Goal: Task Accomplishment & Management: Manage account settings

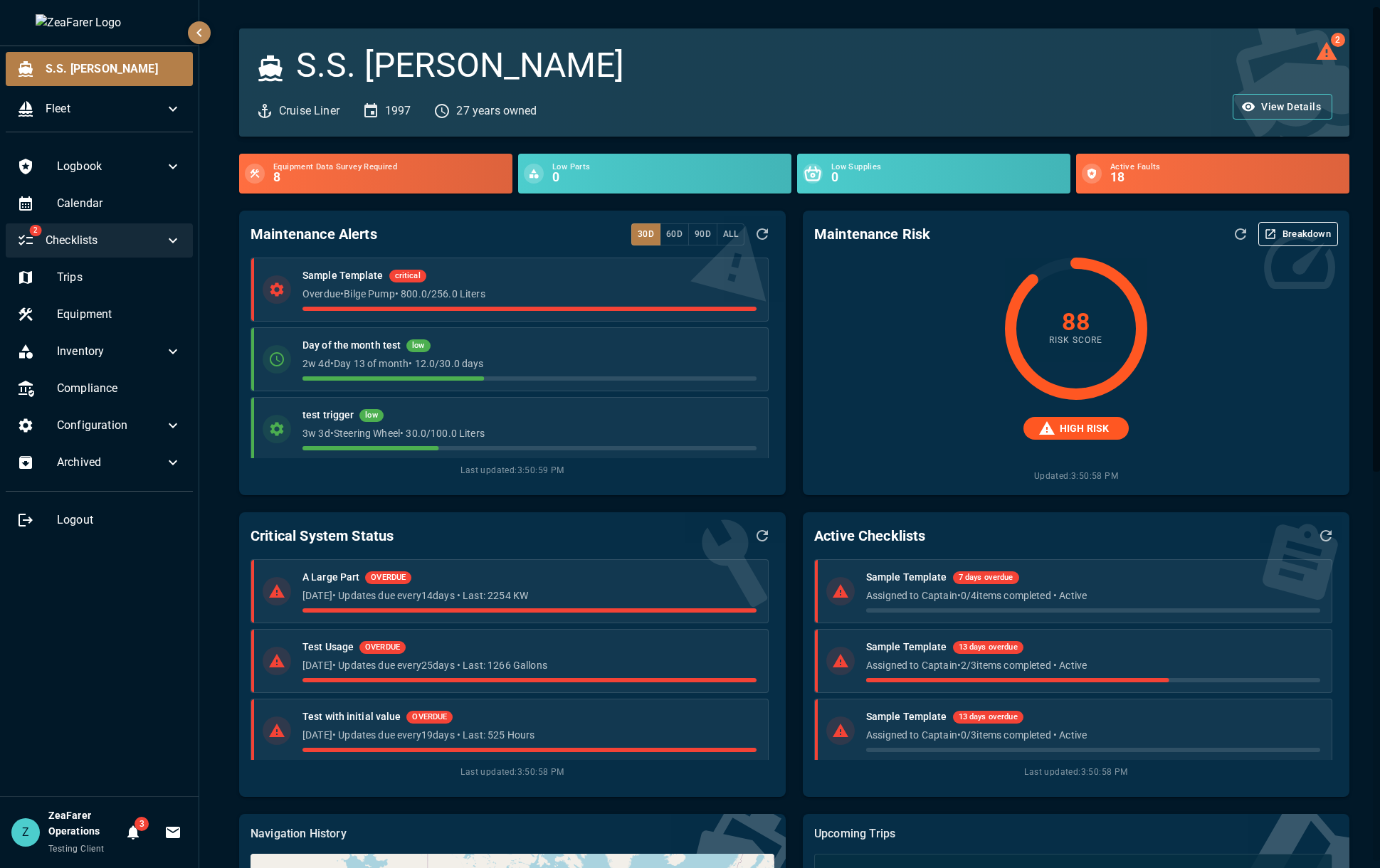
click at [83, 249] on span "Checklists" at bounding box center [105, 240] width 119 height 17
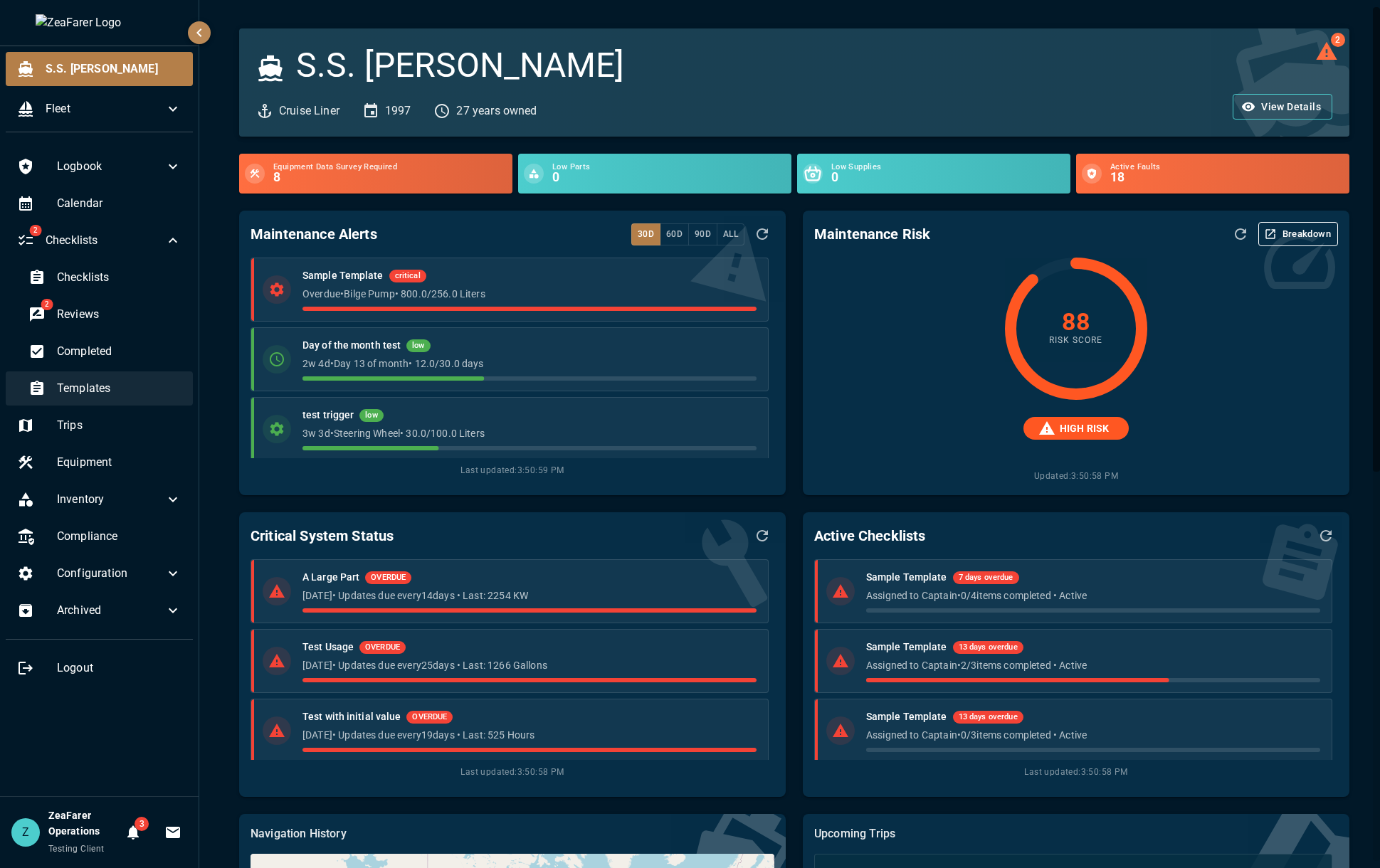
click at [129, 399] on div "Templates" at bounding box center [105, 388] width 176 height 34
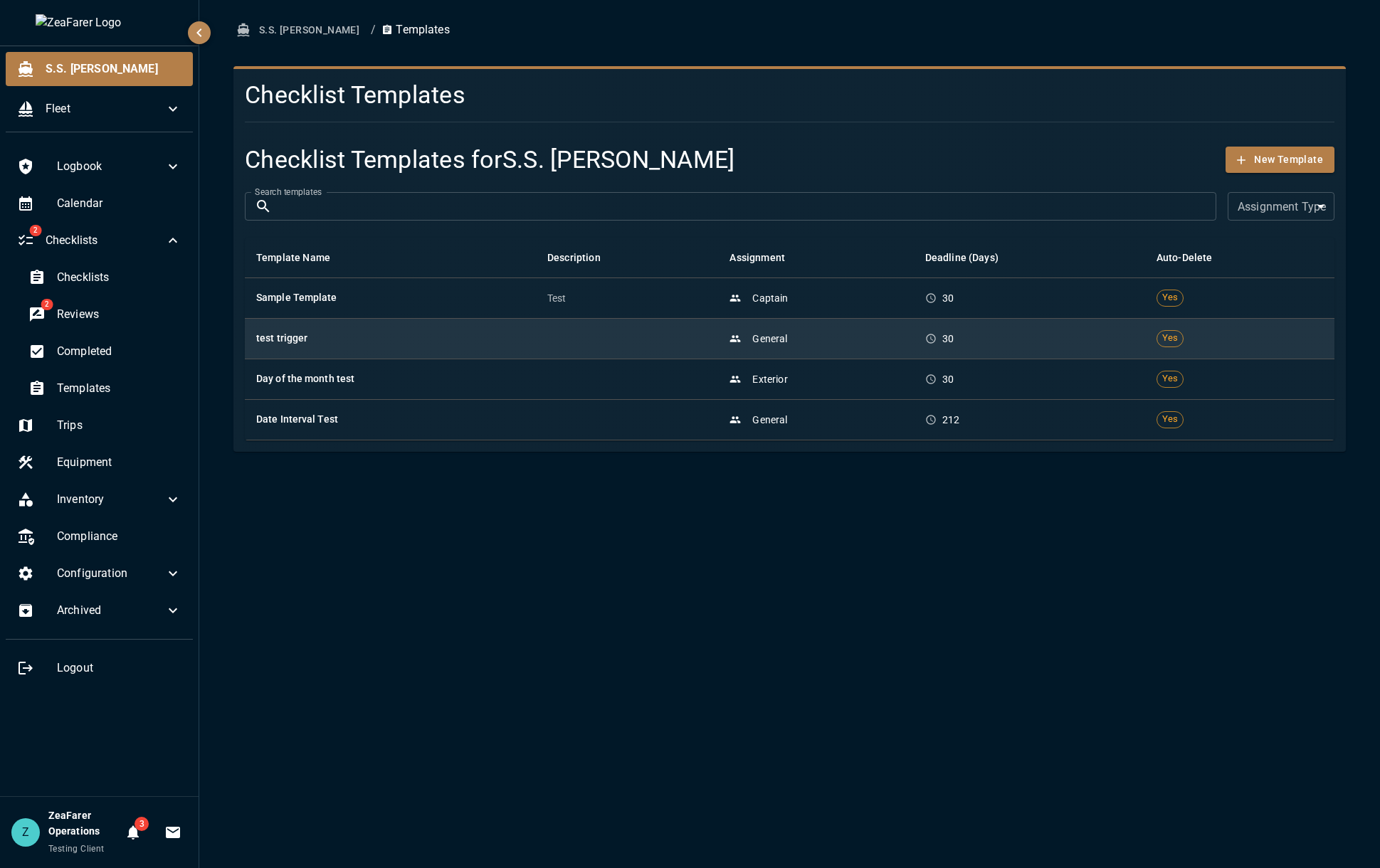
click at [402, 346] on td "test trigger" at bounding box center [390, 338] width 291 height 40
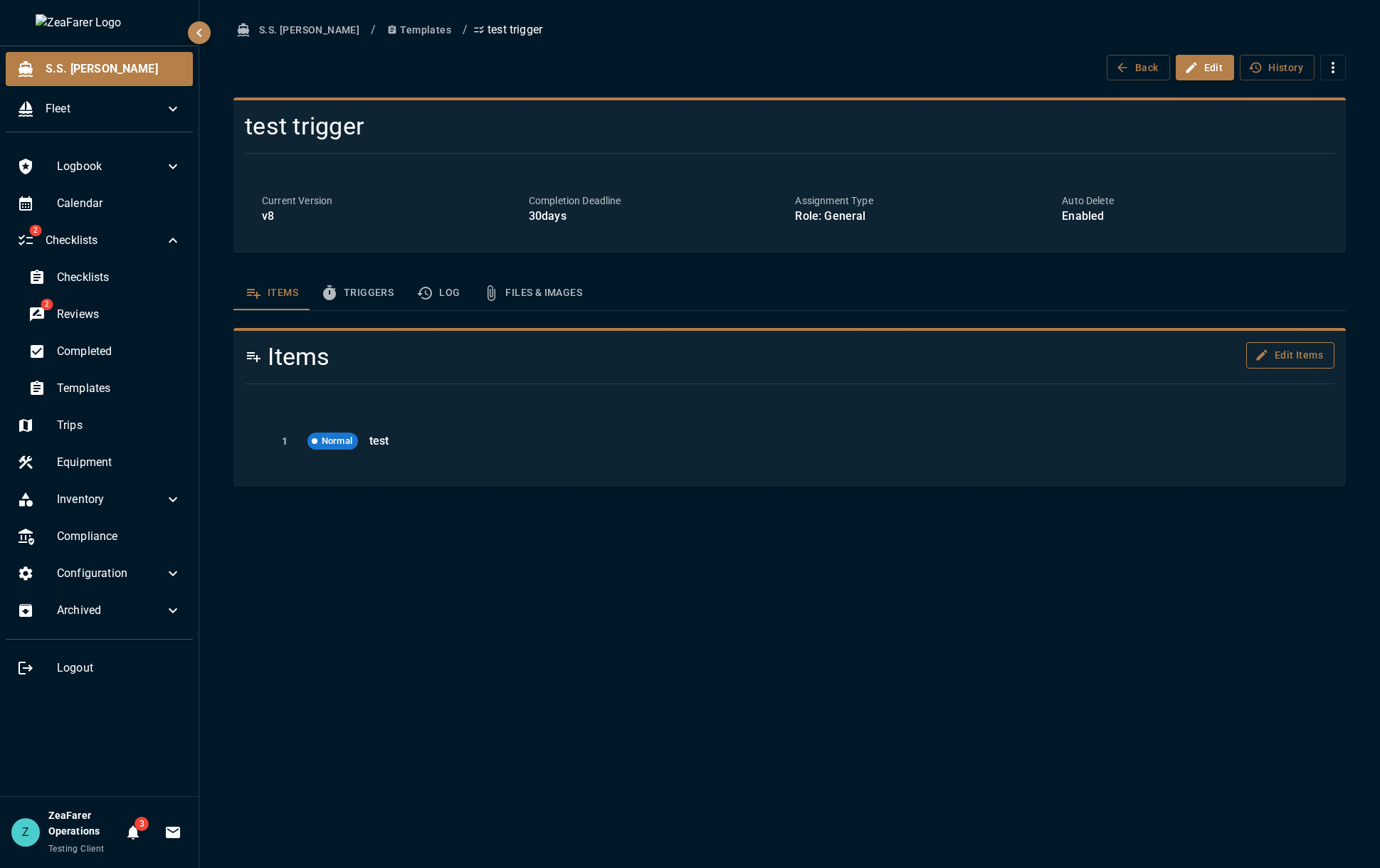
click at [1297, 364] on button "Edit Items" at bounding box center [1290, 355] width 89 height 26
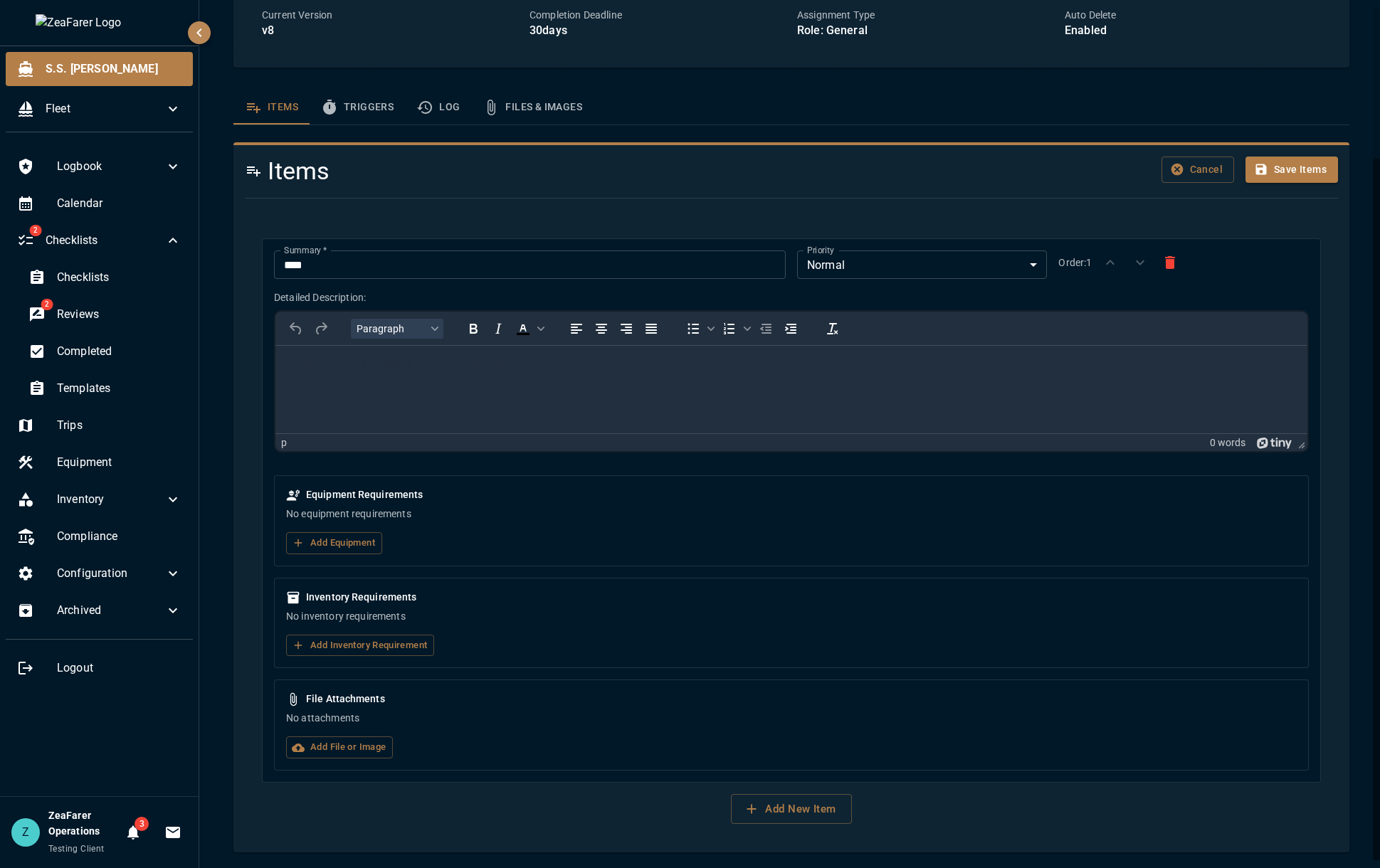
scroll to position [187, 0]
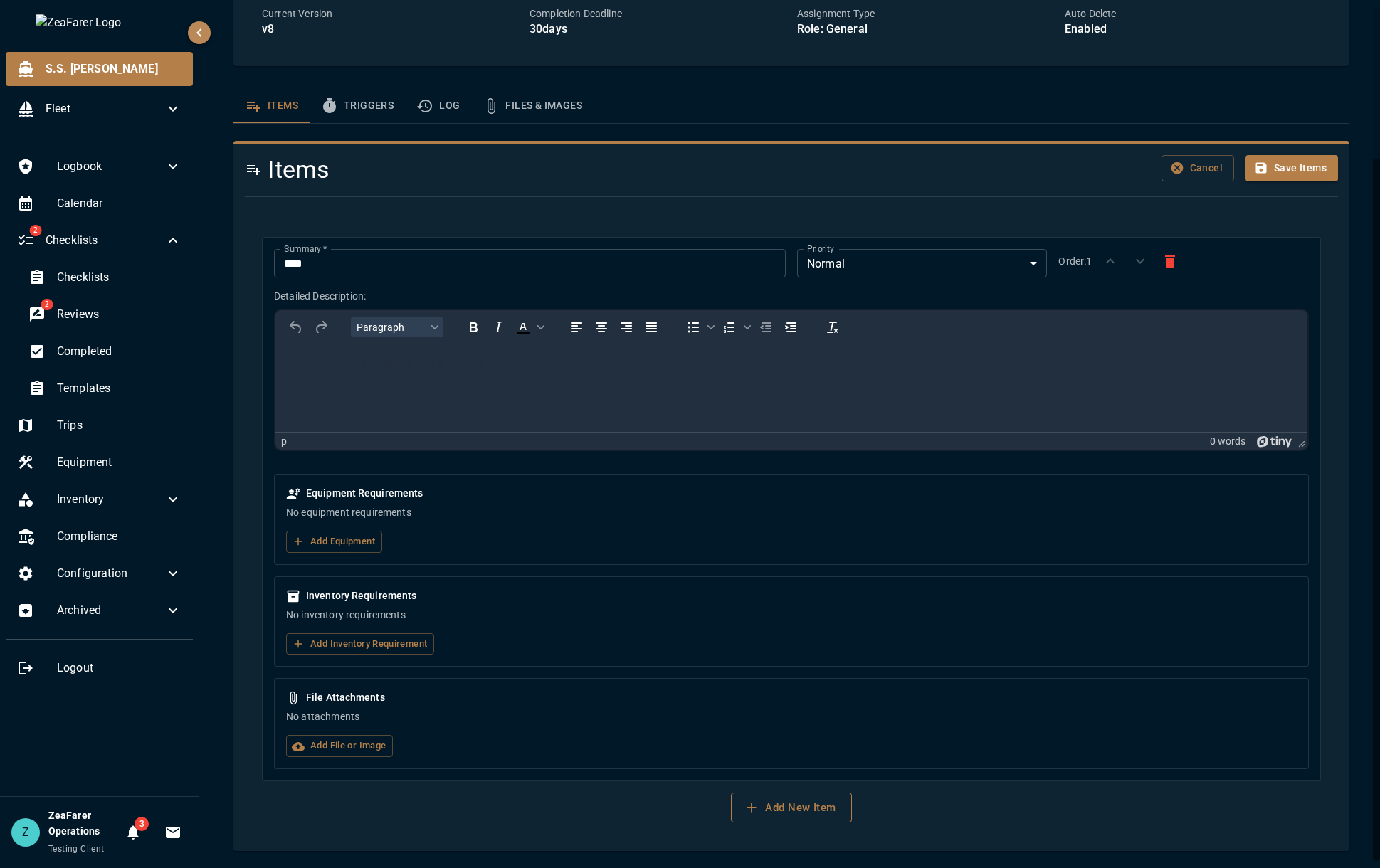
click at [785, 807] on button "Add New Item" at bounding box center [791, 806] width 120 height 29
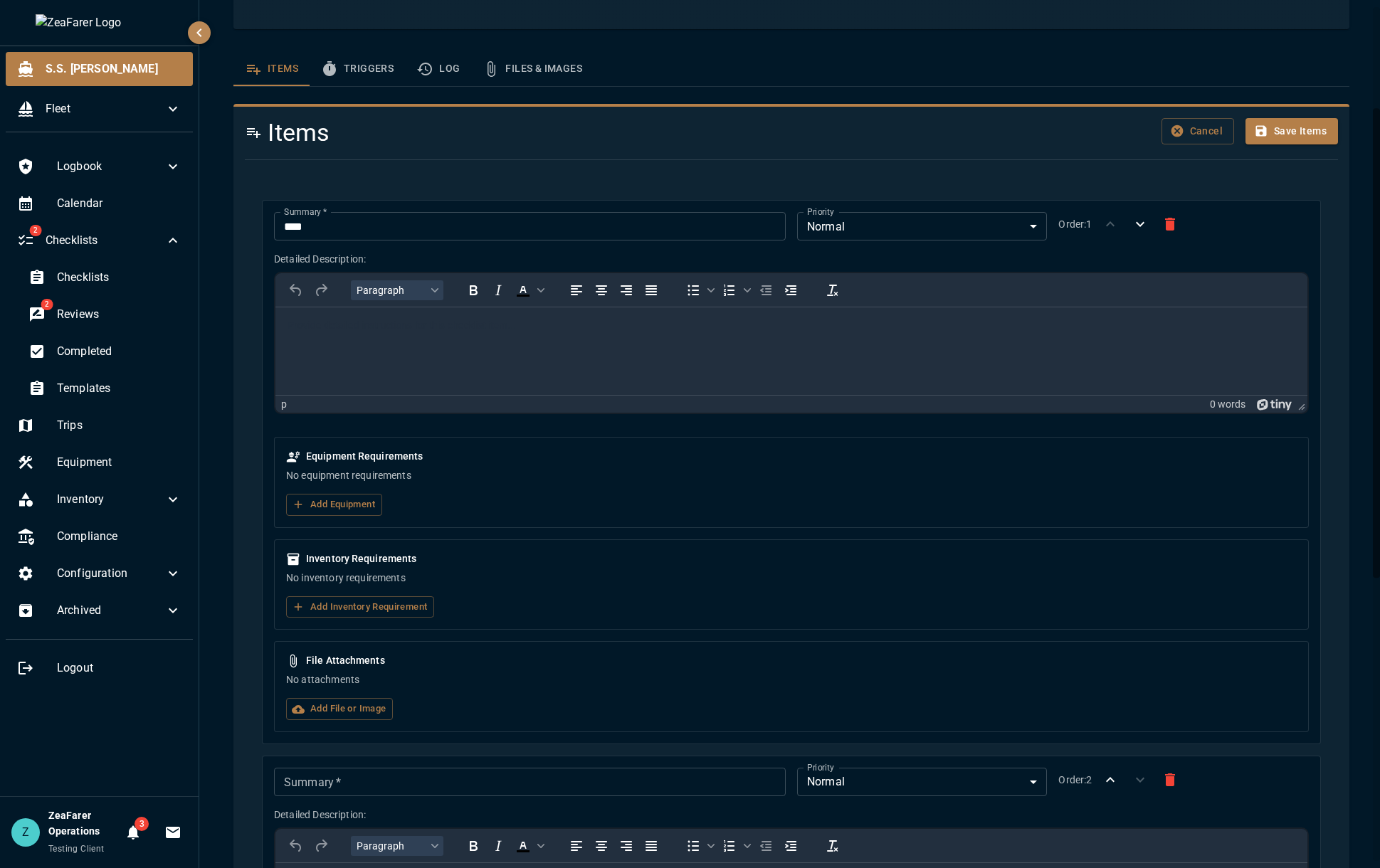
scroll to position [543, 0]
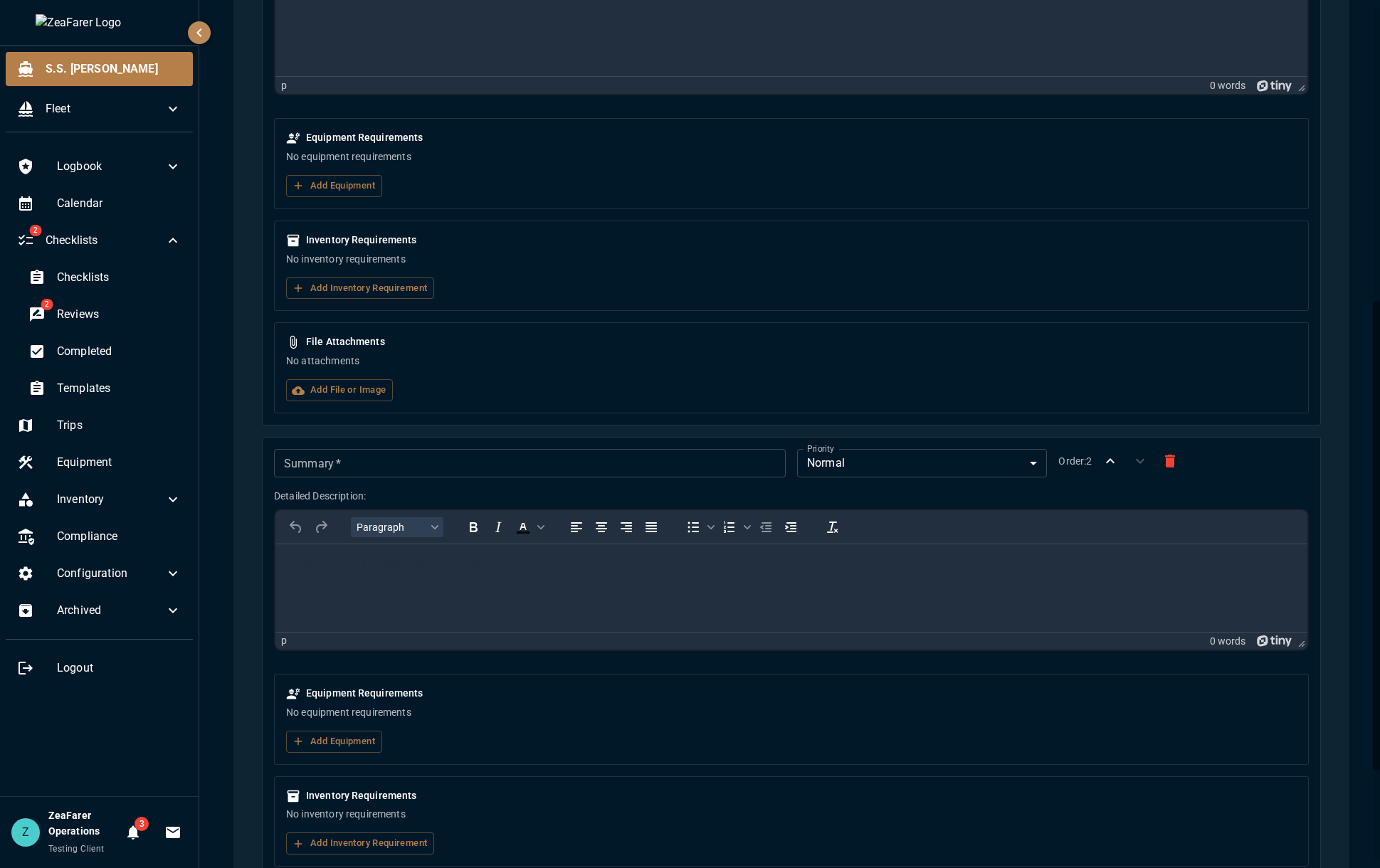
click at [454, 450] on input "Summary   *" at bounding box center [529, 463] width 512 height 29
type input "*"
type input "**********"
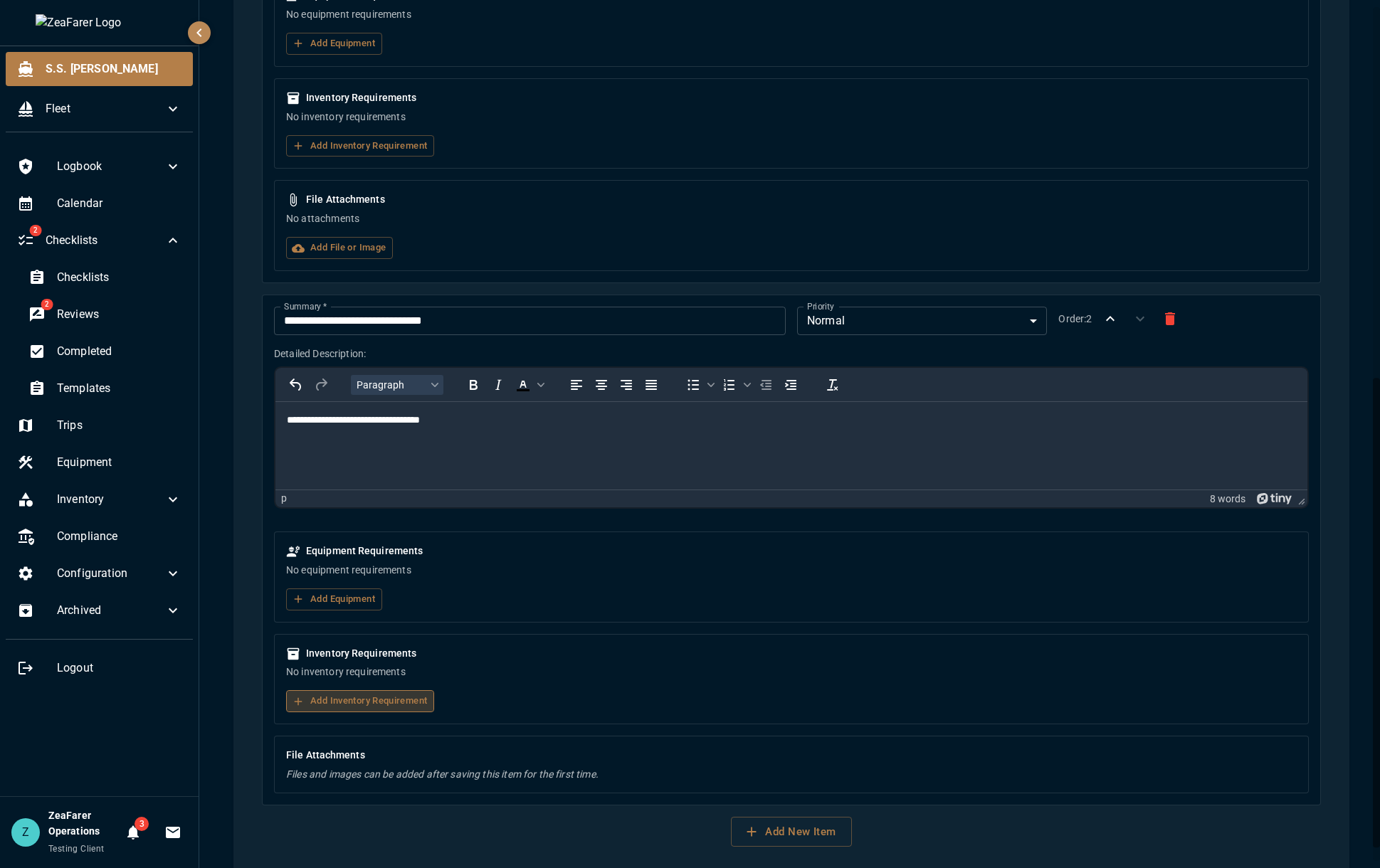
click at [410, 704] on button "Add Inventory Requirement" at bounding box center [360, 701] width 148 height 22
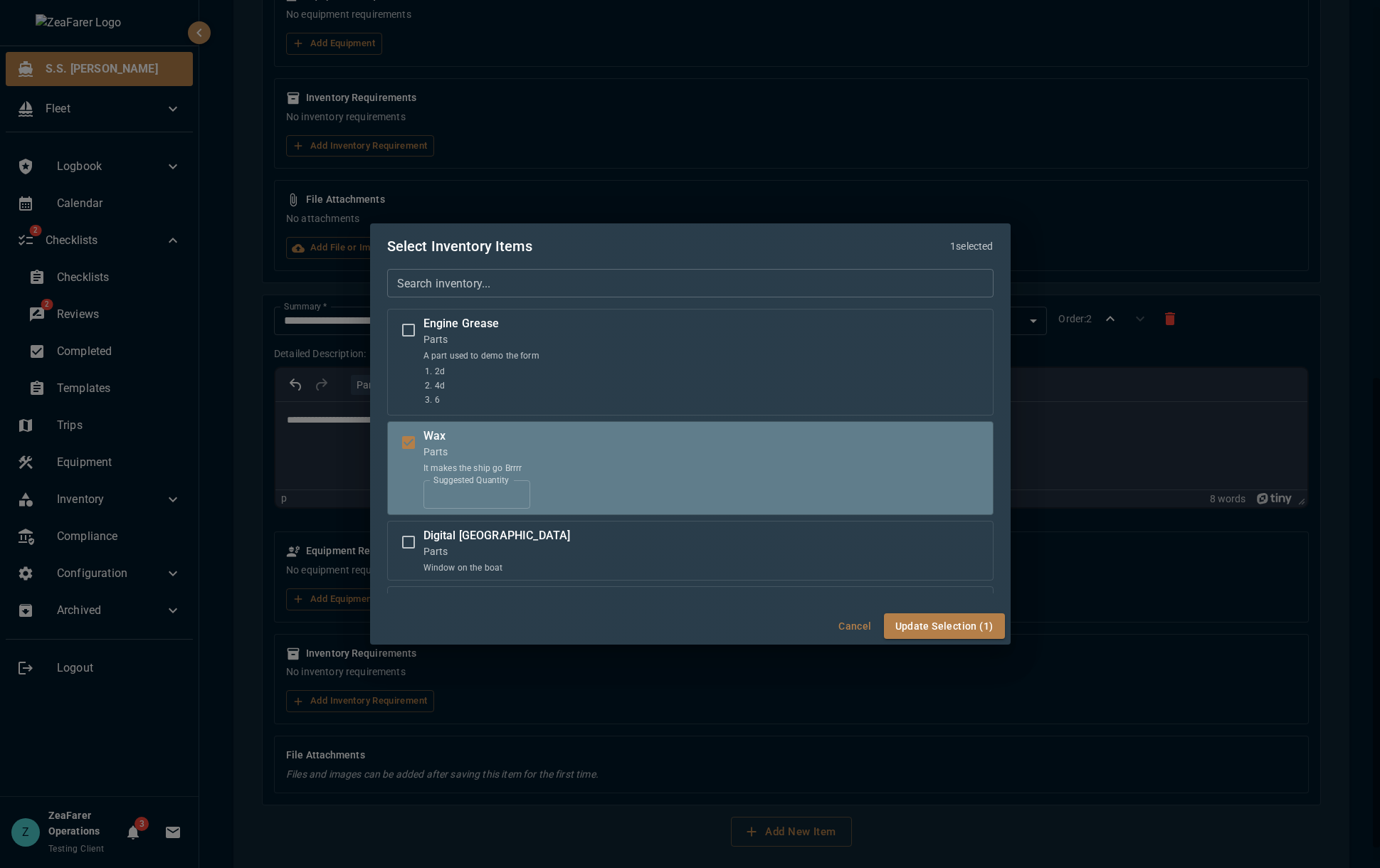
click at [515, 487] on input "*" at bounding box center [476, 494] width 106 height 29
type input "*"
click at [515, 487] on input "*" at bounding box center [476, 494] width 106 height 29
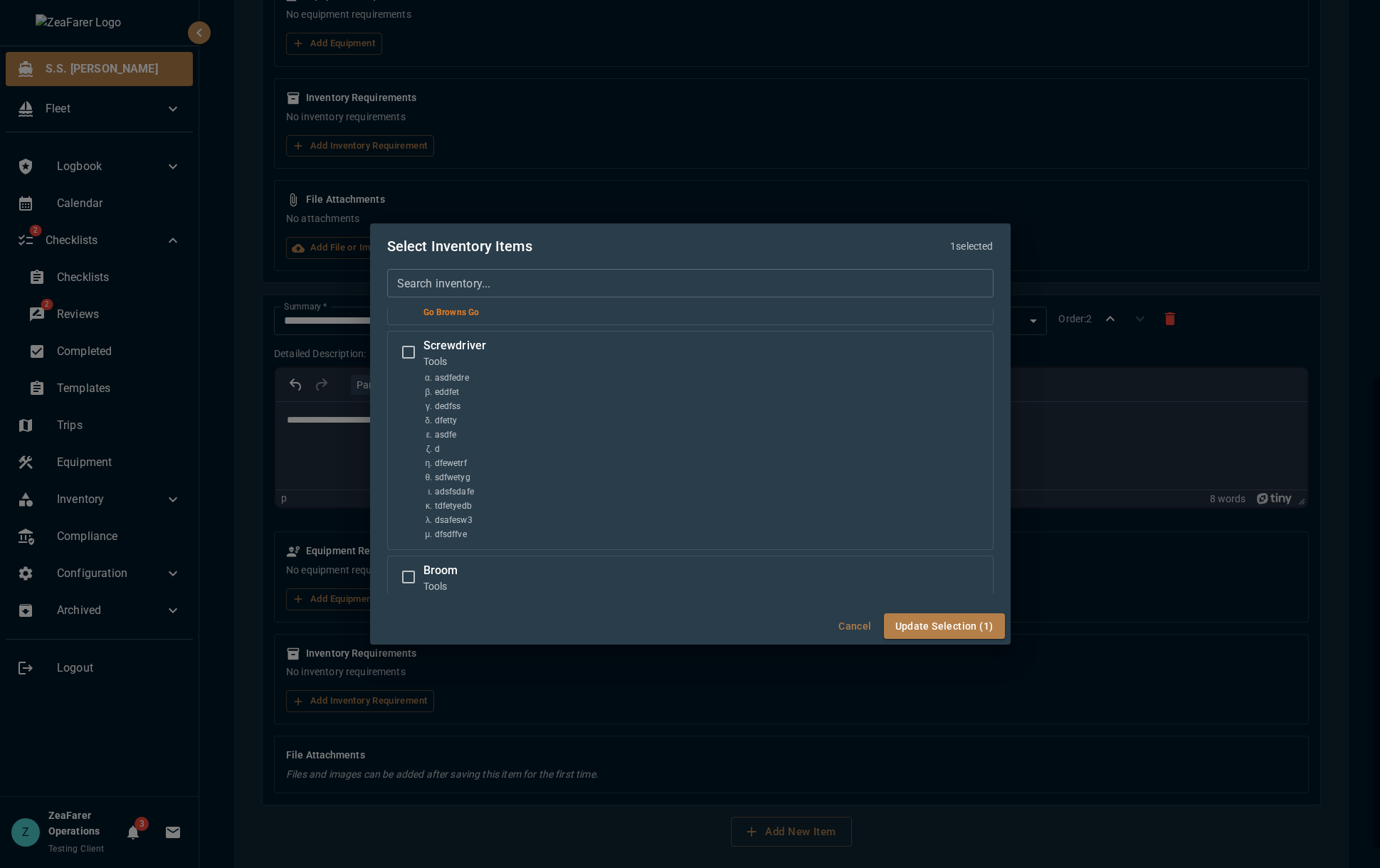
scroll to position [583, 0]
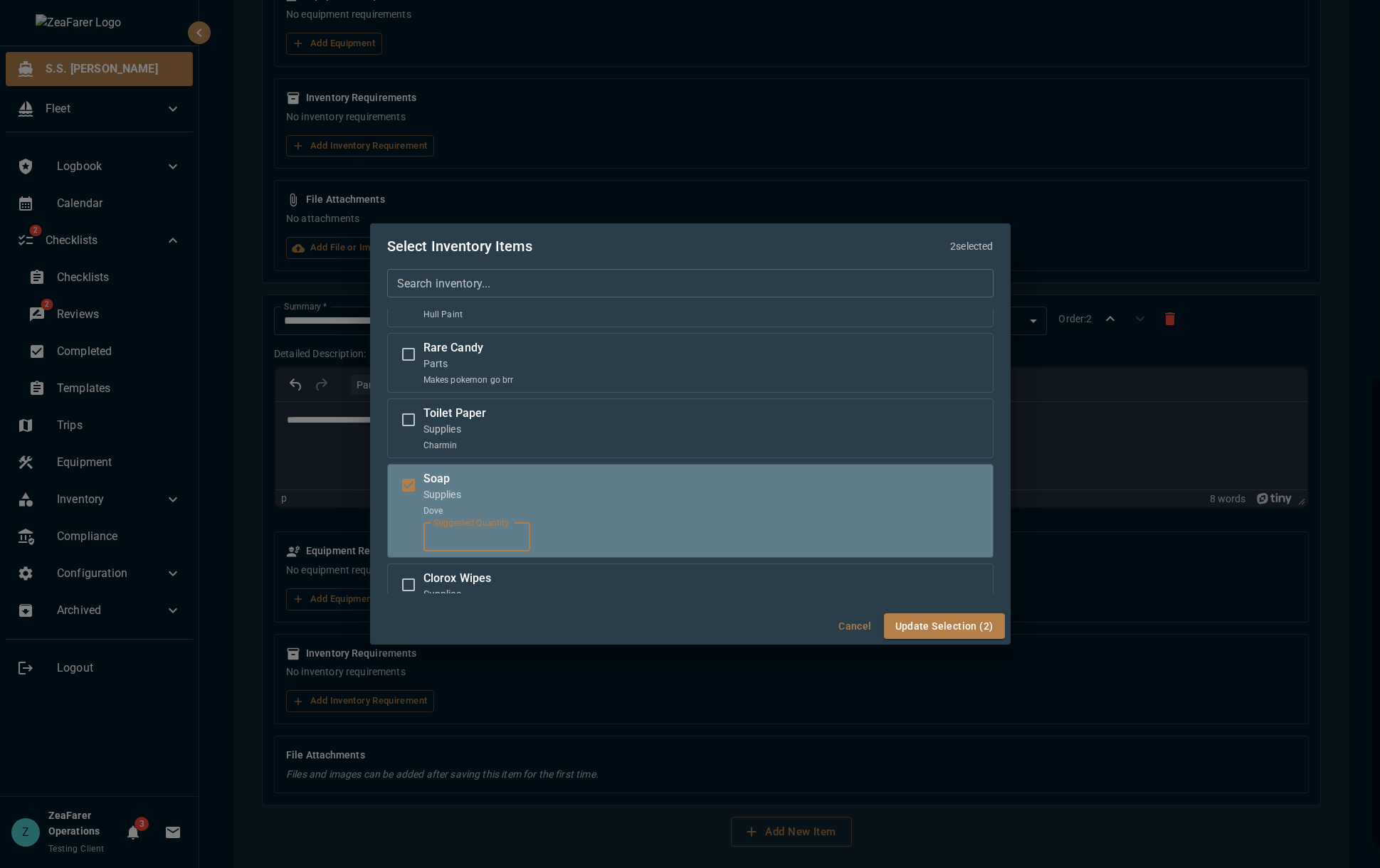
click at [493, 532] on input "*" at bounding box center [476, 537] width 106 height 29
click at [512, 534] on input "*" at bounding box center [476, 537] width 106 height 29
type input "*"
click at [512, 534] on input "*" at bounding box center [476, 537] width 106 height 29
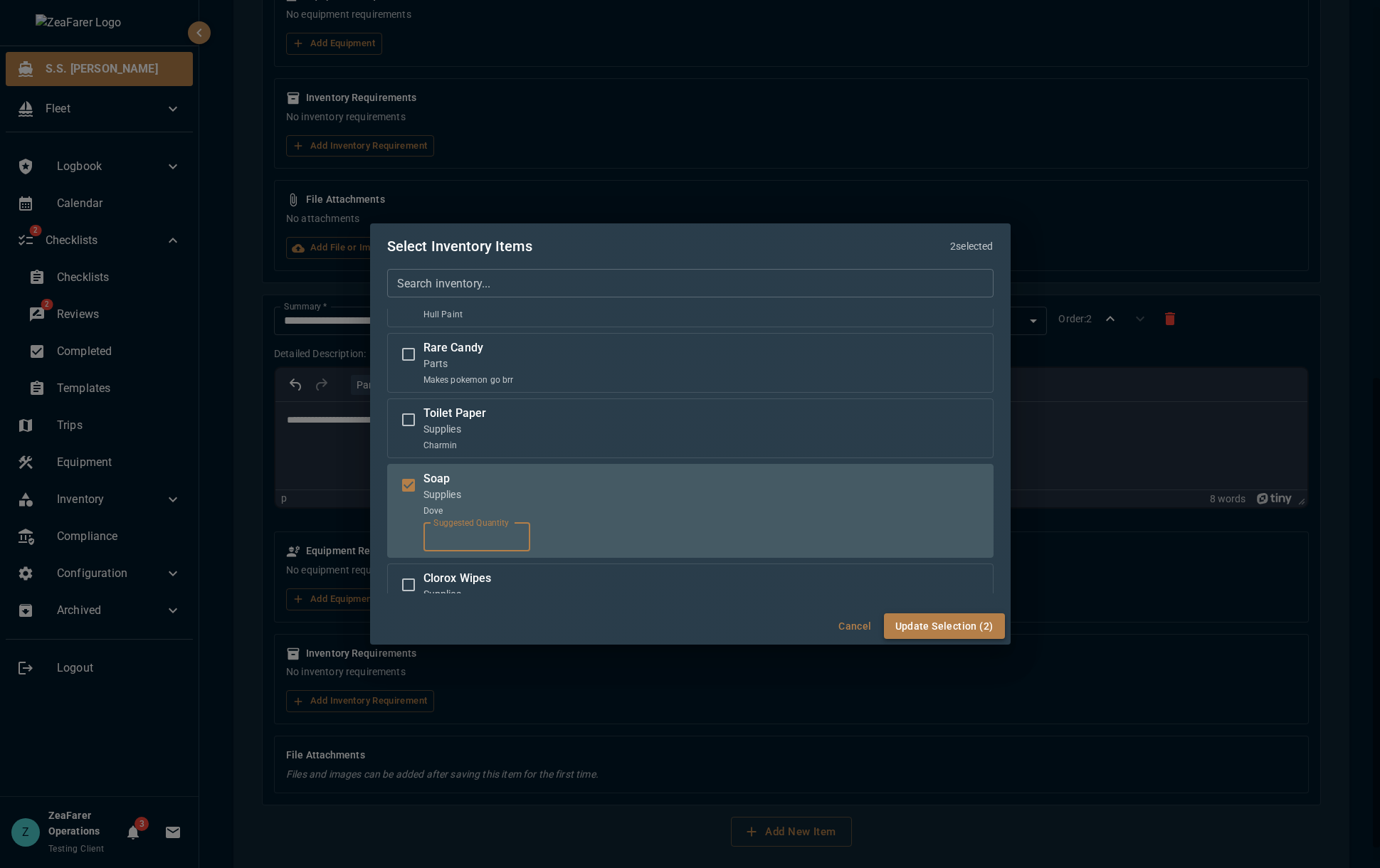
click at [914, 624] on button "Update Selection (2)" at bounding box center [944, 626] width 121 height 26
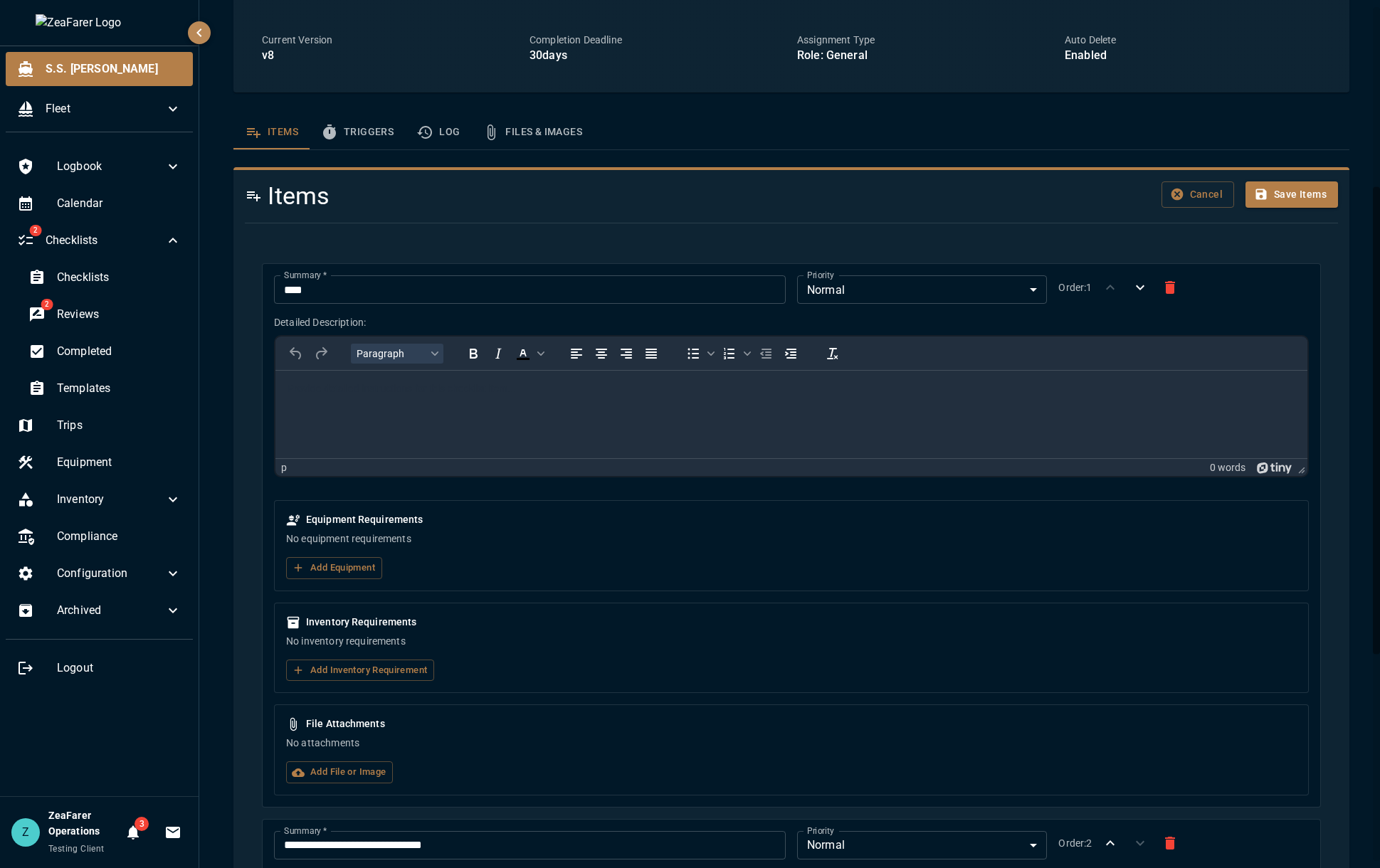
scroll to position [148, 0]
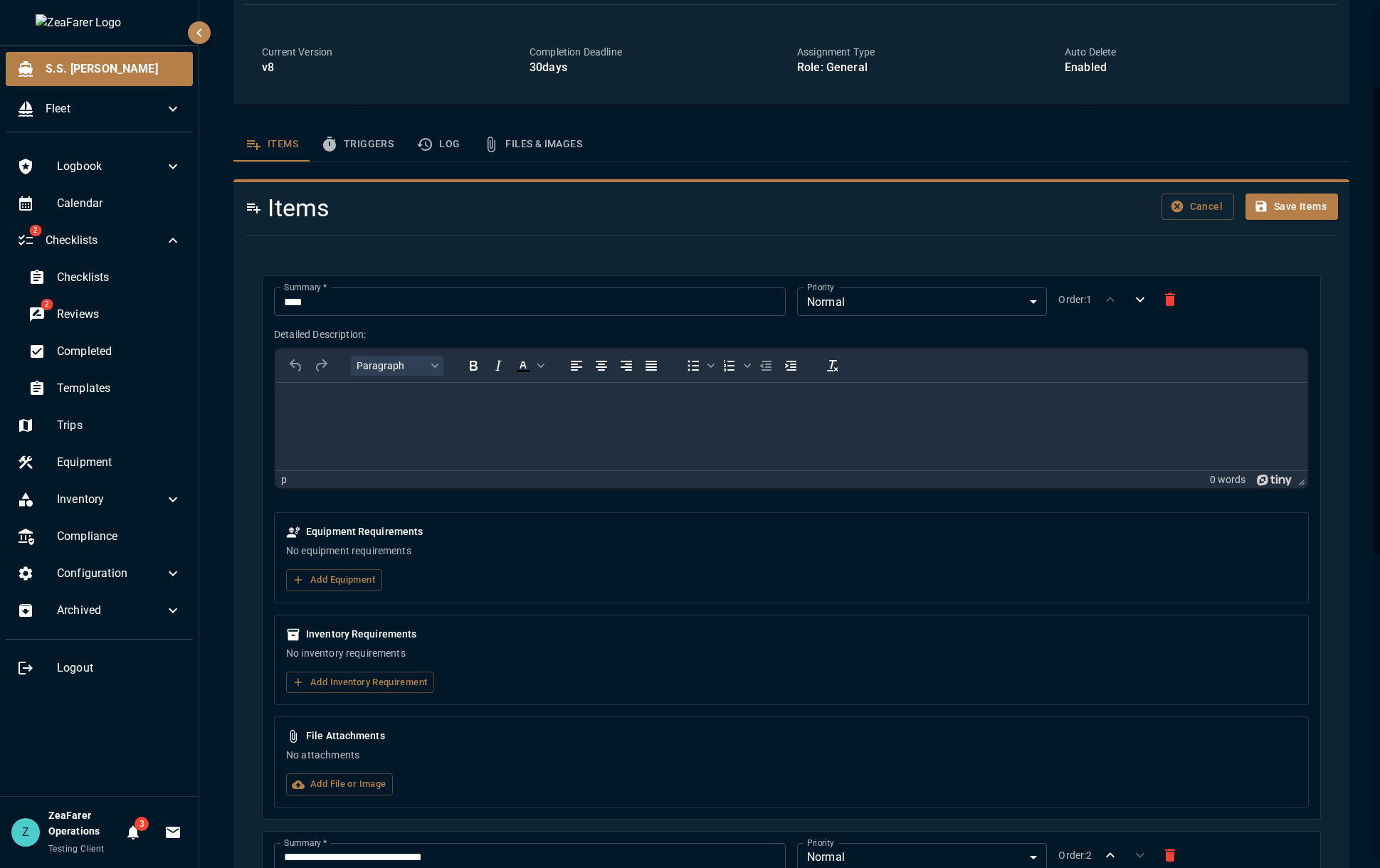
click at [1307, 191] on div "Cancel Save Items" at bounding box center [1153, 203] width 368 height 41
click at [1299, 200] on button "Save Items" at bounding box center [1291, 206] width 92 height 26
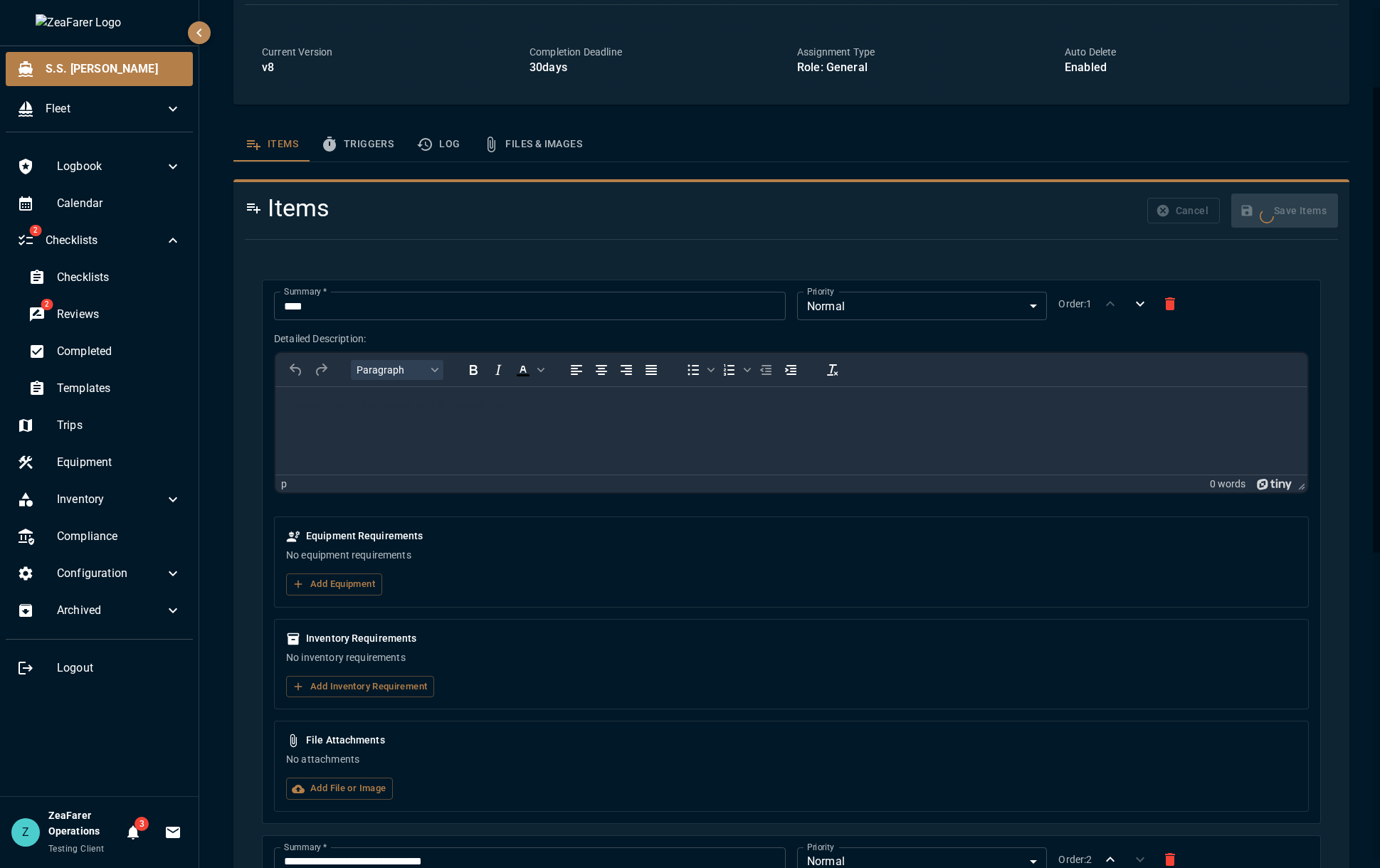
scroll to position [0, 0]
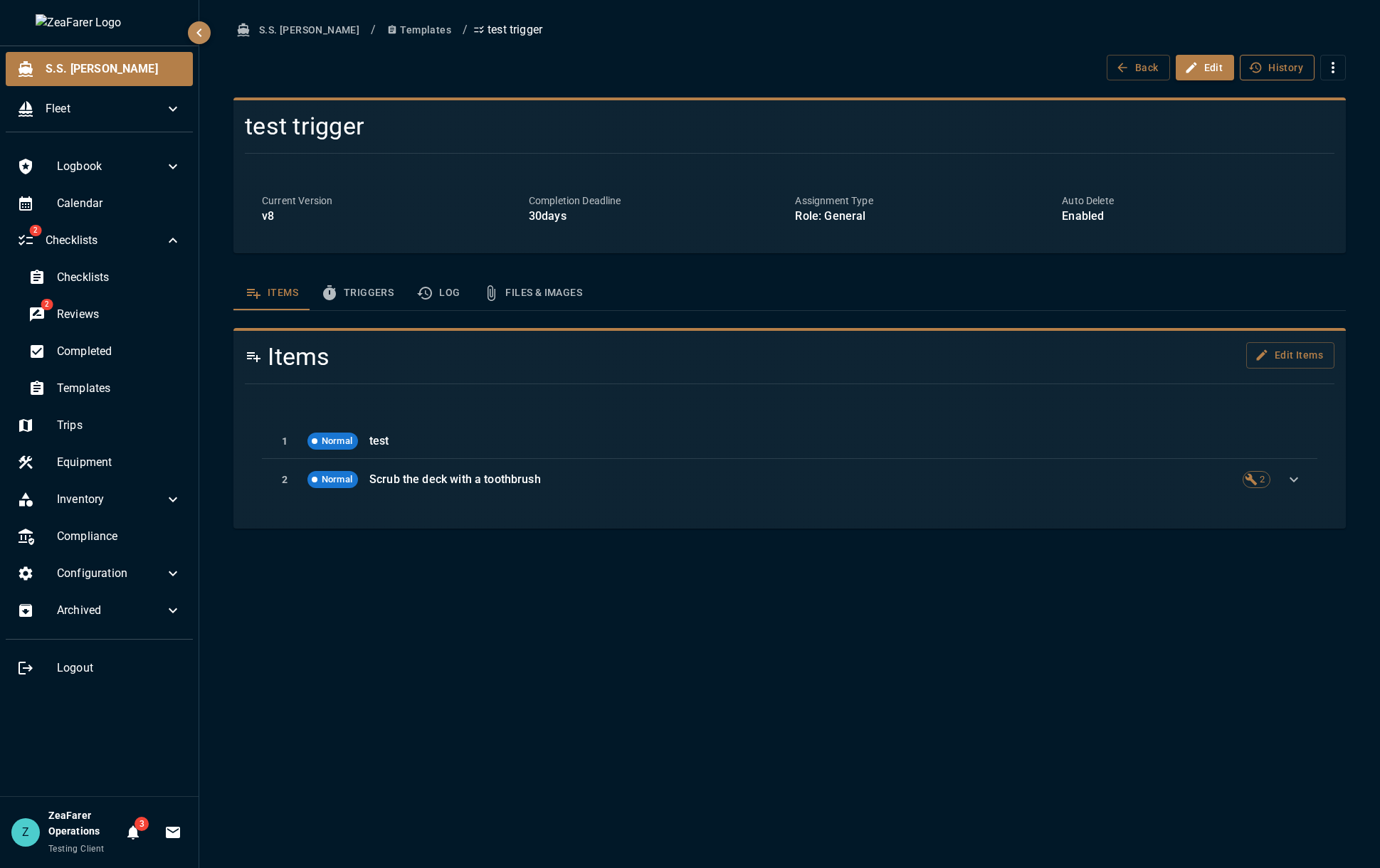
click at [1258, 60] on button "History" at bounding box center [1277, 67] width 75 height 26
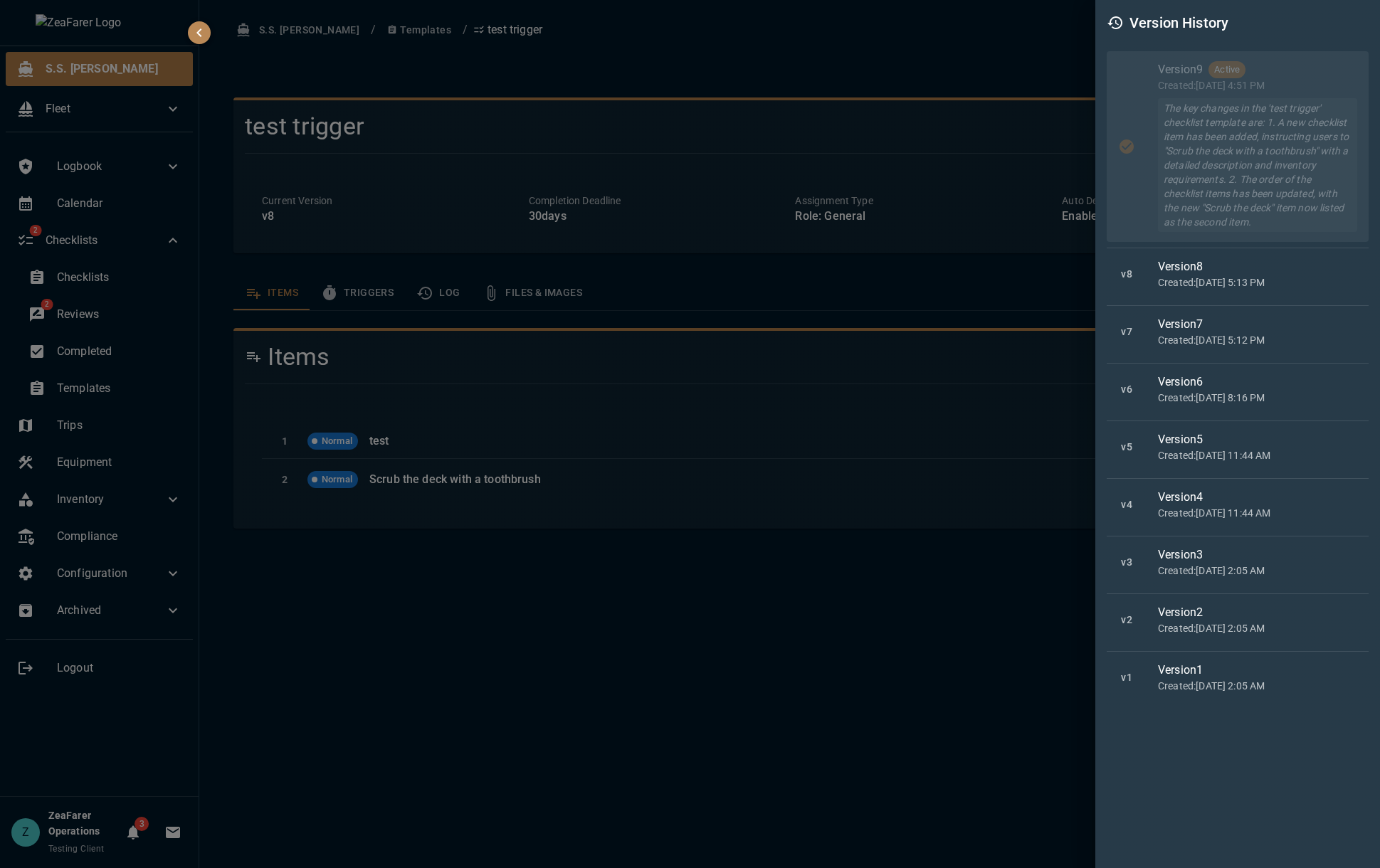
drag, startPoint x: 687, startPoint y: 698, endPoint x: 670, endPoint y: 699, distance: 17.0
click at [687, 695] on div at bounding box center [690, 434] width 1380 height 868
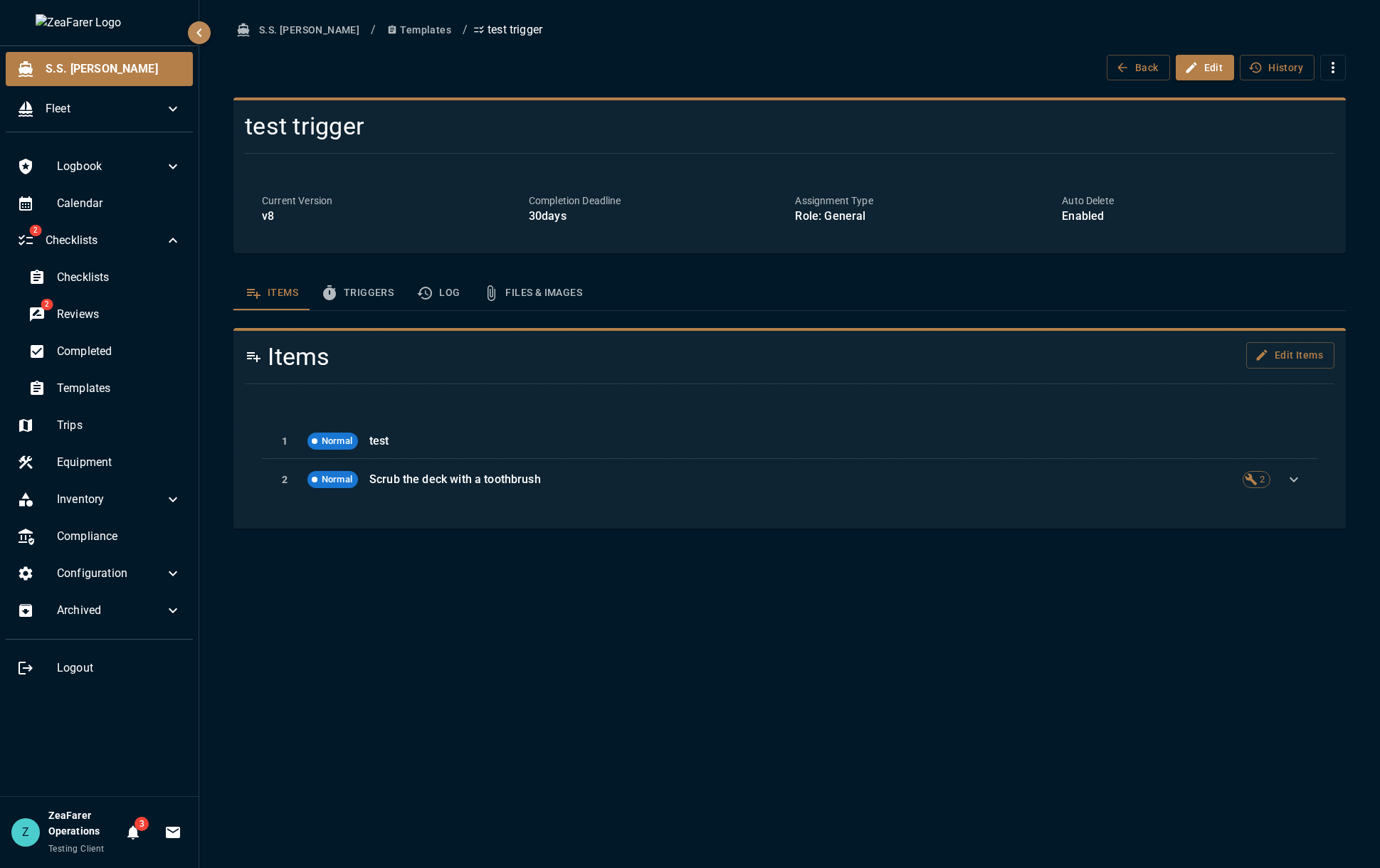
click at [366, 277] on button "Triggers" at bounding box center [357, 293] width 96 height 34
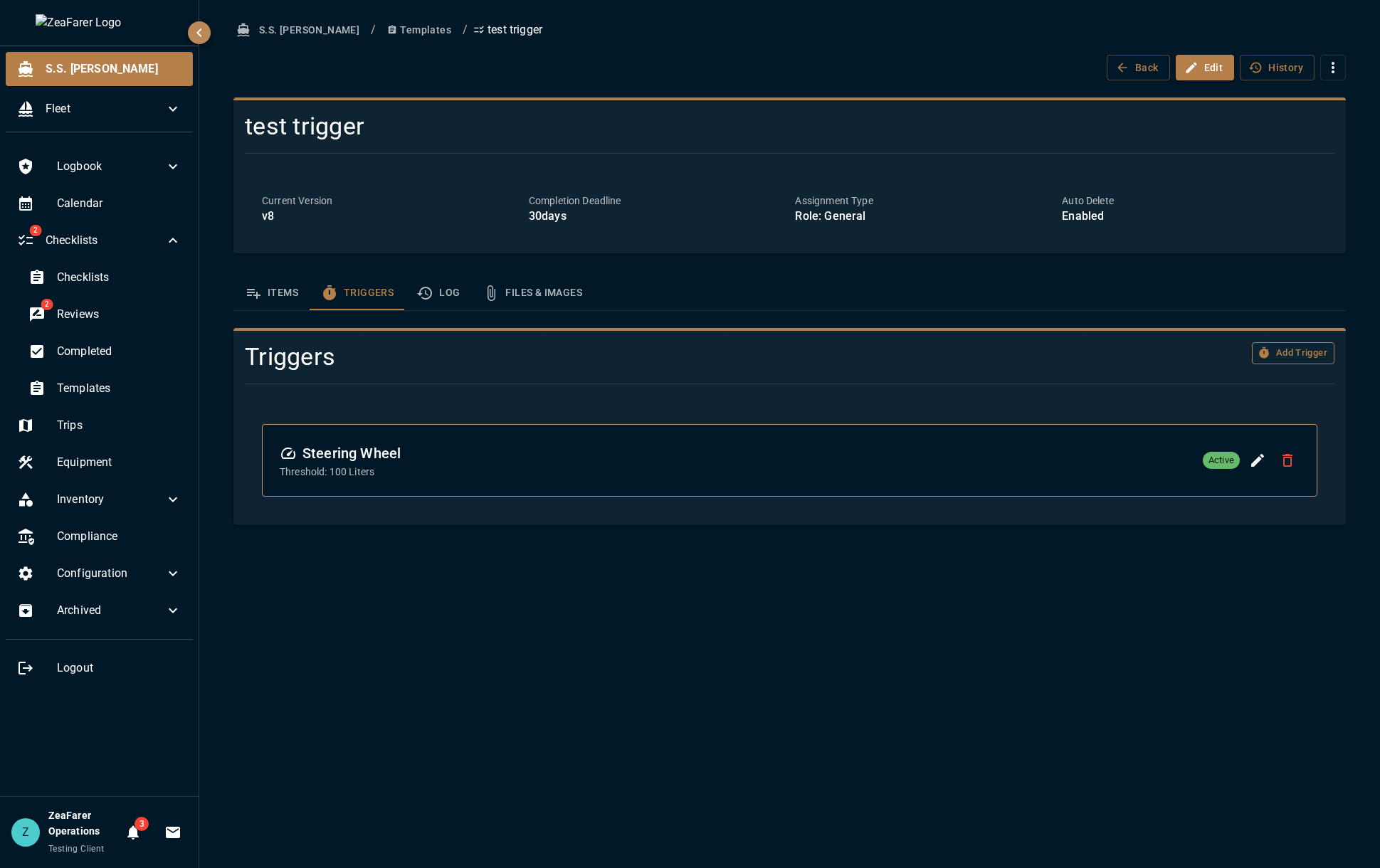
click at [1291, 357] on button "Add Trigger" at bounding box center [1292, 353] width 82 height 22
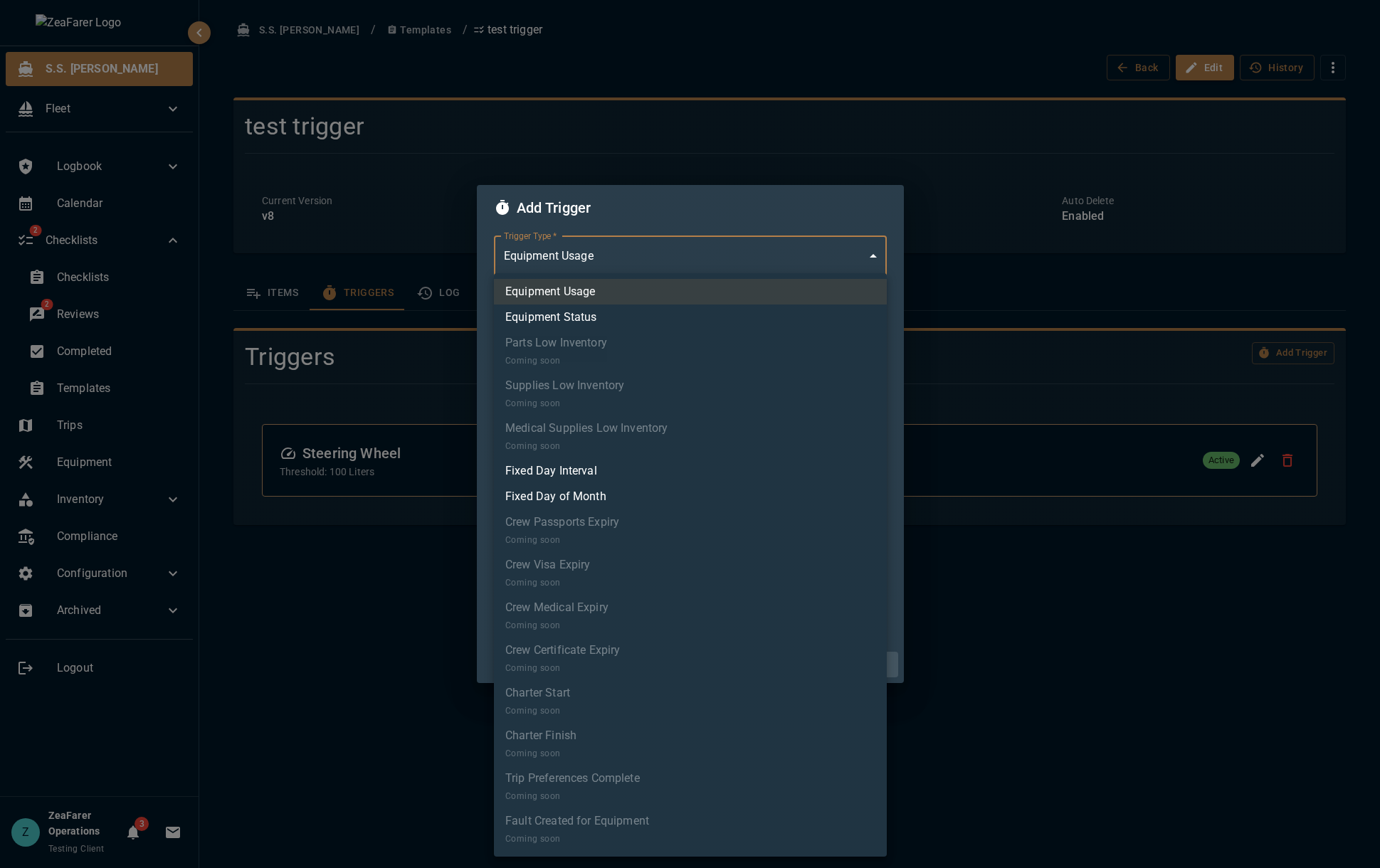
click at [635, 268] on body "S.S. [PERSON_NAME] Fleet Logbook Calendar 2 Checklists Checklists 2 Reviews Com…" at bounding box center [690, 434] width 1380 height 868
click at [612, 495] on li "Fixed Day of Month" at bounding box center [690, 496] width 393 height 26
type input "*"
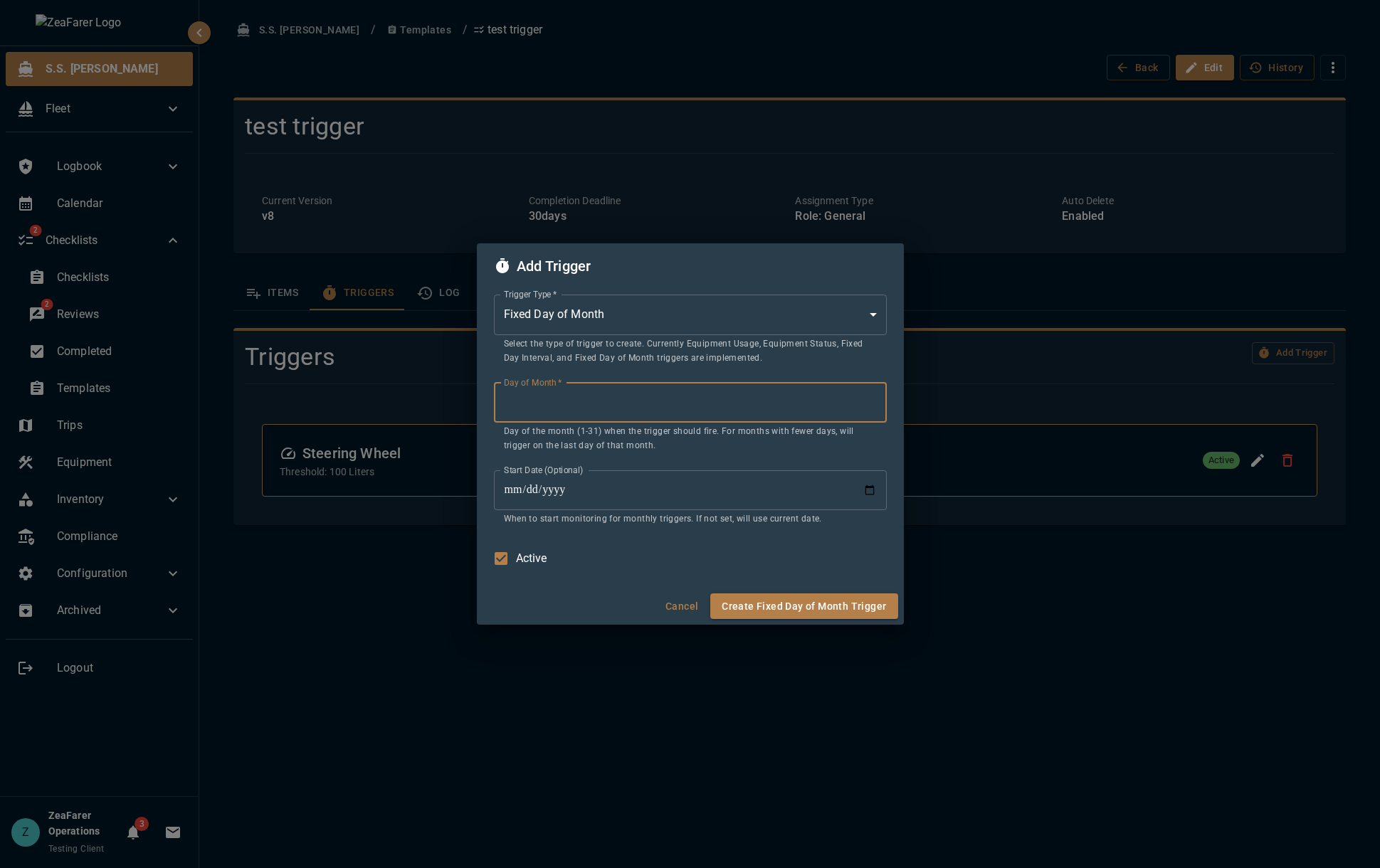
click at [600, 403] on input "*" at bounding box center [690, 402] width 393 height 40
click at [615, 402] on input "*" at bounding box center [690, 402] width 393 height 40
drag, startPoint x: 615, startPoint y: 402, endPoint x: 311, endPoint y: 407, distance: 304.0
click at [296, 406] on div "Add Trigger Trigger Type   * Fixed Day of Month * Trigger Type   * Select the t…" at bounding box center [690, 434] width 1380 height 868
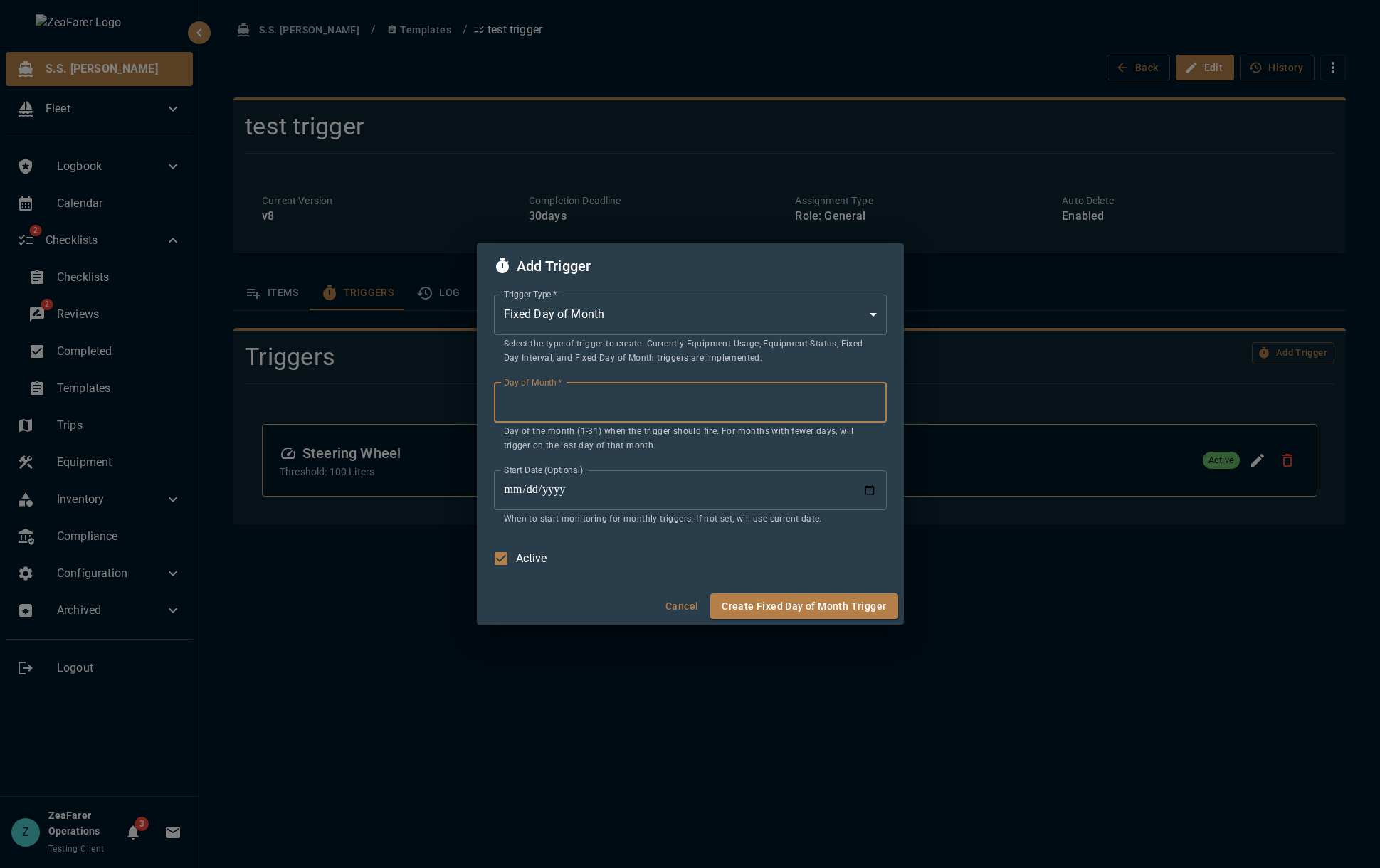
type input "**"
click at [680, 486] on input "Start Date (Optional)" at bounding box center [690, 490] width 393 height 40
click at [819, 611] on button "Create Fixed Day of Month Trigger" at bounding box center [803, 606] width 187 height 26
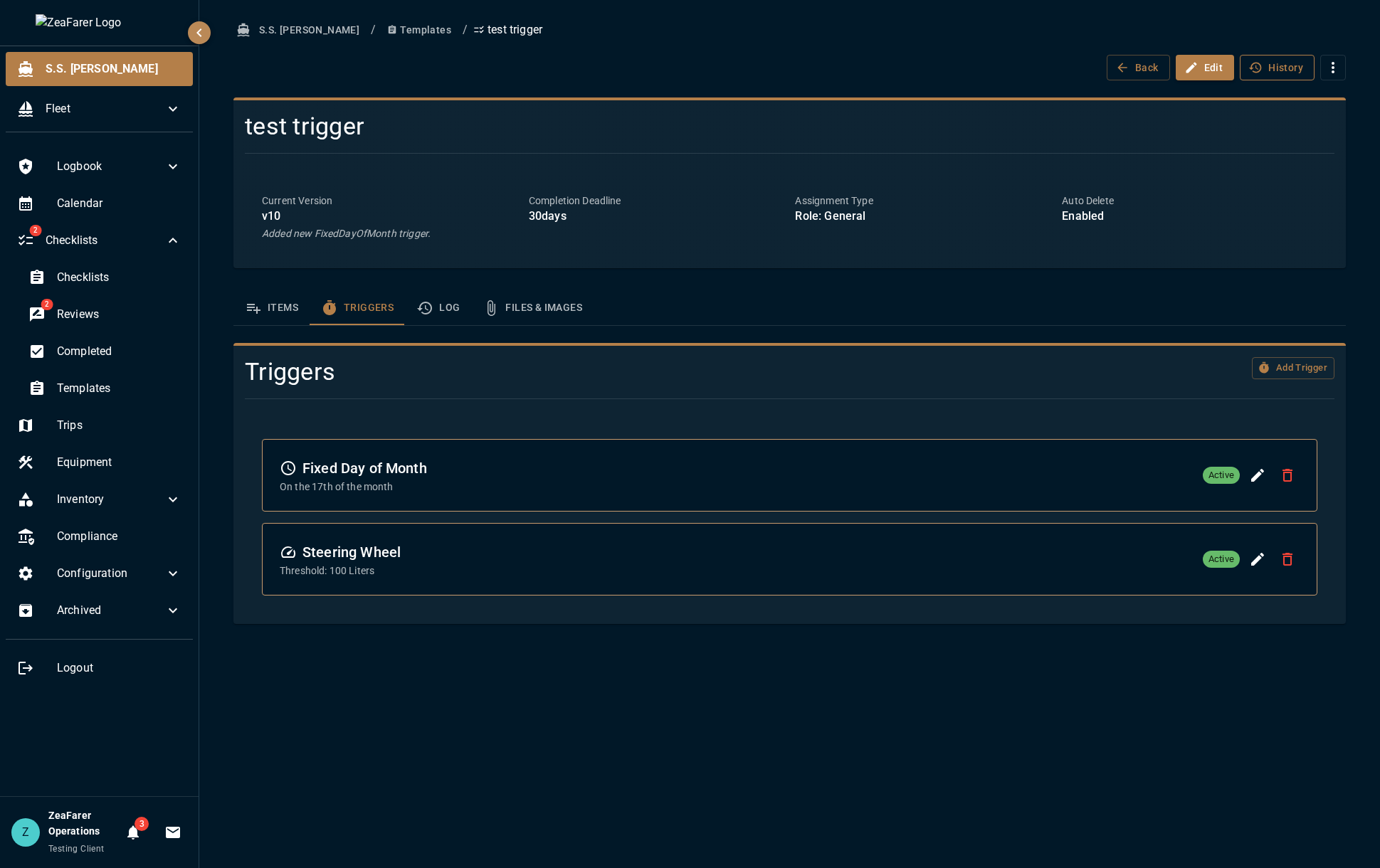
click at [1266, 75] on button "History" at bounding box center [1277, 67] width 75 height 26
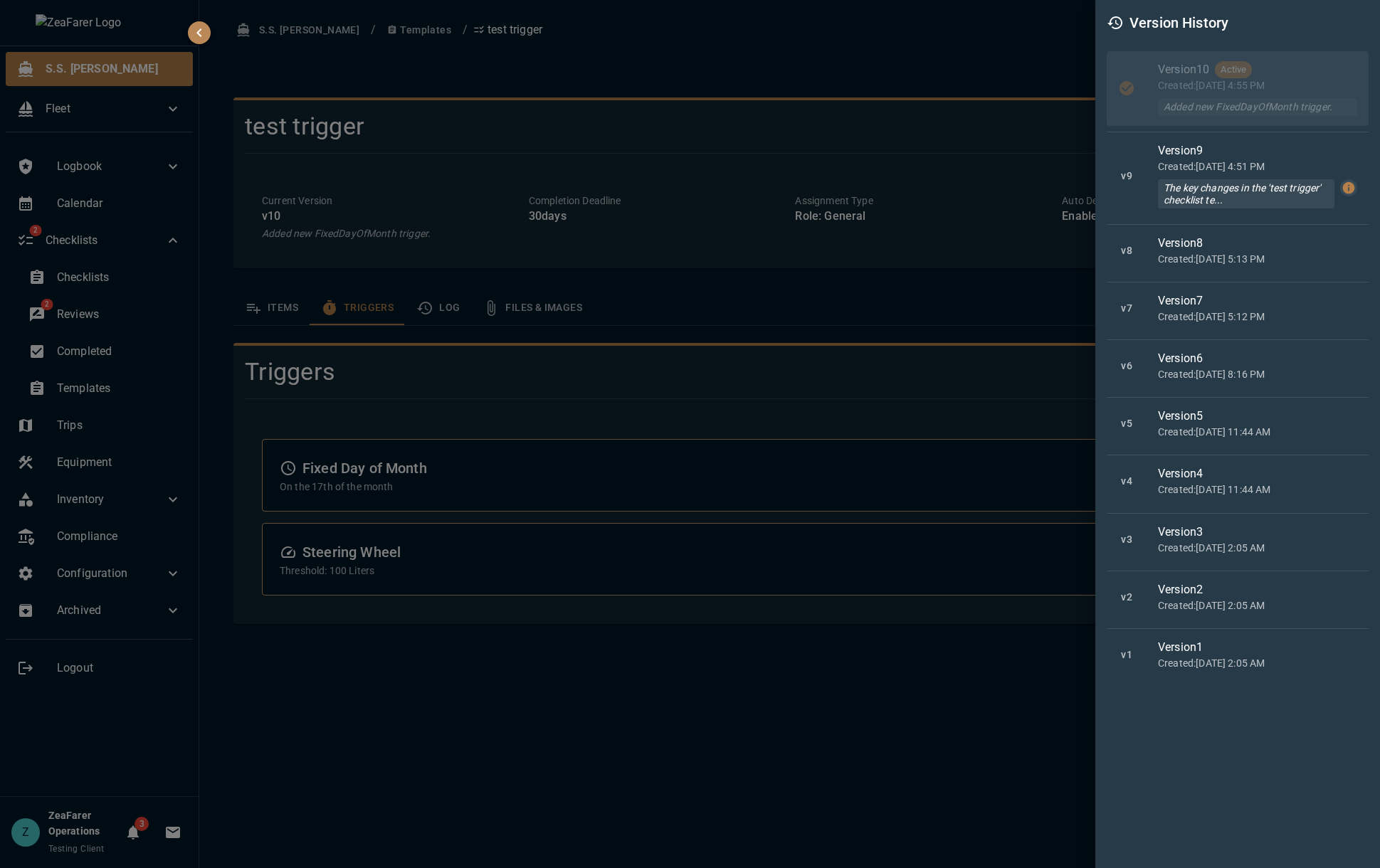
click at [1347, 195] on button "button" at bounding box center [1348, 187] width 17 height 17
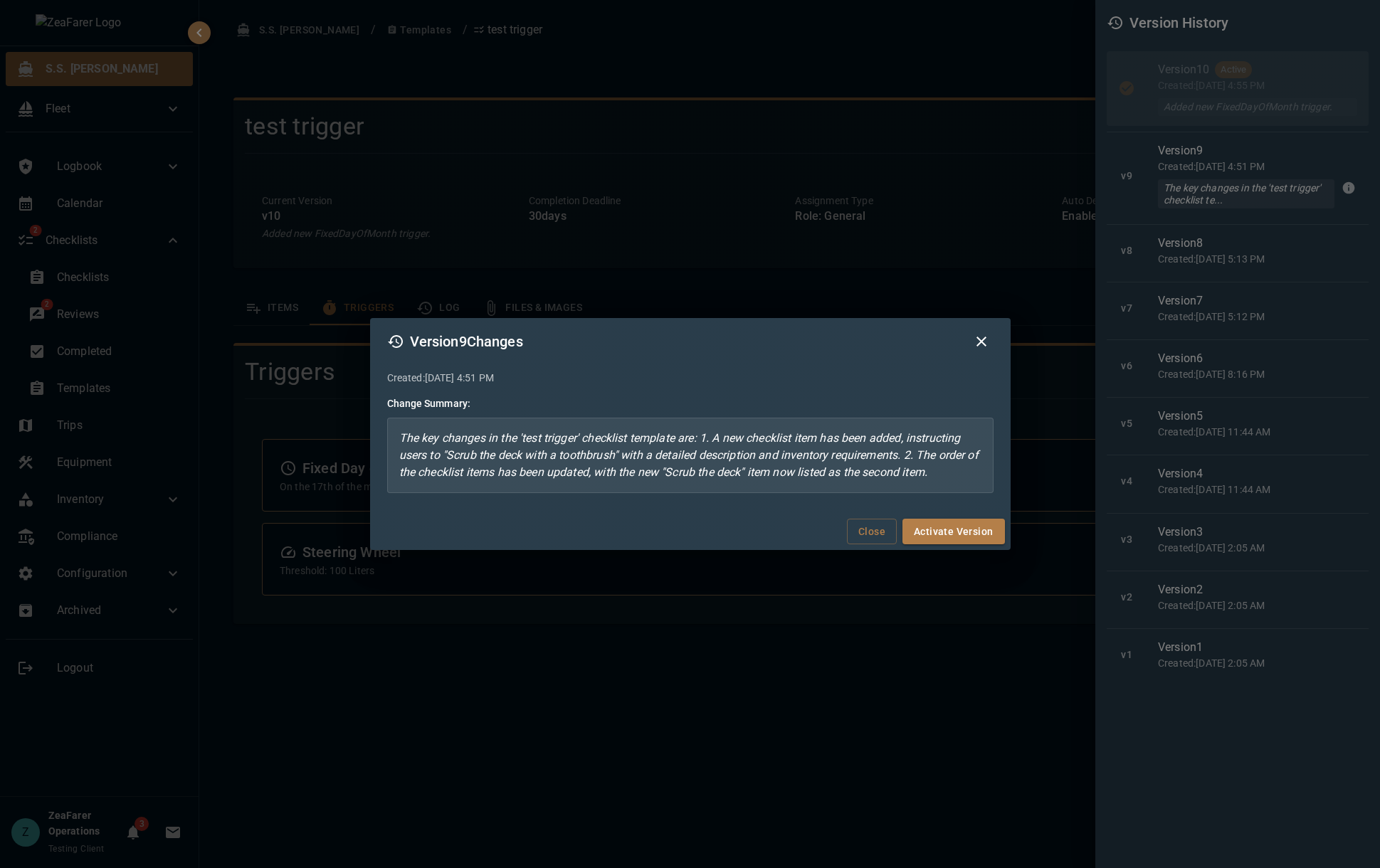
click at [986, 335] on icon "button" at bounding box center [981, 341] width 17 height 17
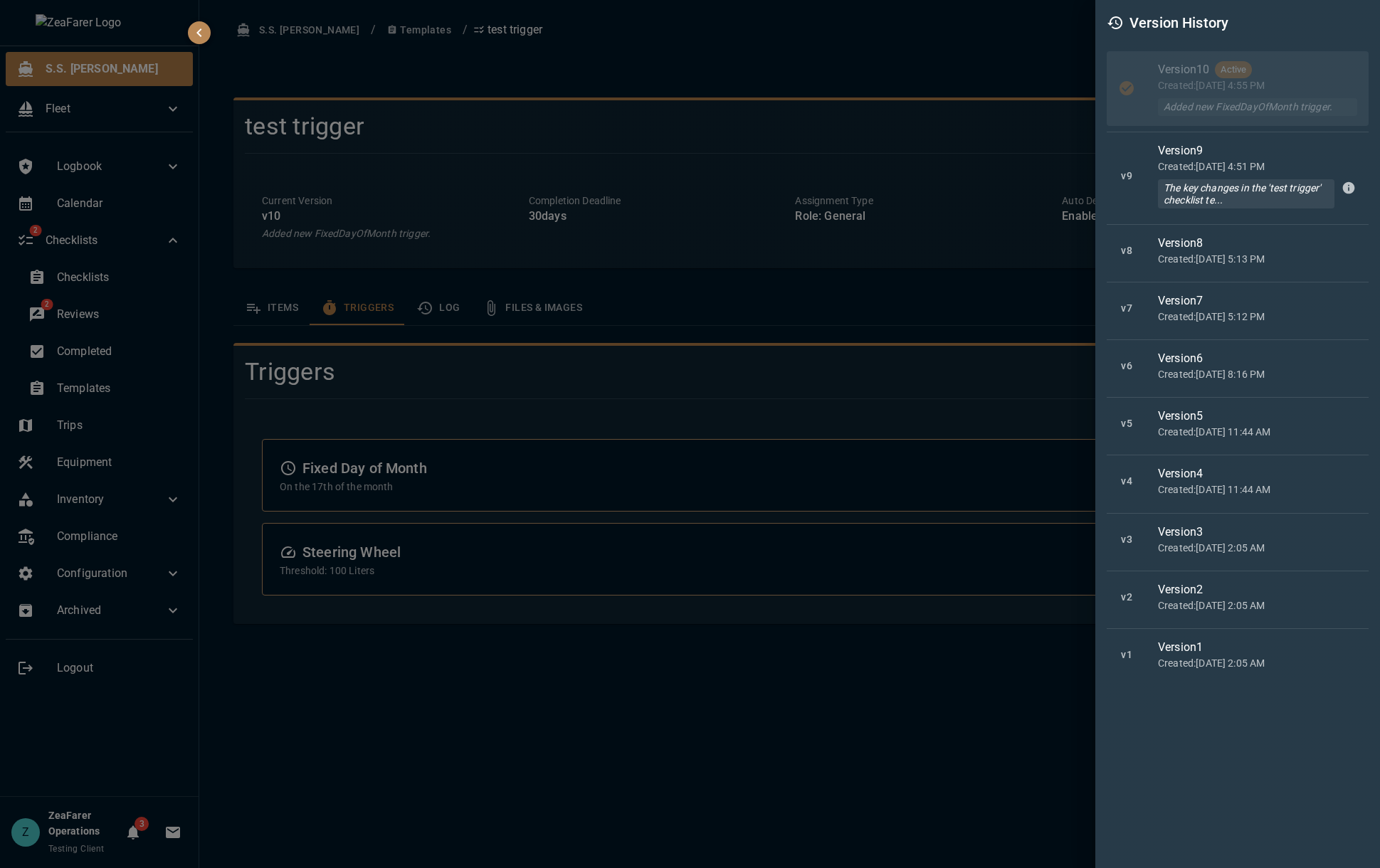
click at [805, 315] on div at bounding box center [690, 434] width 1380 height 868
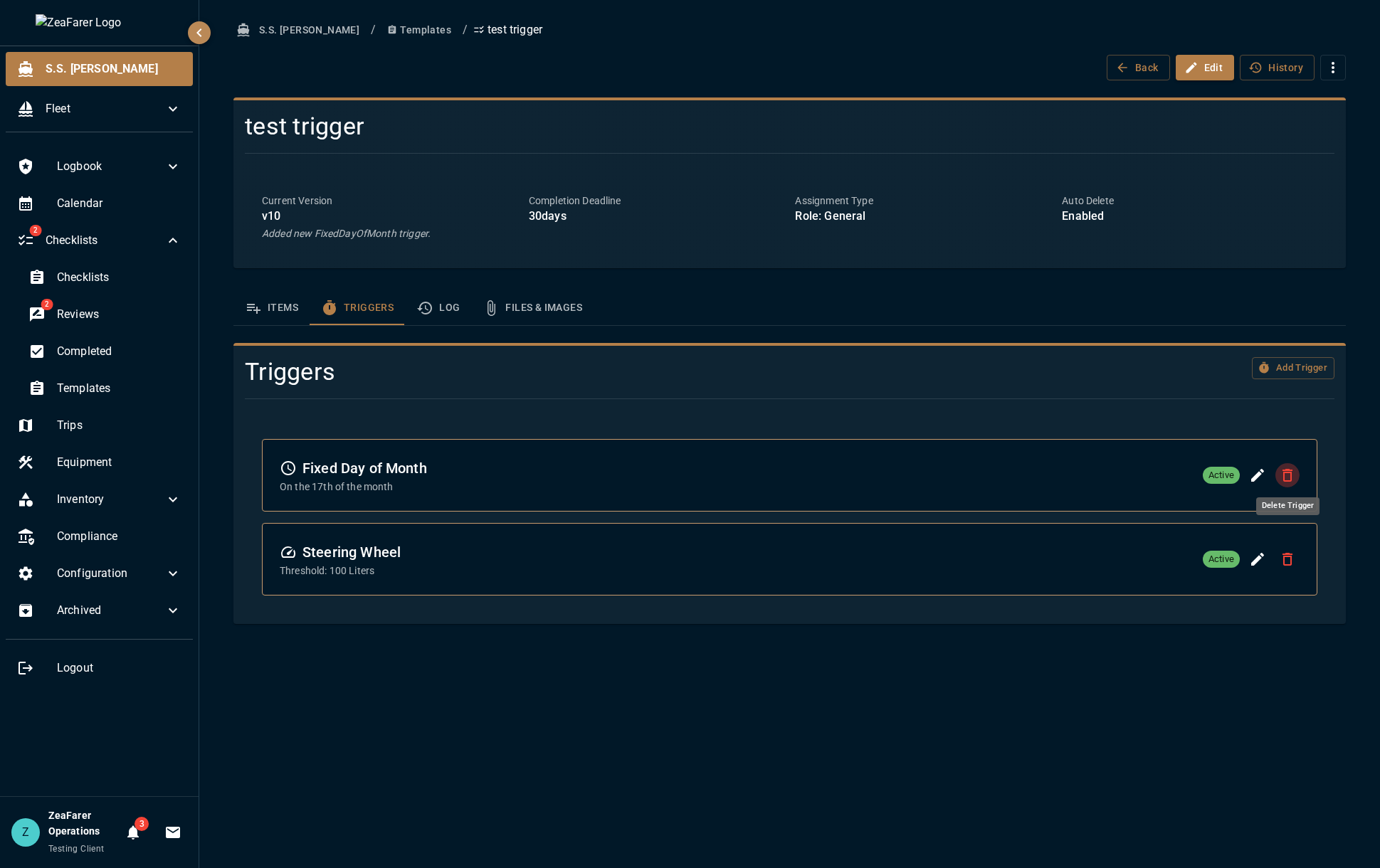
click at [1283, 475] on icon "Delete Trigger" at bounding box center [1287, 475] width 10 height 13
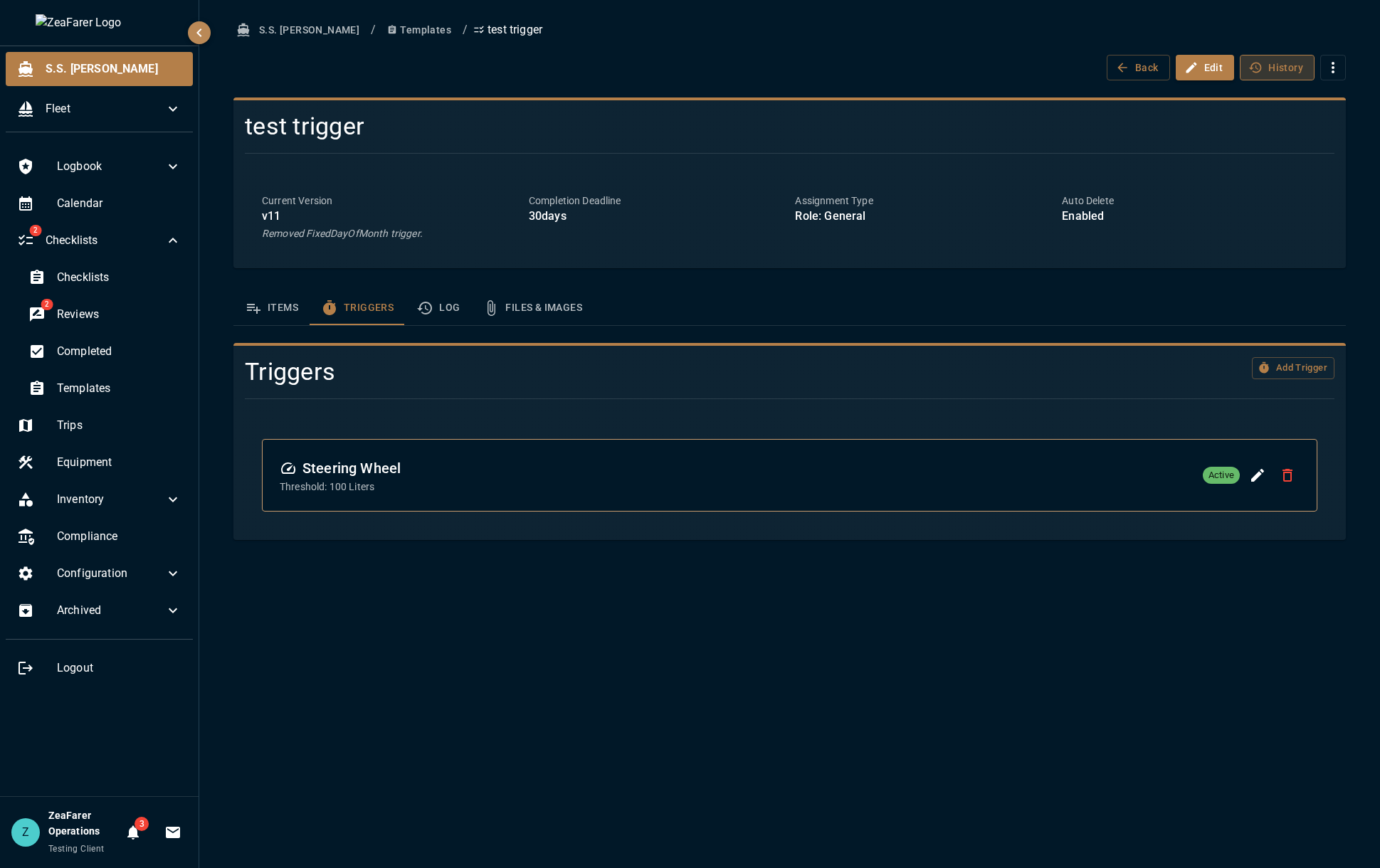
click at [1273, 72] on button "History" at bounding box center [1277, 67] width 75 height 26
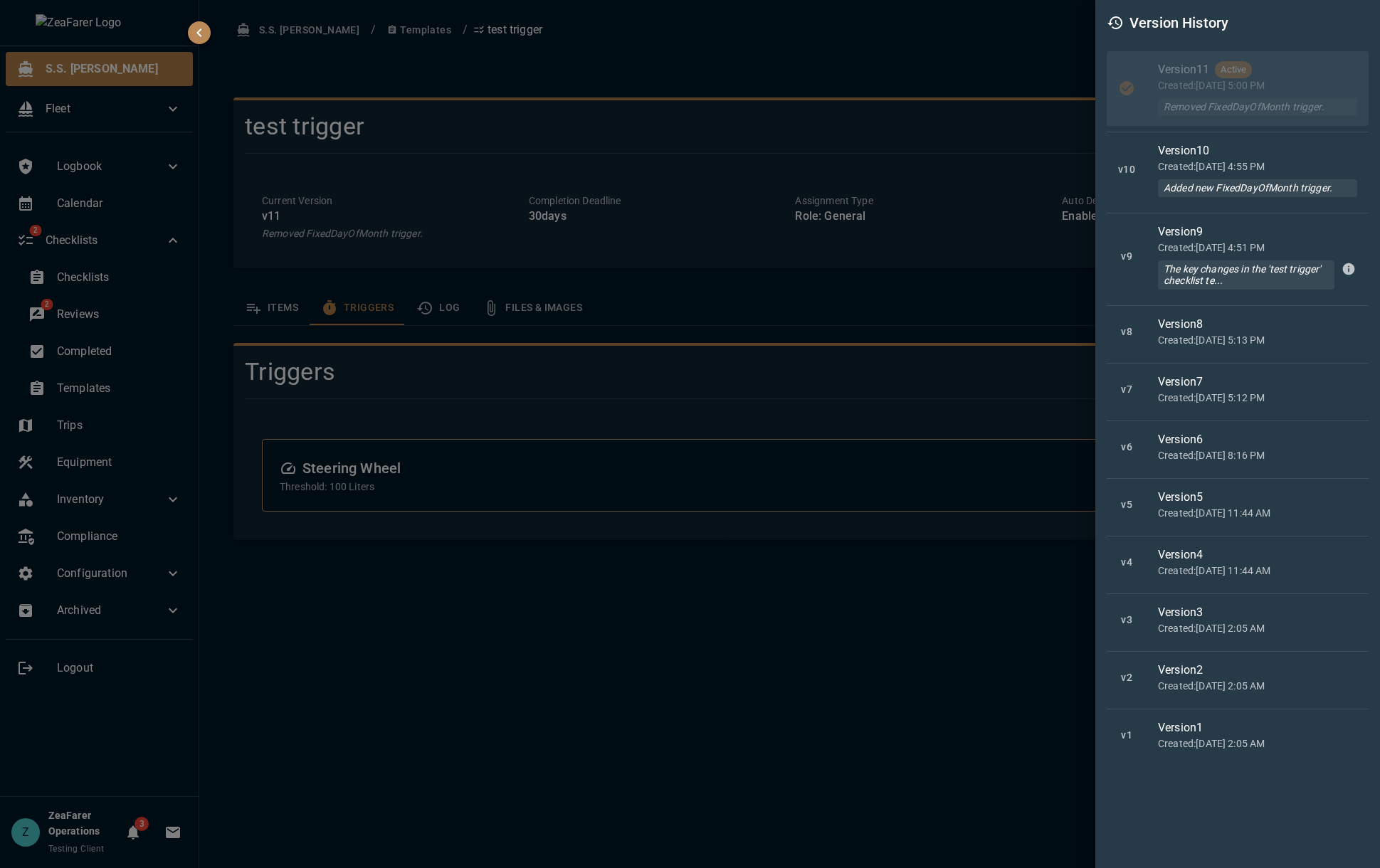
click at [892, 36] on div at bounding box center [690, 434] width 1380 height 868
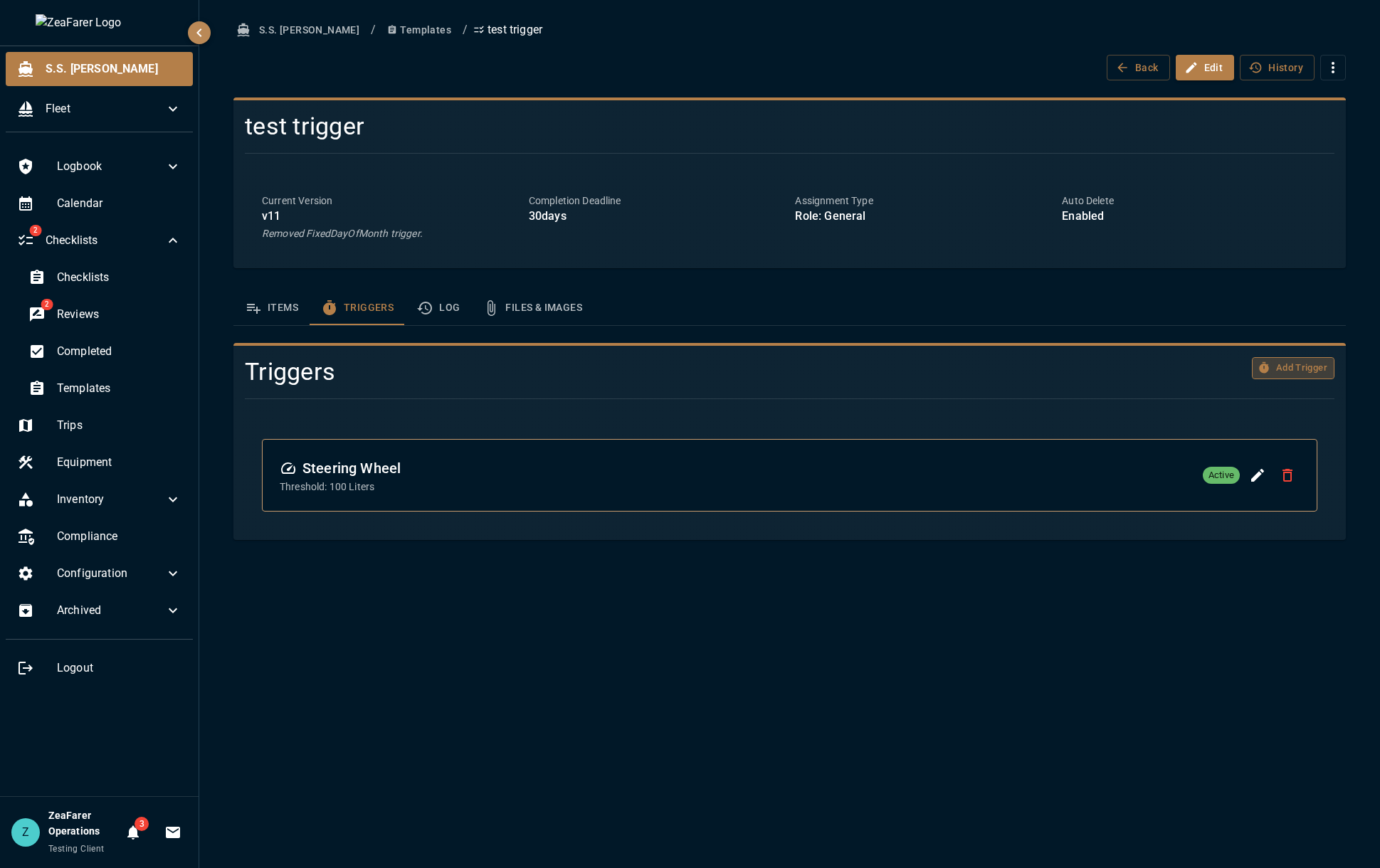
click at [1315, 363] on button "Add Trigger" at bounding box center [1292, 367] width 82 height 22
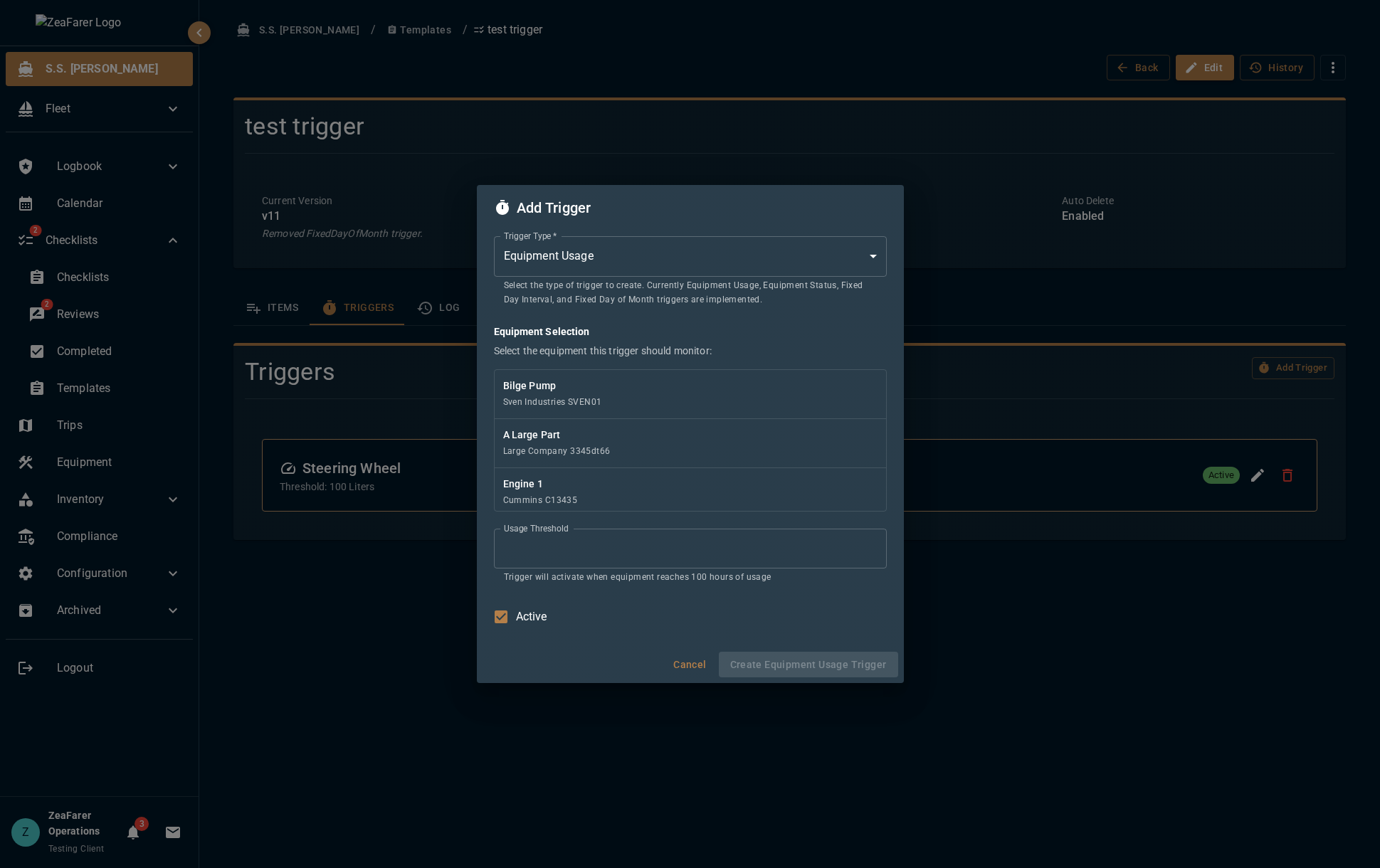
click at [684, 277] on div "Trigger Type   * Equipment Usage * Trigger Type   * Select the type of trigger …" at bounding box center [690, 272] width 393 height 72
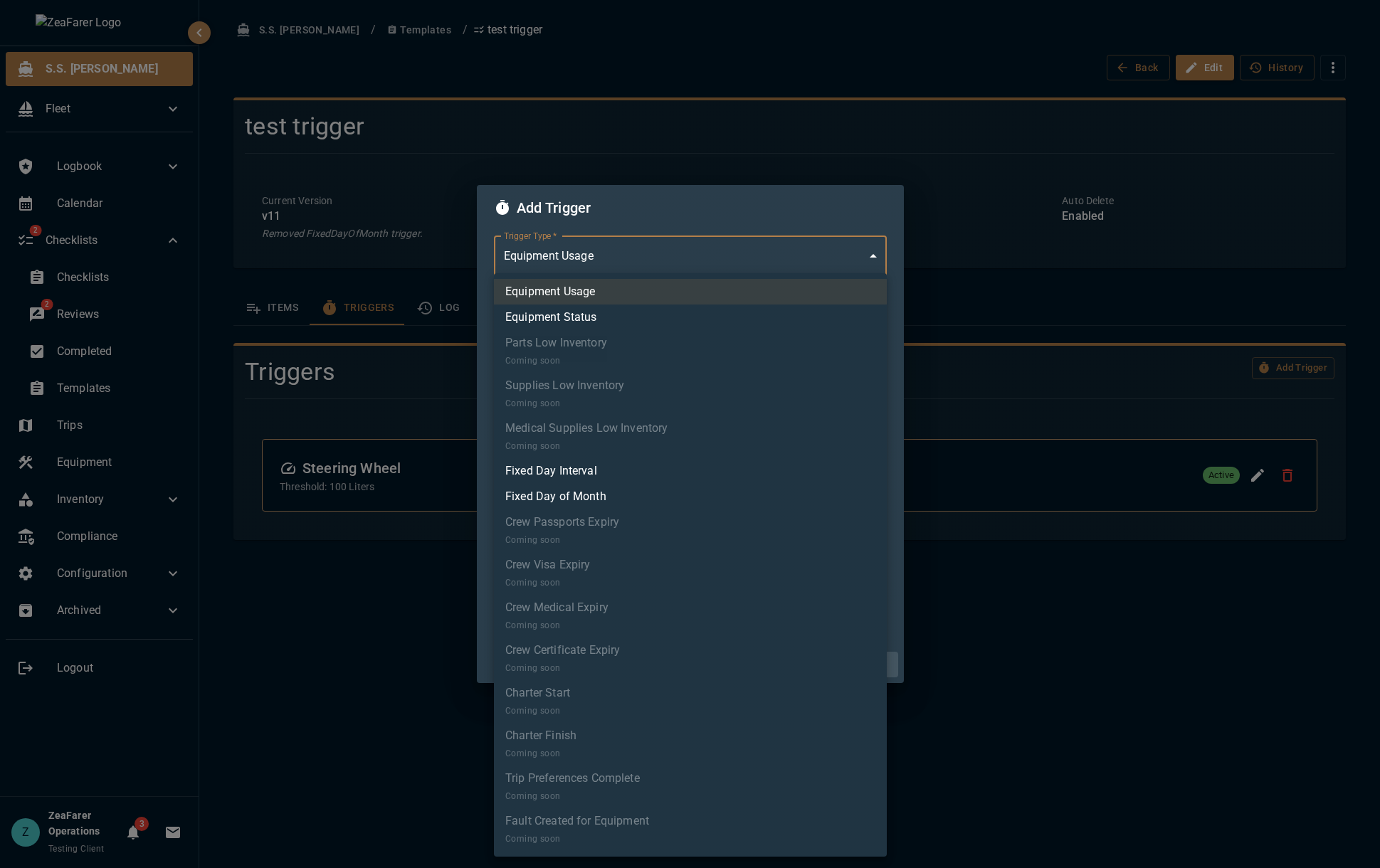
click at [691, 250] on body "S.S. [PERSON_NAME] Fleet Logbook Calendar 2 Checklists Checklists 2 Reviews Com…" at bounding box center [690, 434] width 1380 height 868
click at [628, 493] on li "Fixed Day of Month" at bounding box center [690, 496] width 393 height 26
type input "*"
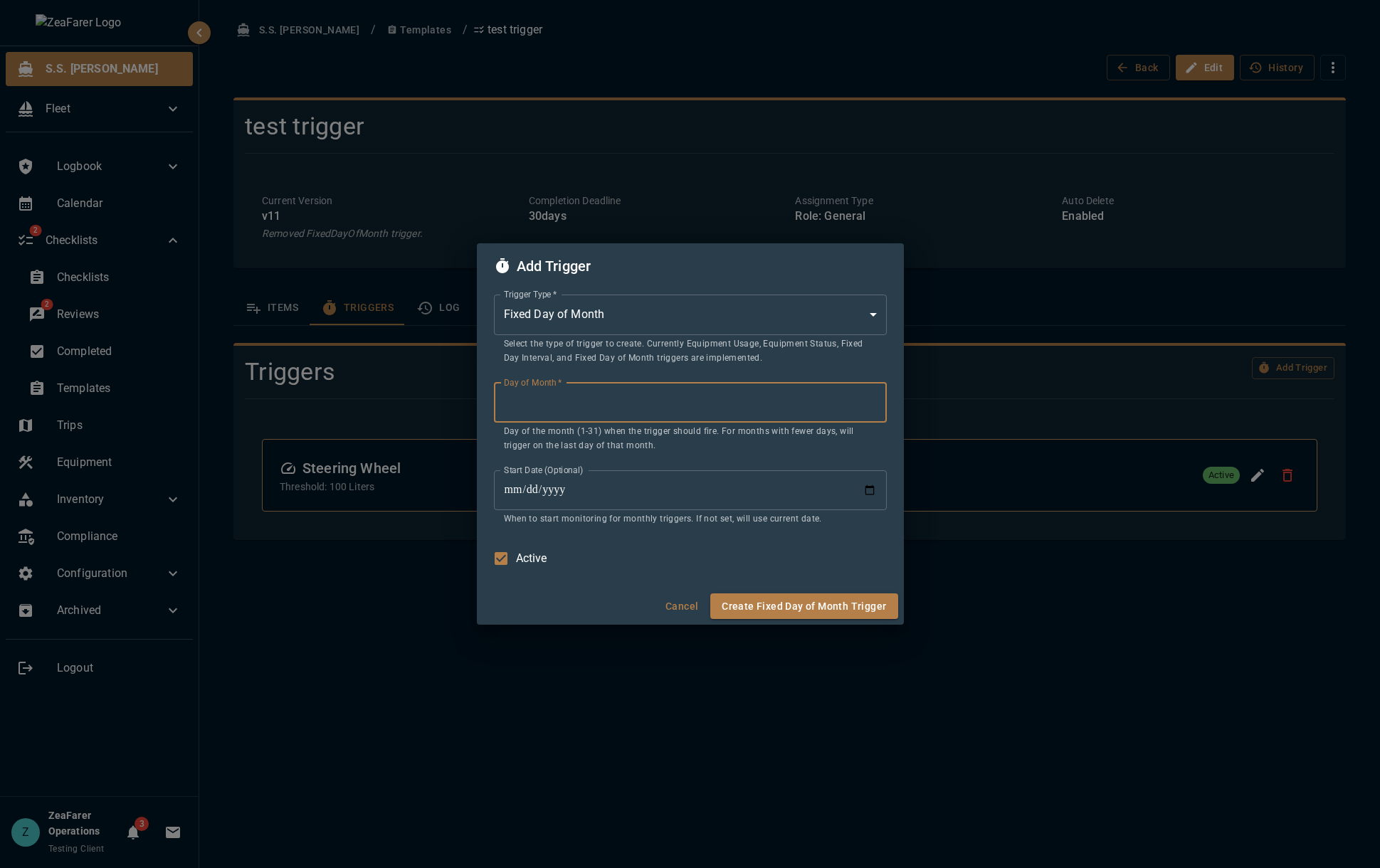
click at [632, 391] on input "*" at bounding box center [690, 402] width 393 height 40
click at [728, 400] on input "*" at bounding box center [690, 402] width 393 height 40
type input "**"
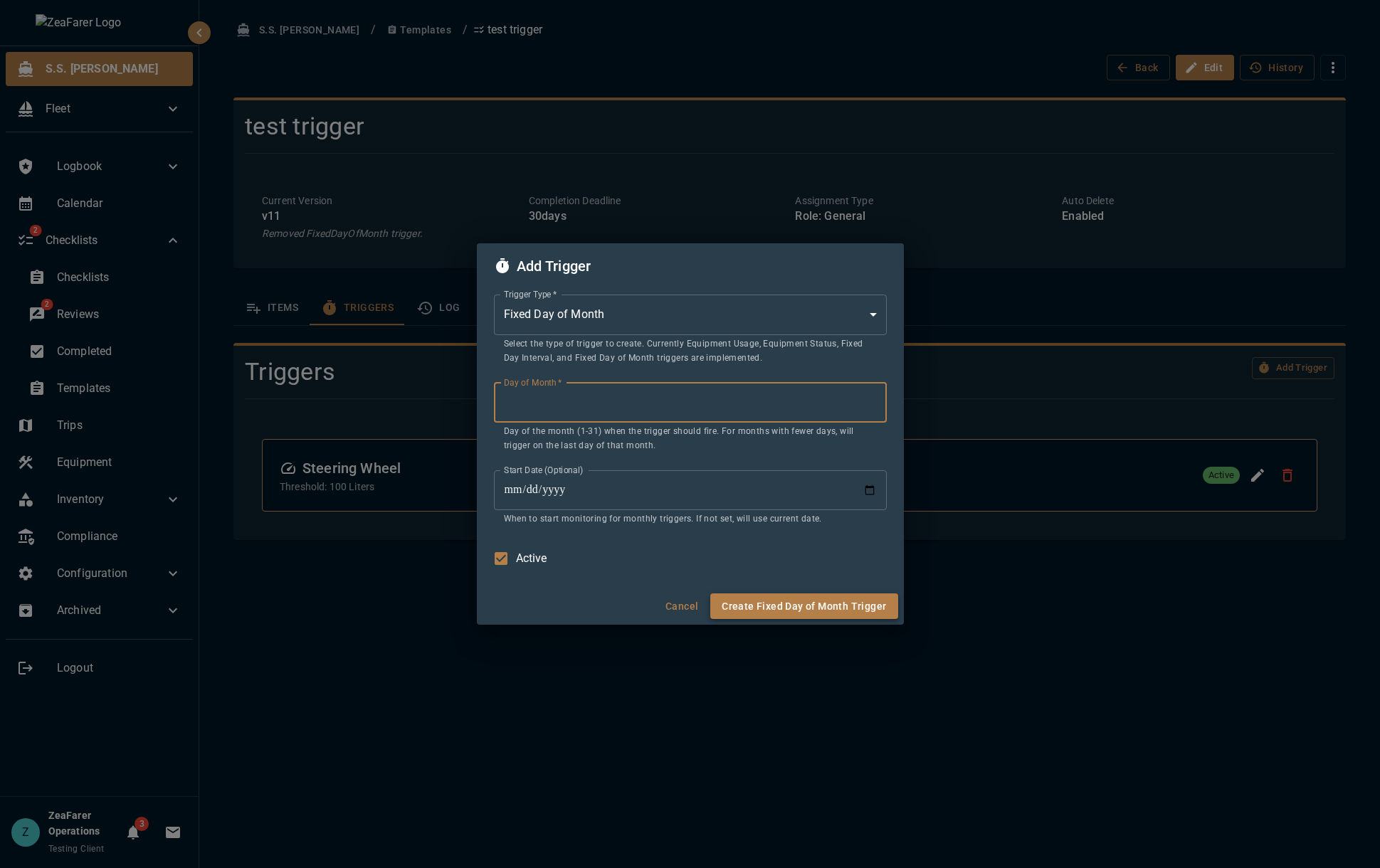
click at [791, 609] on button "Create Fixed Day of Month Trigger" at bounding box center [803, 606] width 187 height 26
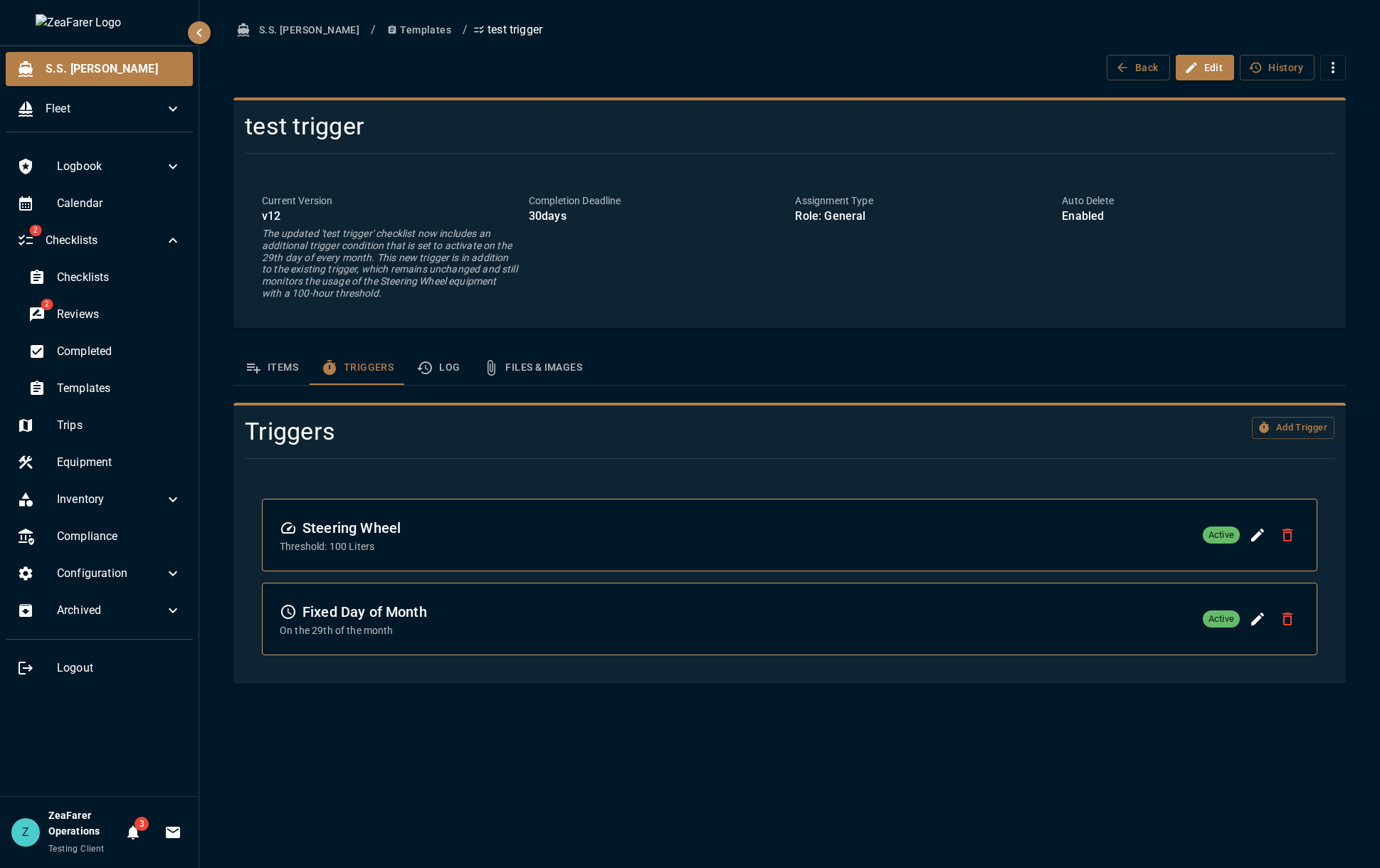
click at [619, 147] on div at bounding box center [783, 153] width 1101 height 23
click at [1264, 68] on button "History" at bounding box center [1277, 67] width 75 height 26
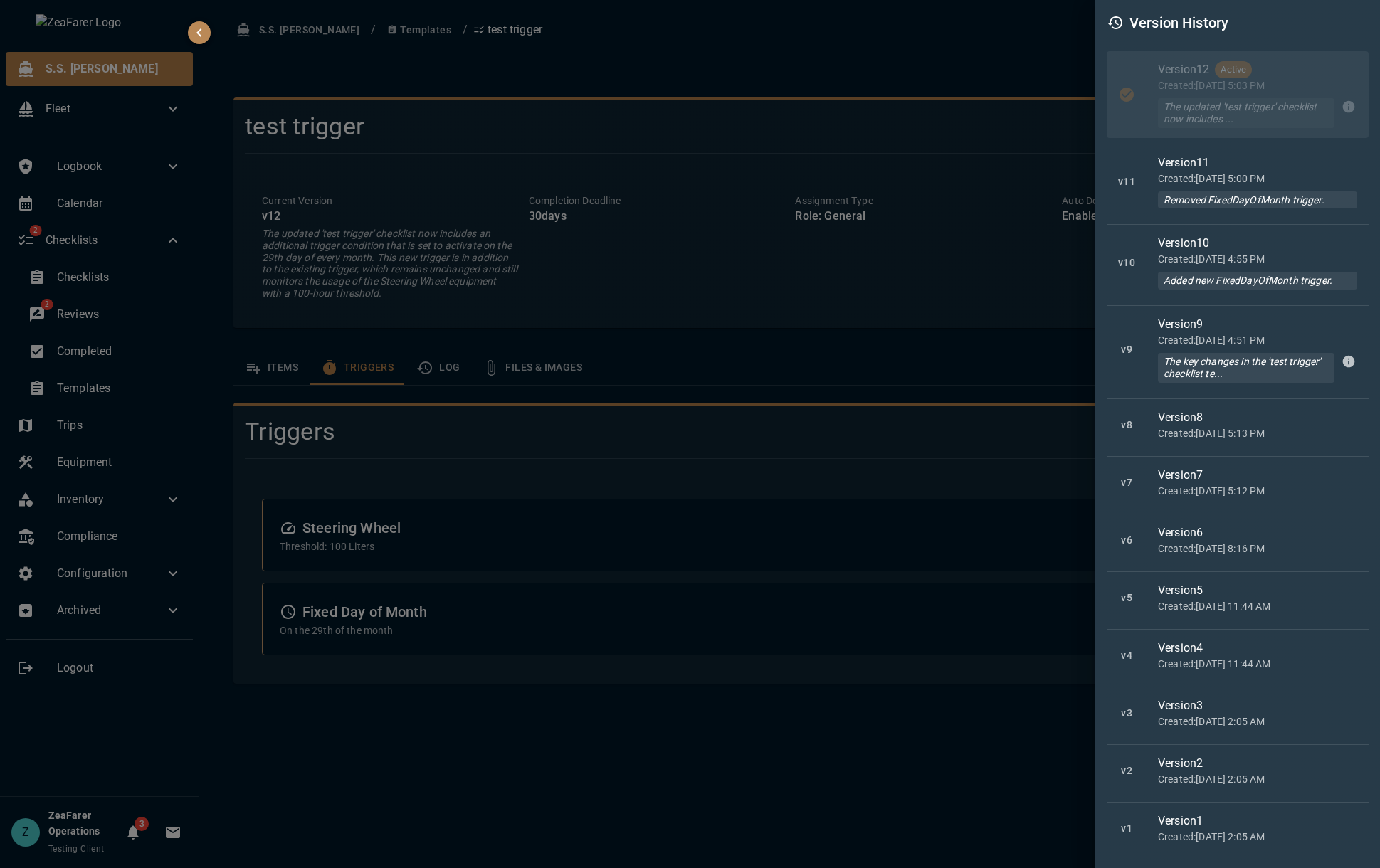
click at [1343, 106] on li "Version 12 Active Created: [DATE] 5:03 PM The updated 'test trigger' checklist …" at bounding box center [1237, 97] width 262 height 92
click at [1338, 104] on li "Version 12 Active Created: [DATE] 5:03 PM The updated 'test trigger' checklist …" at bounding box center [1237, 97] width 262 height 92
click at [743, 173] on div at bounding box center [690, 434] width 1380 height 868
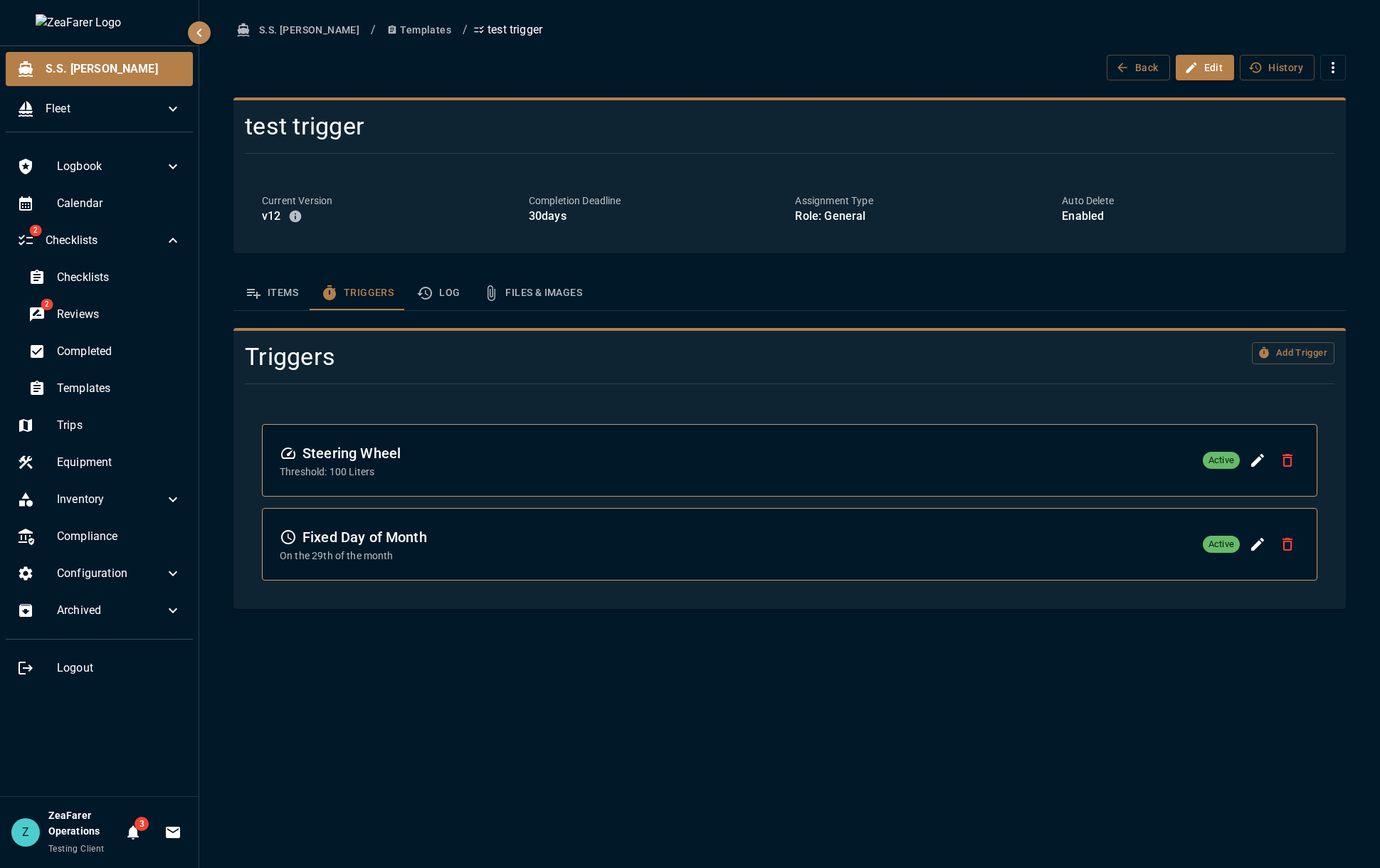
click at [364, 223] on div "v 12" at bounding box center [390, 215] width 256 height 17
click at [294, 216] on icon "button" at bounding box center [295, 216] width 13 height 13
click at [292, 219] on icon "button" at bounding box center [295, 216] width 13 height 13
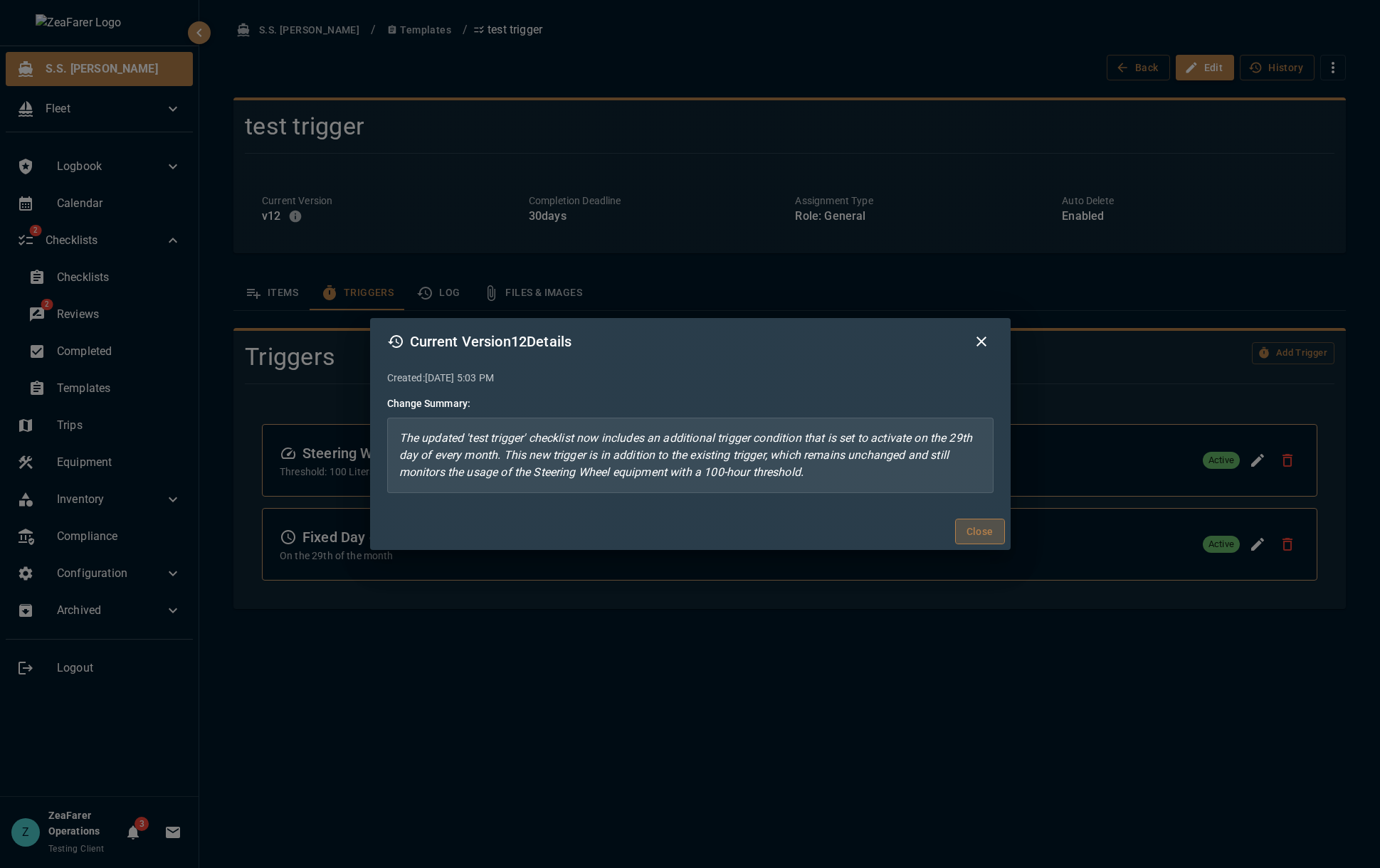
click at [956, 532] on button "Close" at bounding box center [980, 531] width 50 height 26
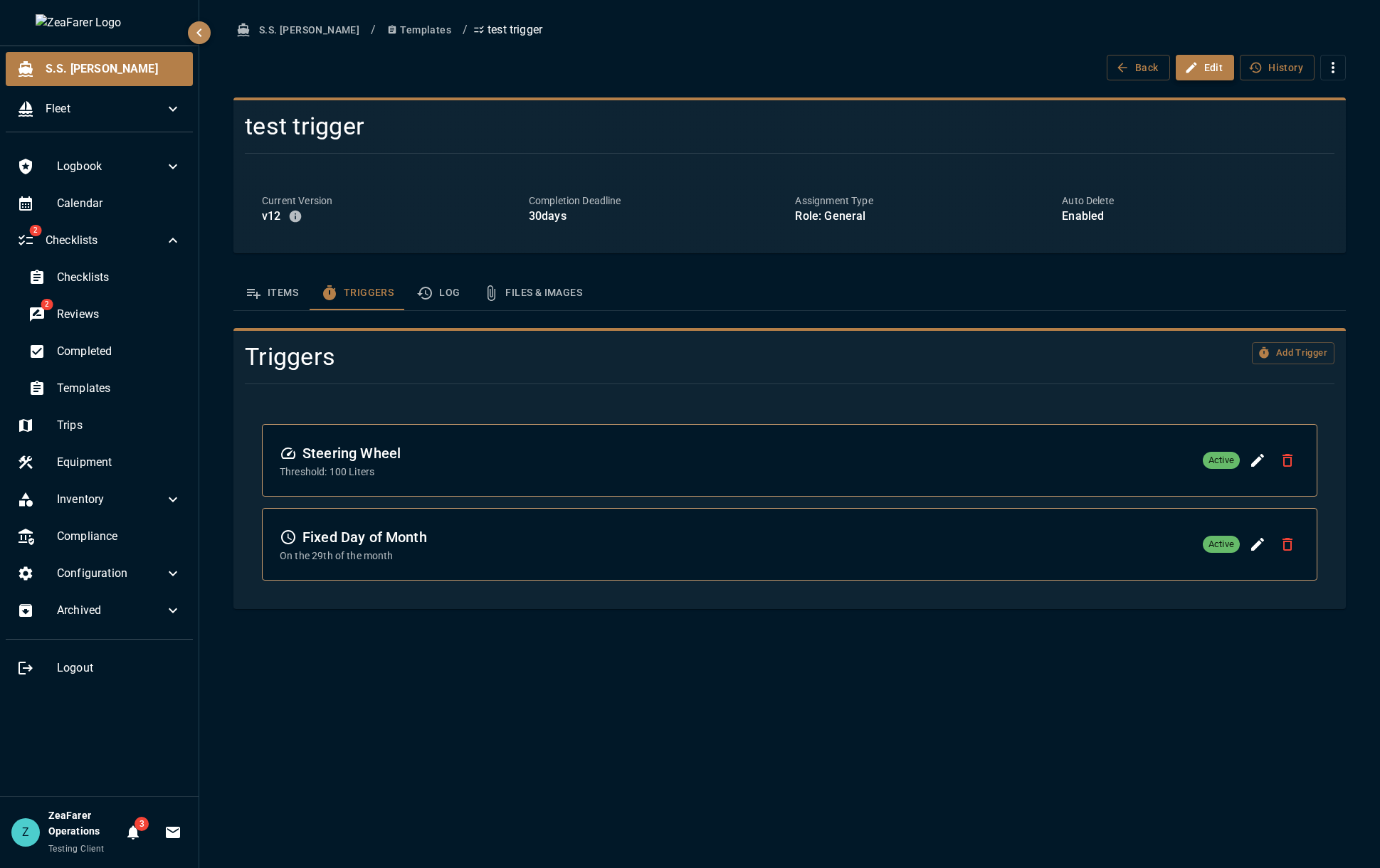
click at [1190, 73] on icon "button" at bounding box center [1191, 68] width 14 height 14
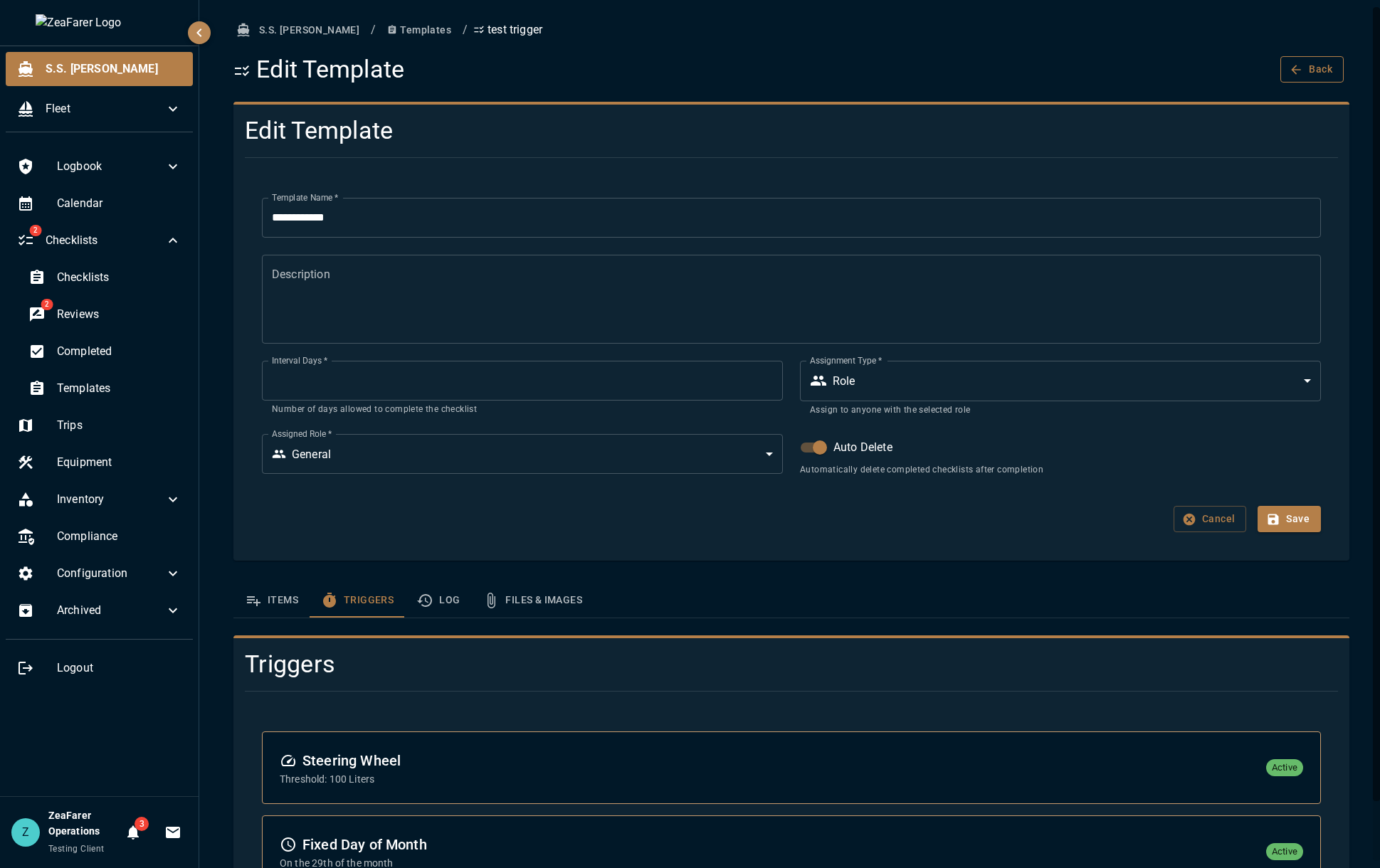
click at [1292, 79] on button "Back" at bounding box center [1311, 69] width 63 height 26
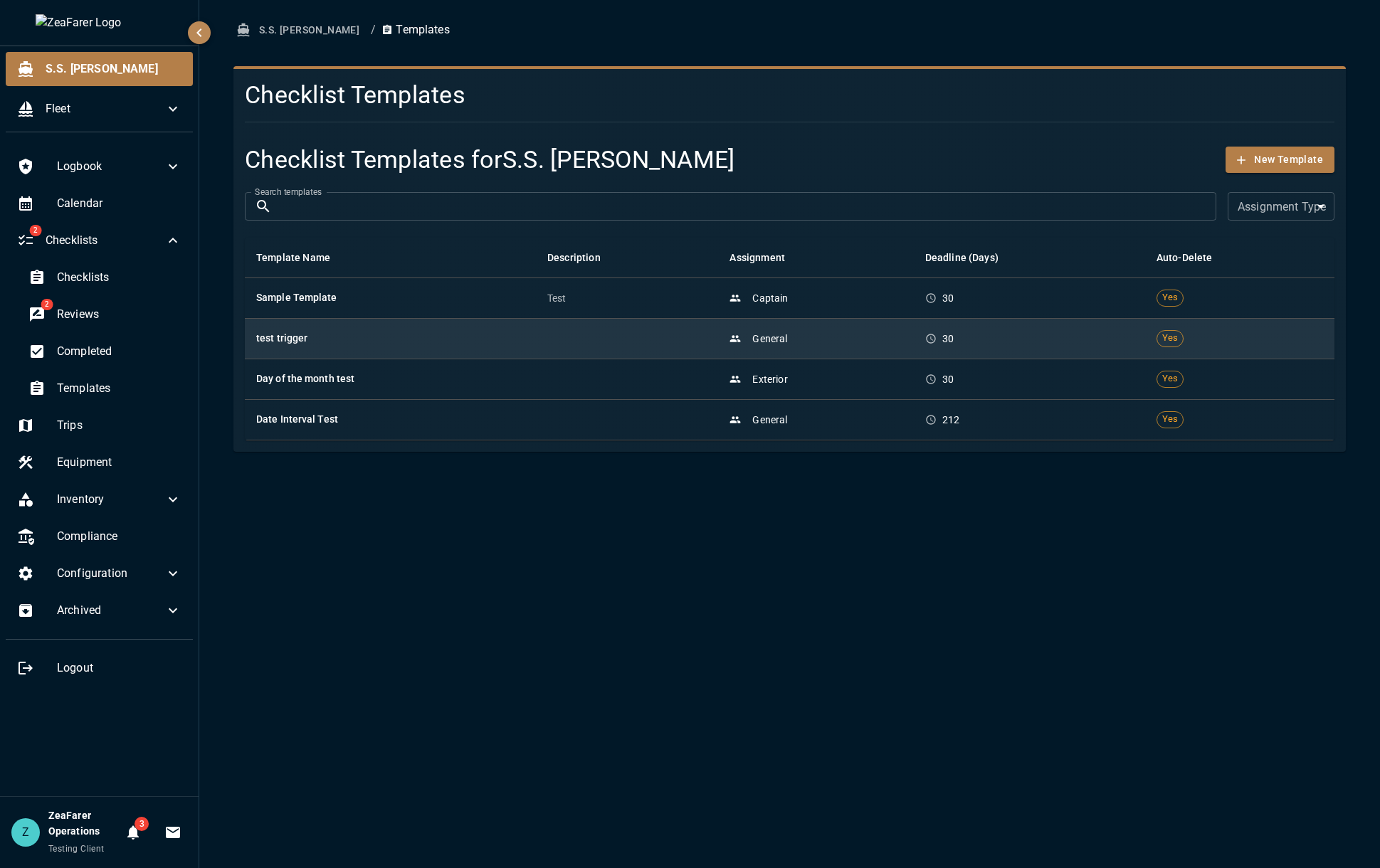
click at [488, 340] on h6 "test trigger" at bounding box center [390, 339] width 268 height 16
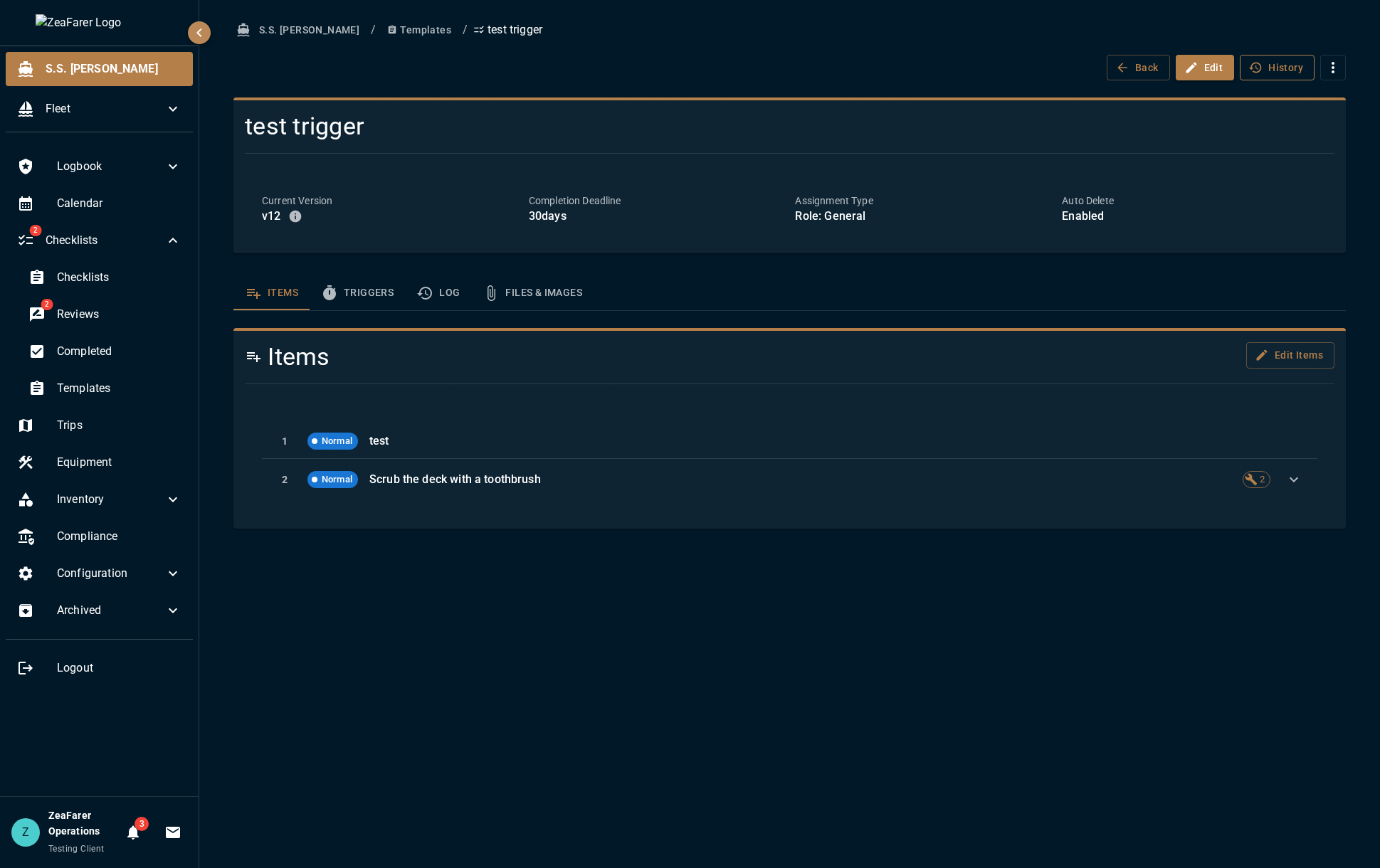
click at [1291, 61] on button "History" at bounding box center [1277, 67] width 75 height 26
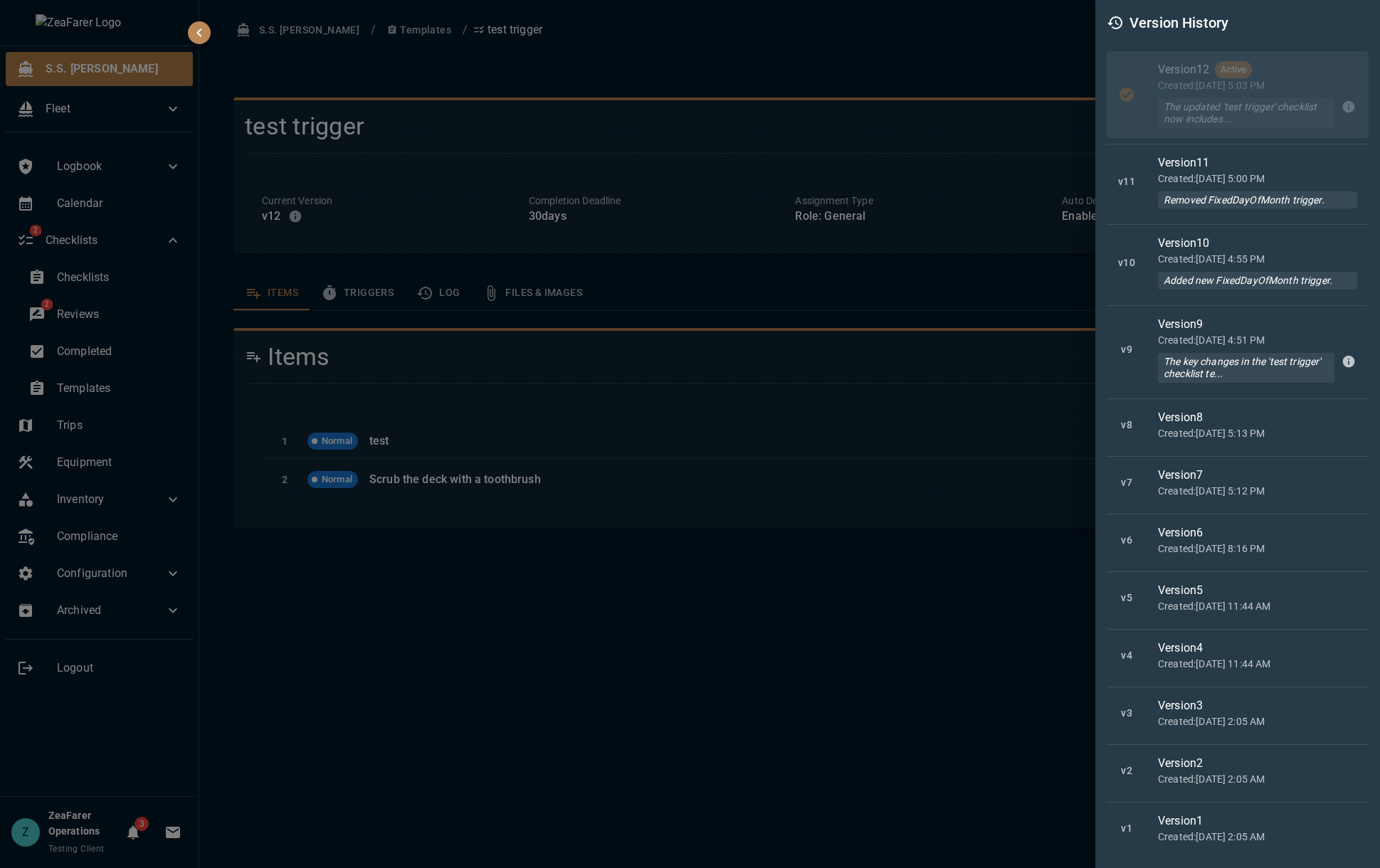
click at [1126, 28] on div "Version History" at bounding box center [1237, 22] width 262 height 22
click at [311, 206] on div at bounding box center [690, 434] width 1380 height 868
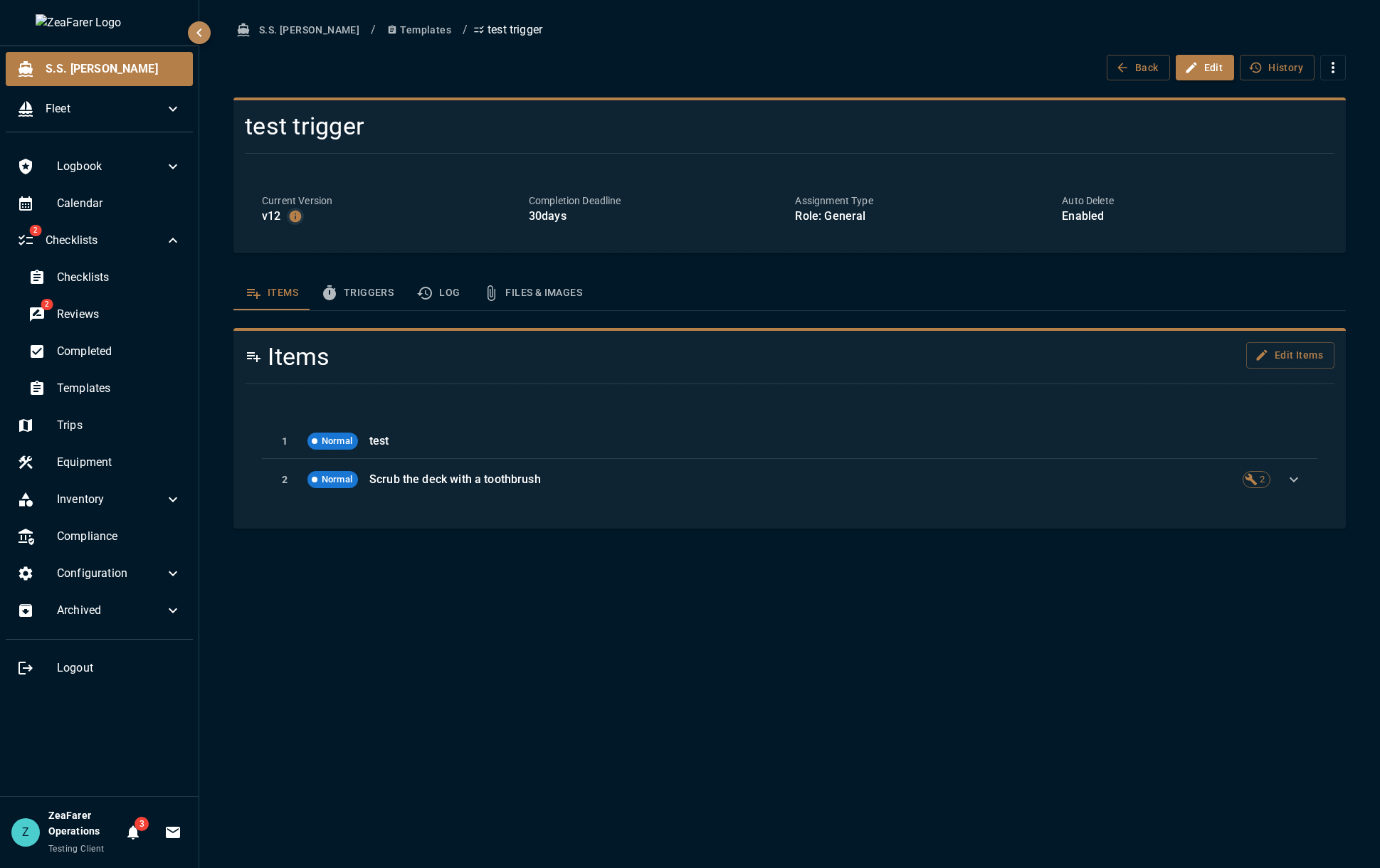
click at [297, 215] on icon "button" at bounding box center [295, 216] width 13 height 13
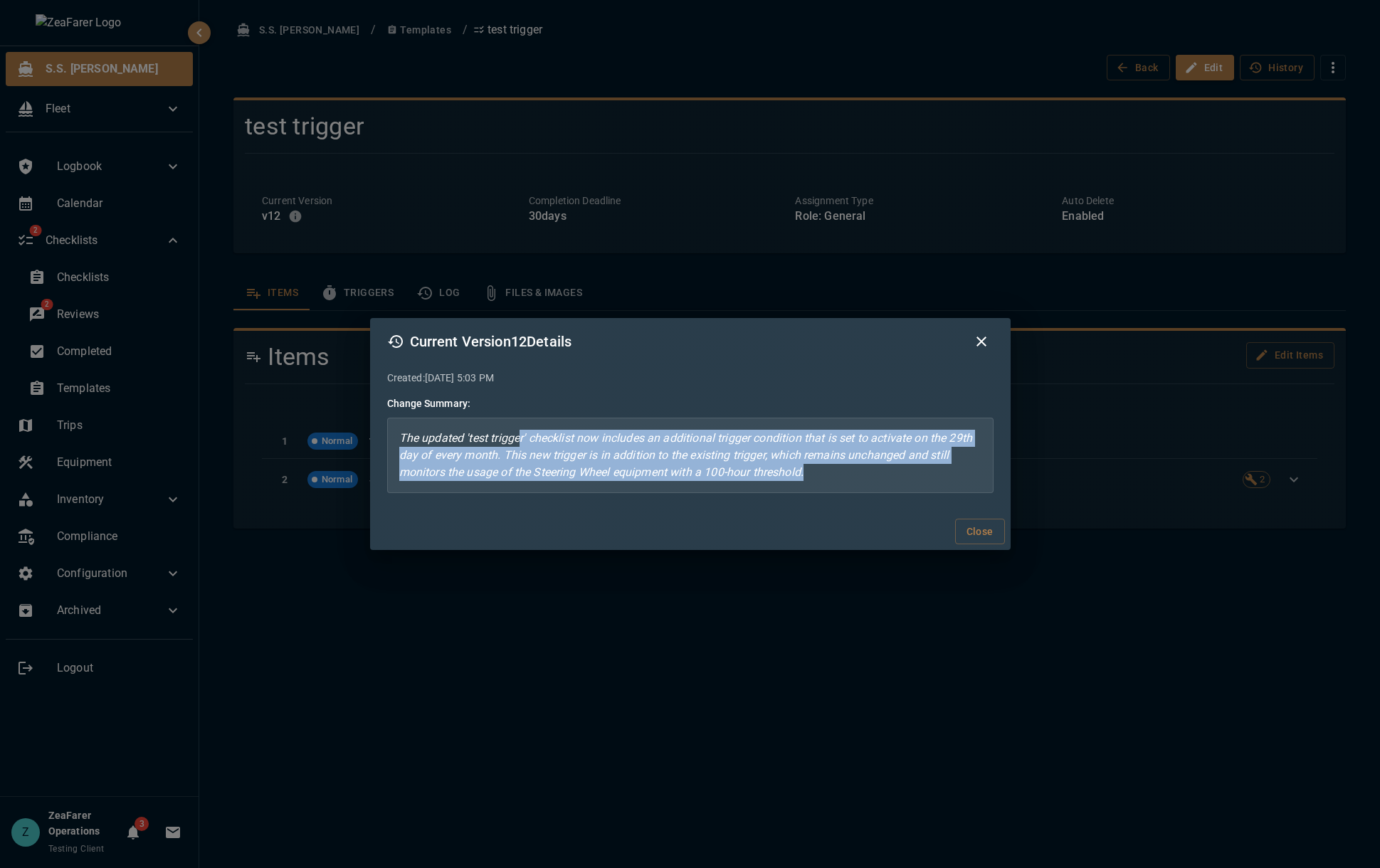
drag, startPoint x: 530, startPoint y: 443, endPoint x: 952, endPoint y: 468, distance: 422.7
click at [952, 468] on p "The updated 'test trigger' checklist now includes an additional trigger conditi…" at bounding box center [690, 455] width 606 height 75
click at [951, 468] on p "The updated 'test trigger' checklist now includes an additional trigger conditi…" at bounding box center [690, 455] width 606 height 75
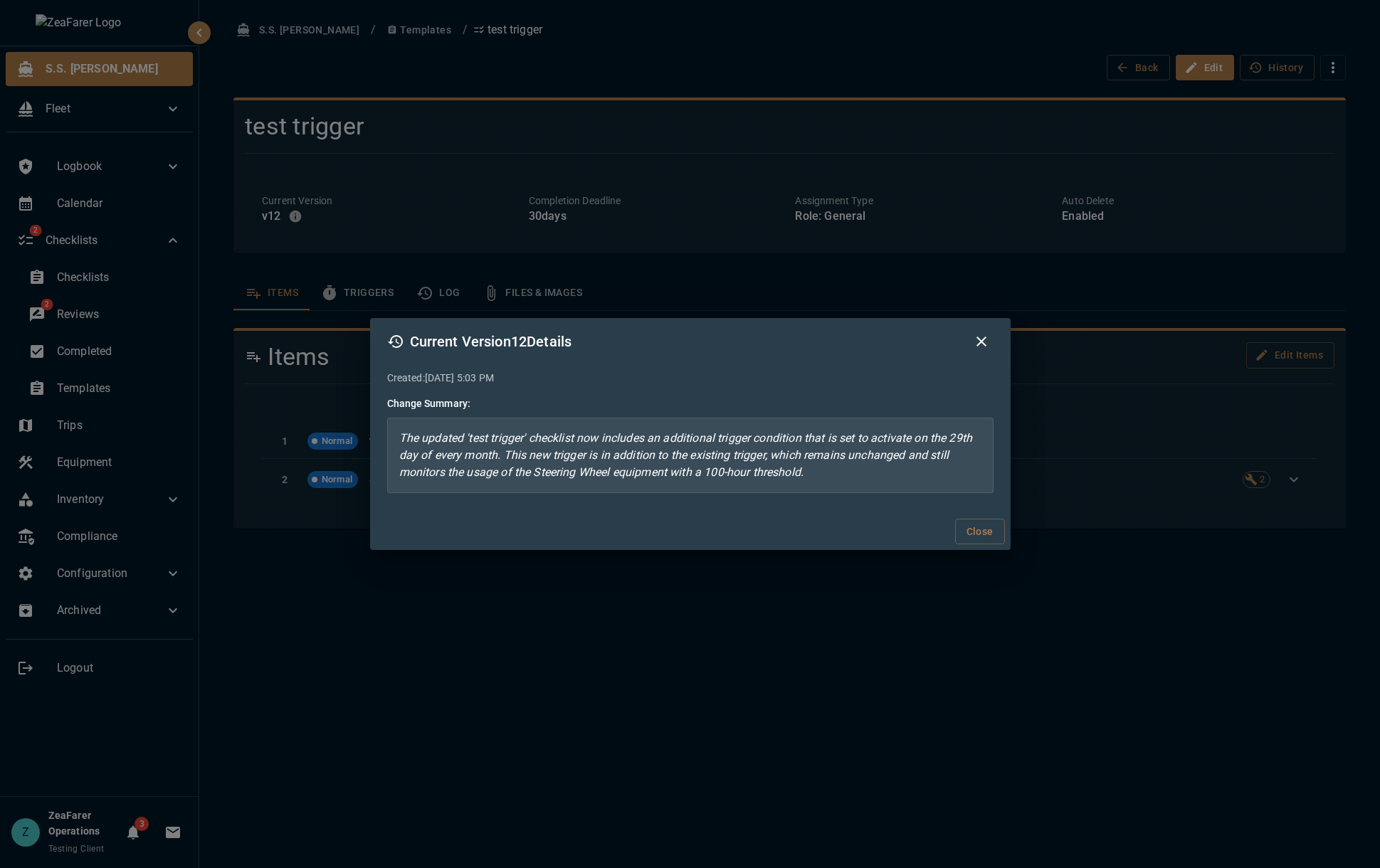
click at [985, 344] on icon "button" at bounding box center [981, 341] width 10 height 10
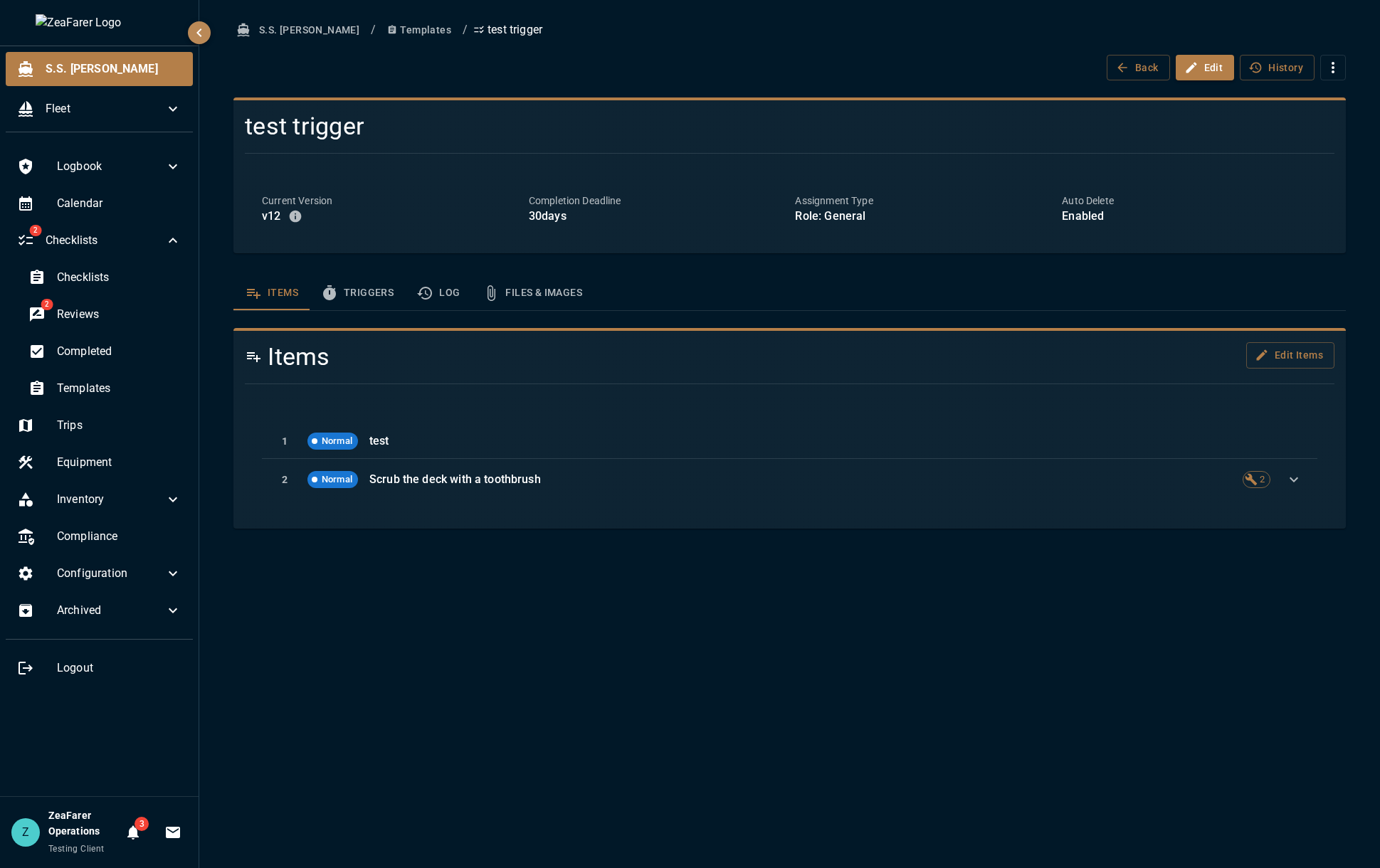
click at [362, 294] on button "Triggers" at bounding box center [357, 293] width 96 height 34
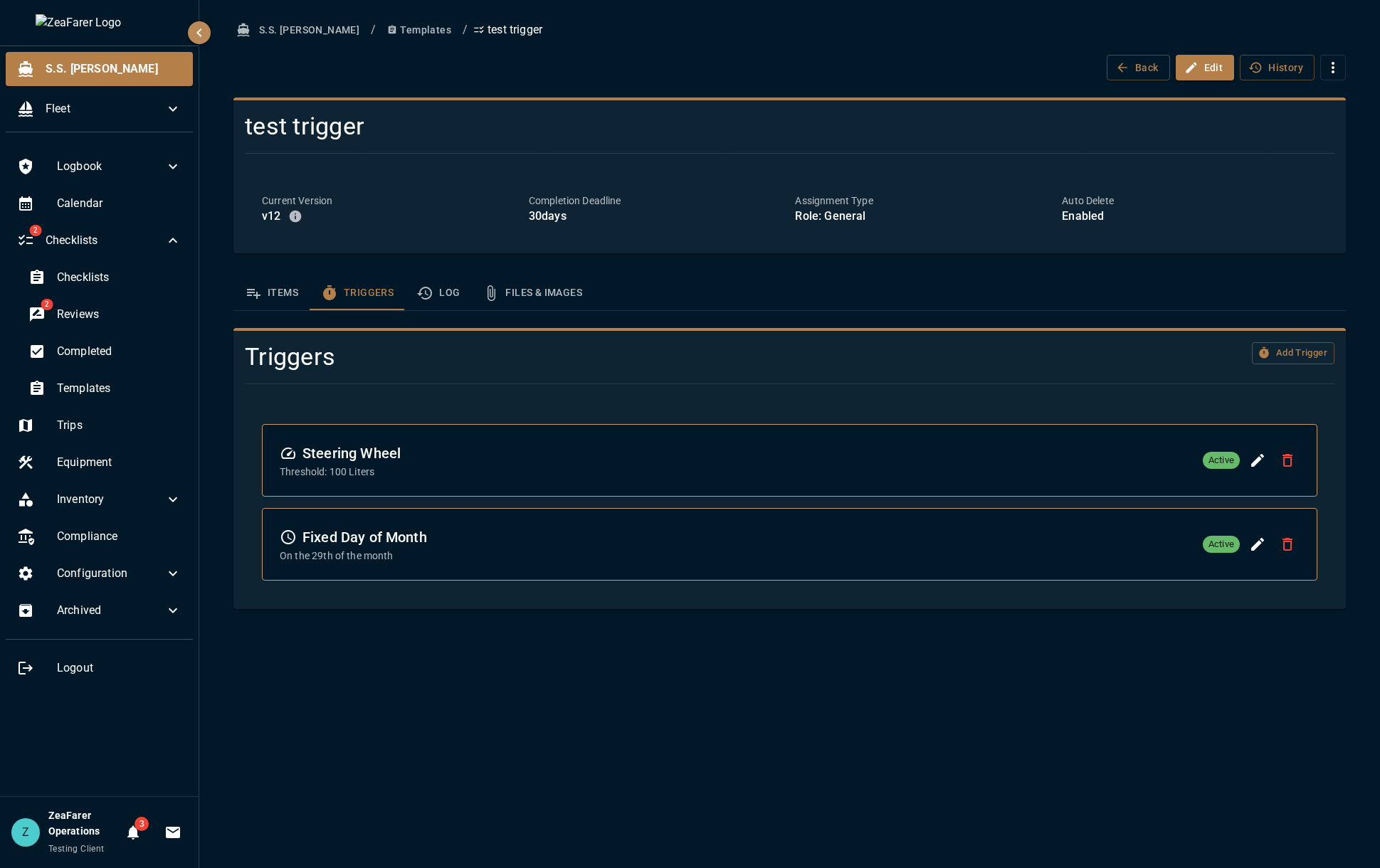
click at [279, 308] on button "Items" at bounding box center [271, 293] width 76 height 34
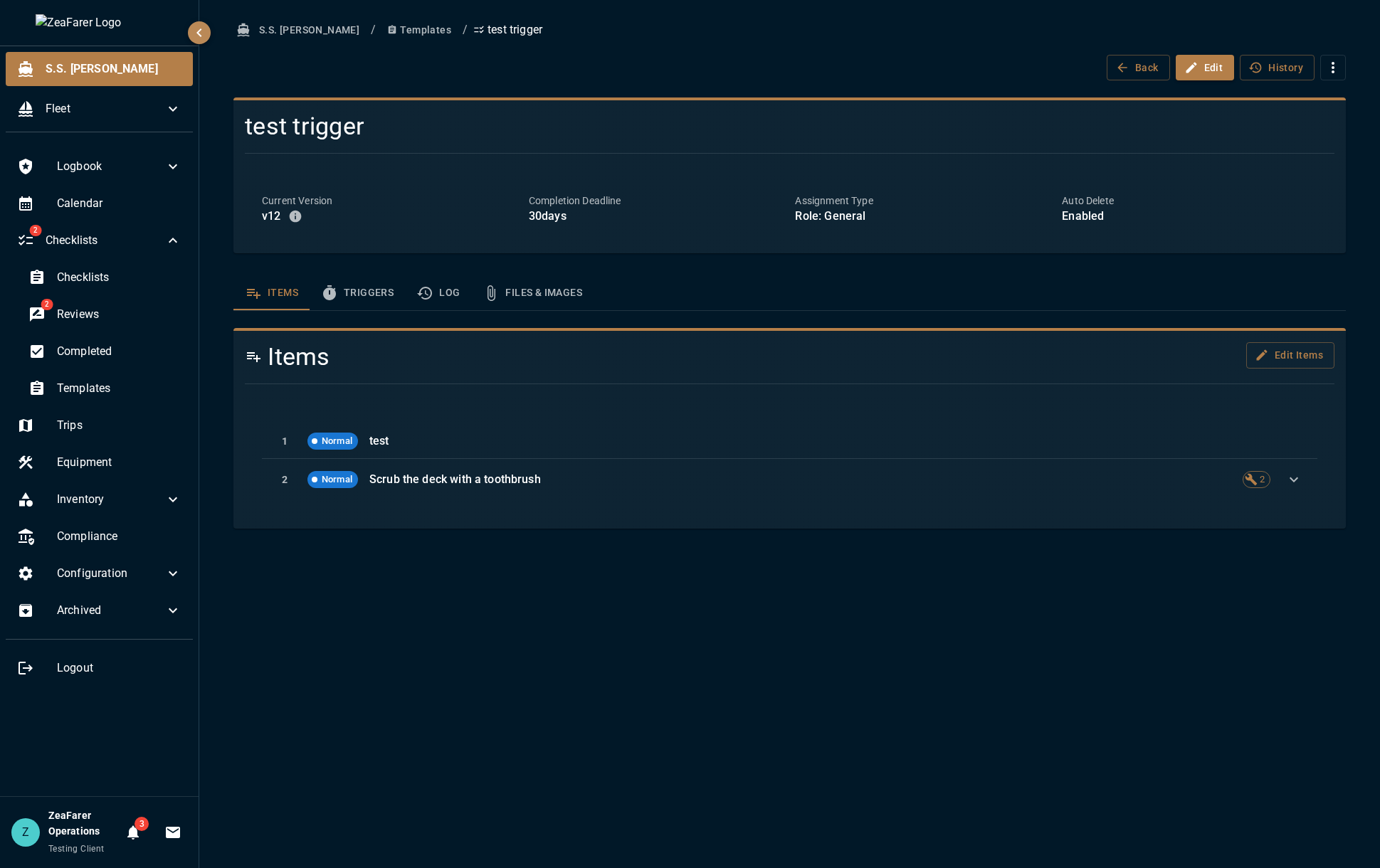
click at [1215, 169] on div "Current Version v 12 Completion Deadline 30 days Assignment Type Role: General …" at bounding box center [783, 204] width 1101 height 77
click at [1264, 71] on button "History" at bounding box center [1277, 67] width 75 height 26
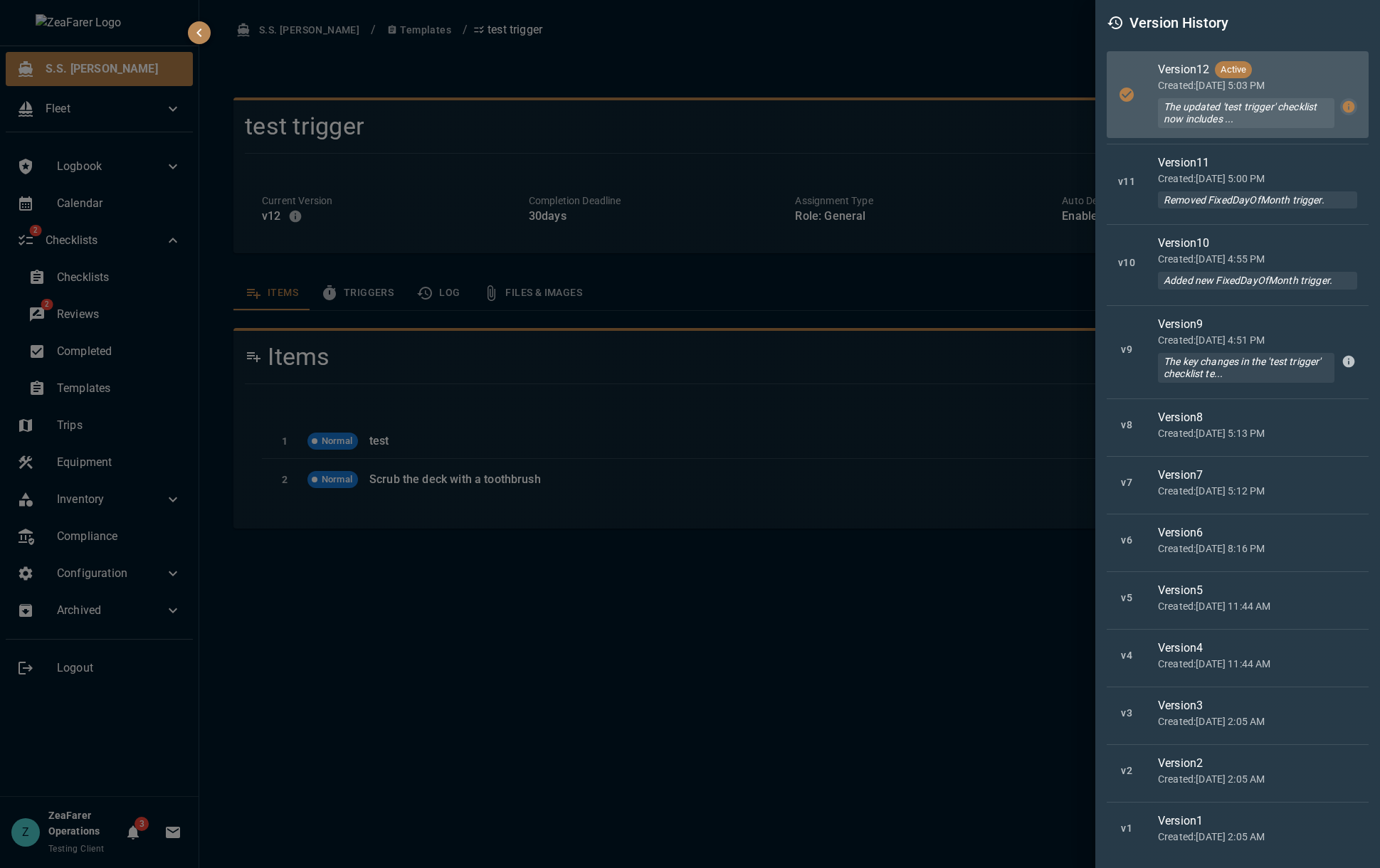
click at [1342, 108] on icon "button" at bounding box center [1349, 107] width 13 height 13
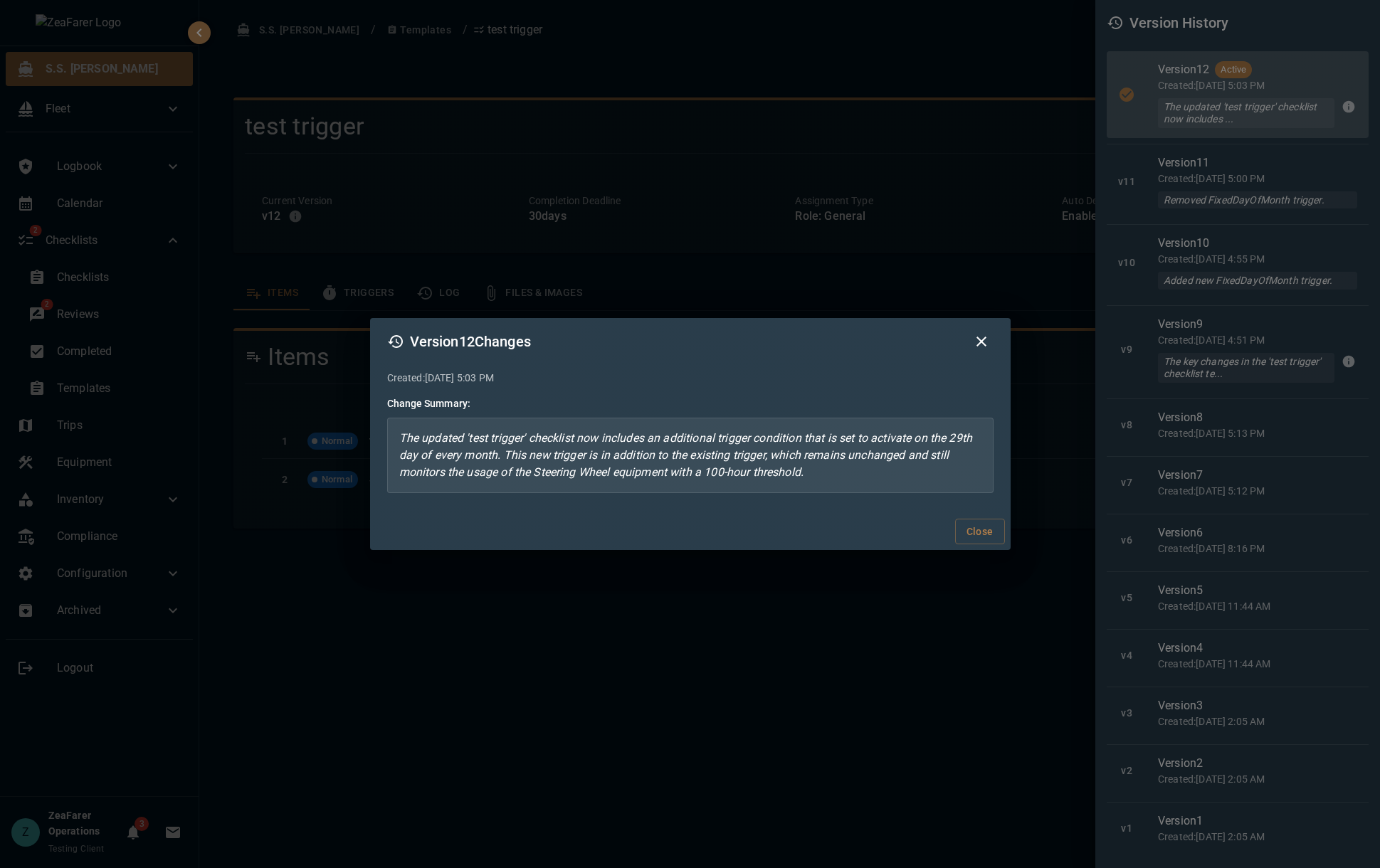
click at [974, 548] on div "Close" at bounding box center [690, 532] width 640 height 38
click at [973, 517] on div "Close" at bounding box center [690, 532] width 640 height 38
click at [984, 528] on button "Close" at bounding box center [980, 531] width 50 height 26
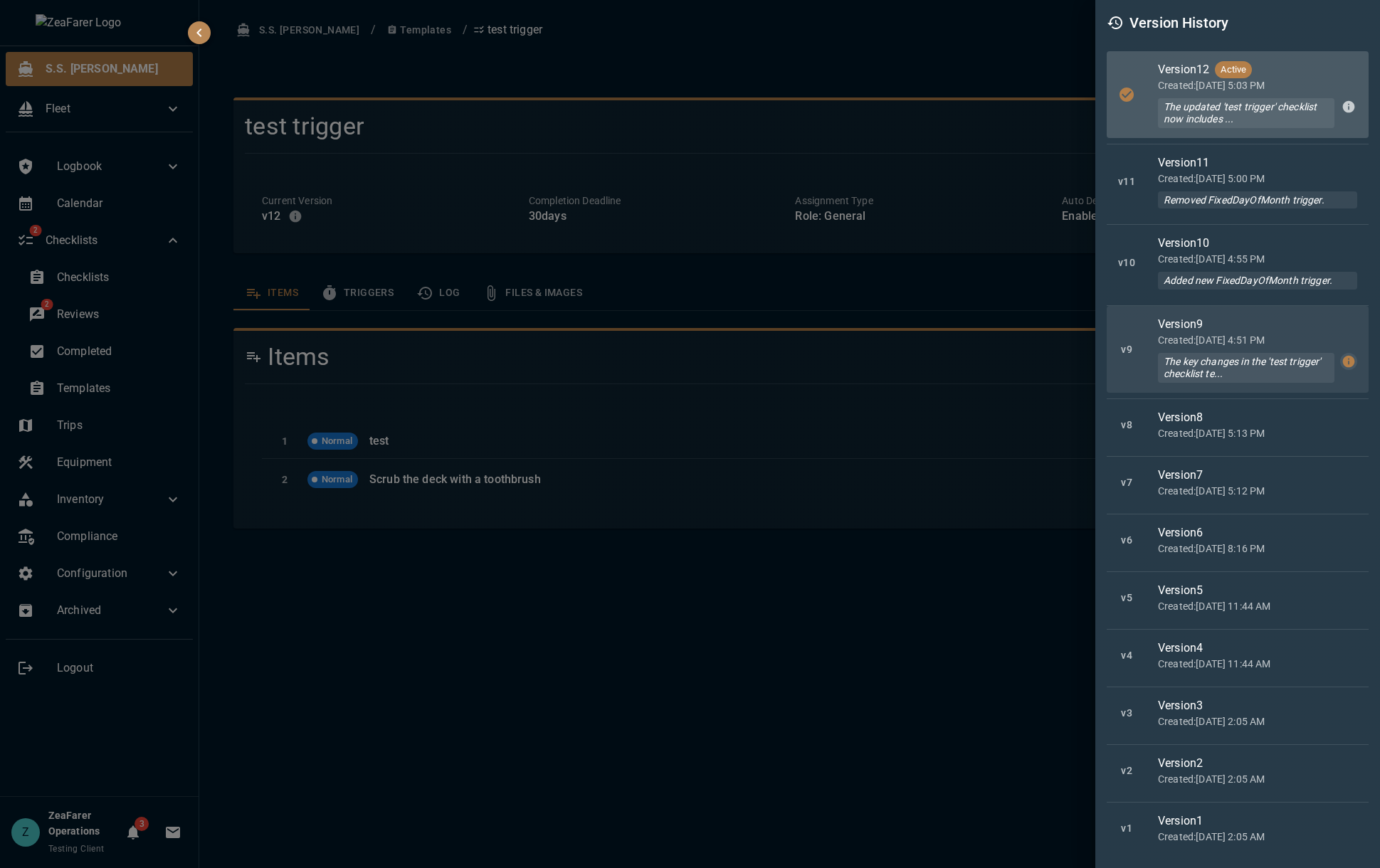
click at [1342, 367] on icon "button" at bounding box center [1349, 361] width 14 height 14
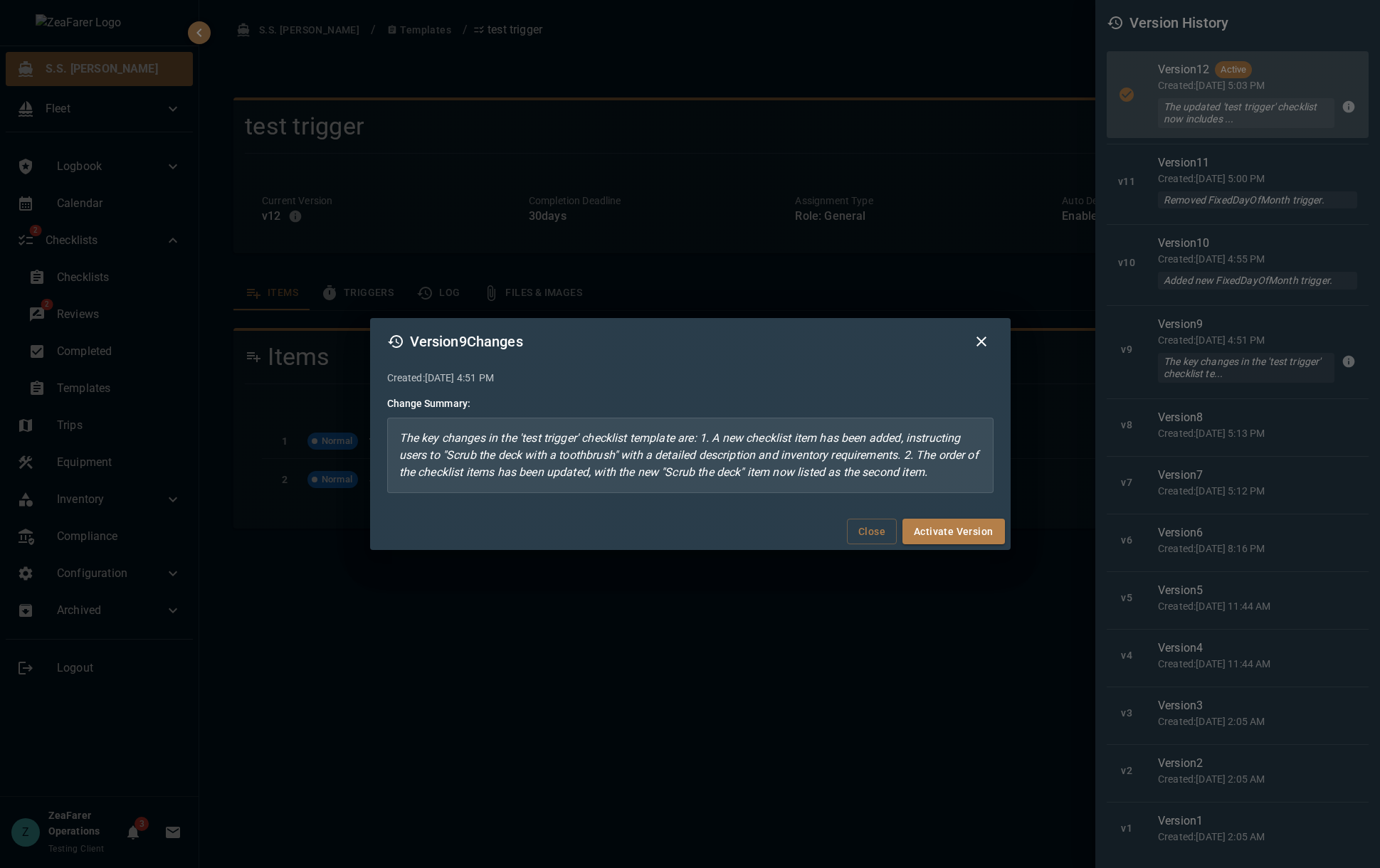
click at [988, 337] on icon "button" at bounding box center [981, 341] width 17 height 17
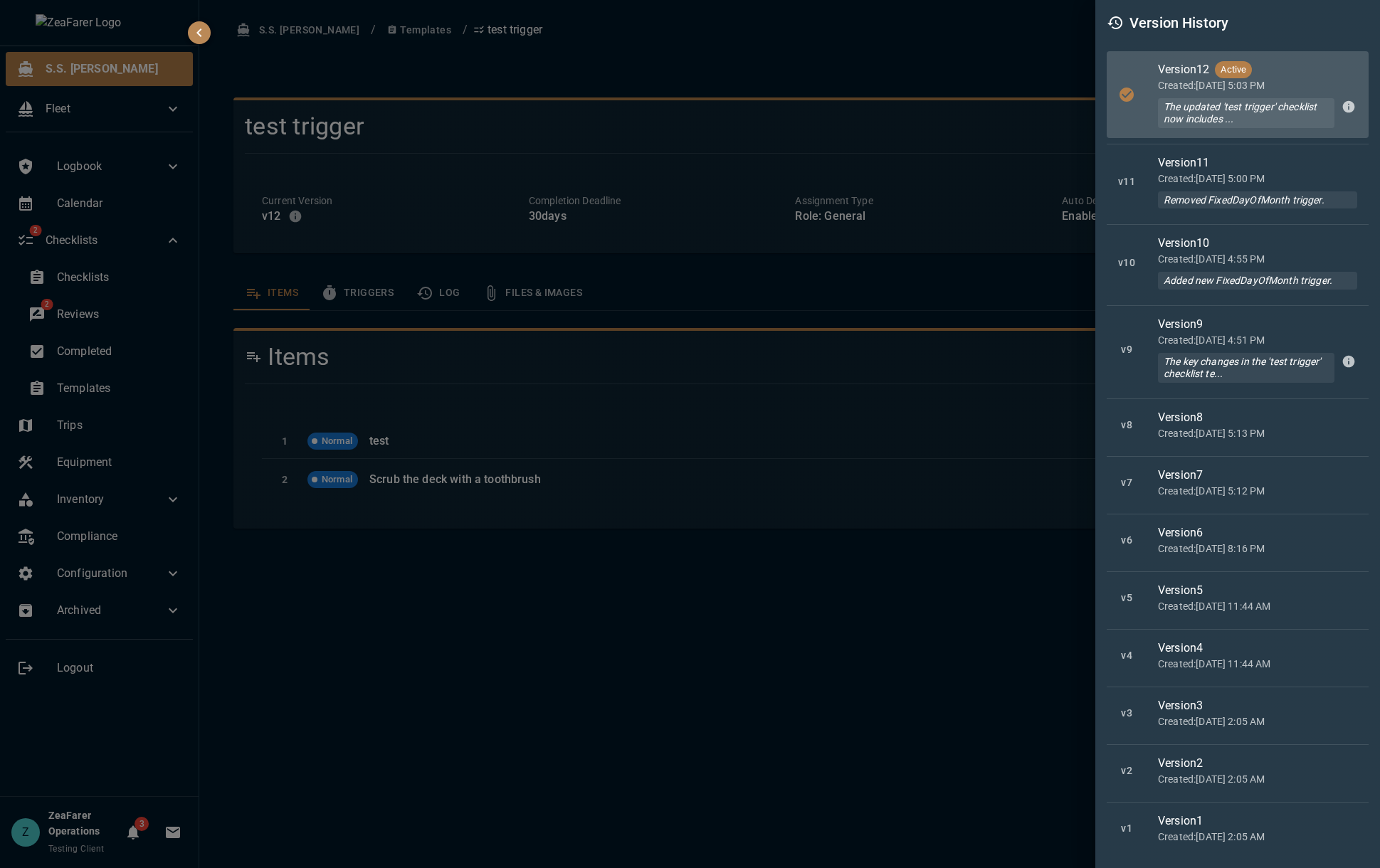
drag, startPoint x: 478, startPoint y: 704, endPoint x: 467, endPoint y: 697, distance: 13.0
click at [481, 699] on div at bounding box center [690, 434] width 1380 height 868
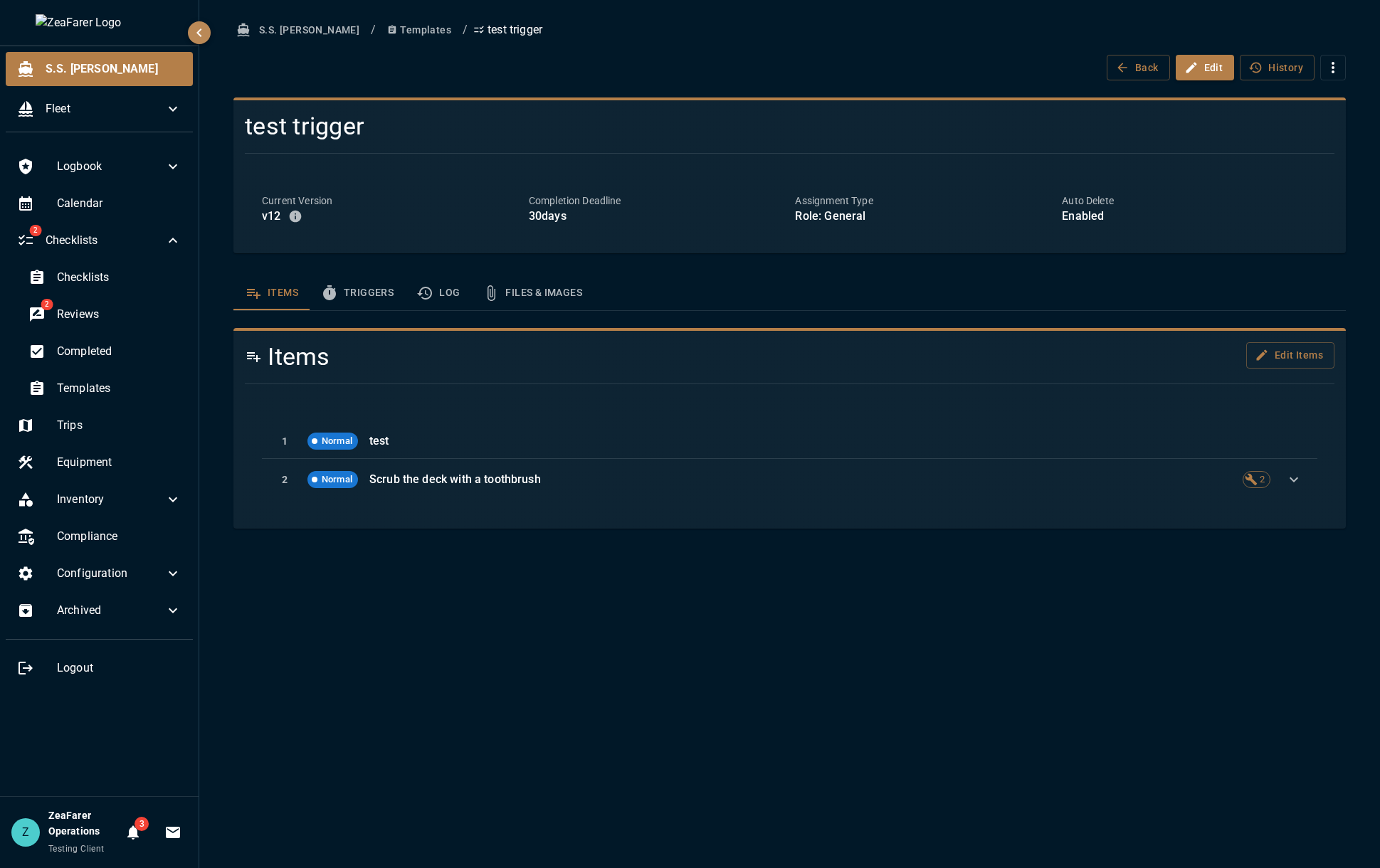
click at [1293, 368] on div "Edit Items" at bounding box center [1150, 351] width 368 height 41
click at [1297, 344] on button "Edit Items" at bounding box center [1290, 355] width 89 height 26
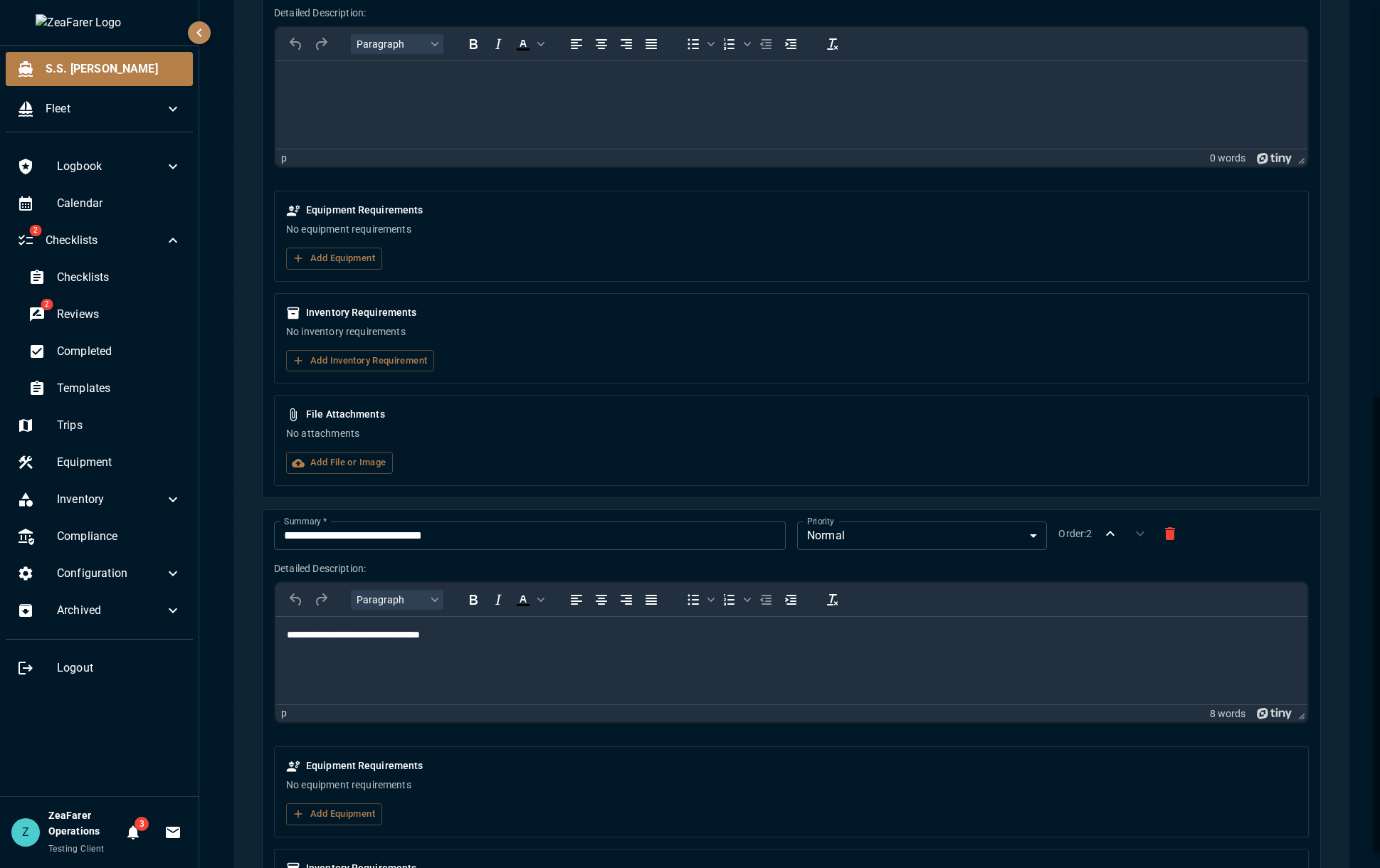
scroll to position [467, 0]
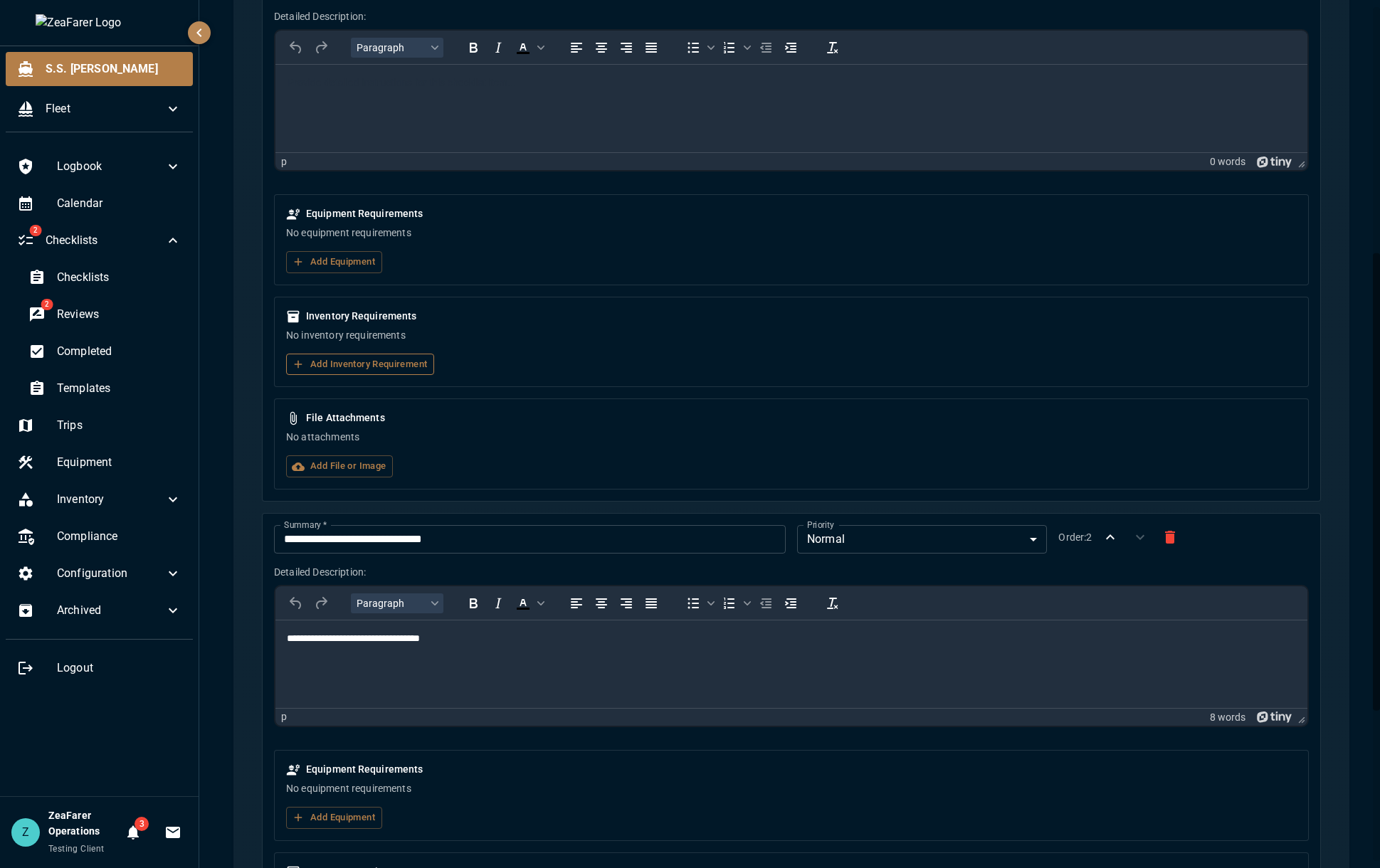
click at [347, 367] on button "Add Inventory Requirement" at bounding box center [360, 364] width 148 height 22
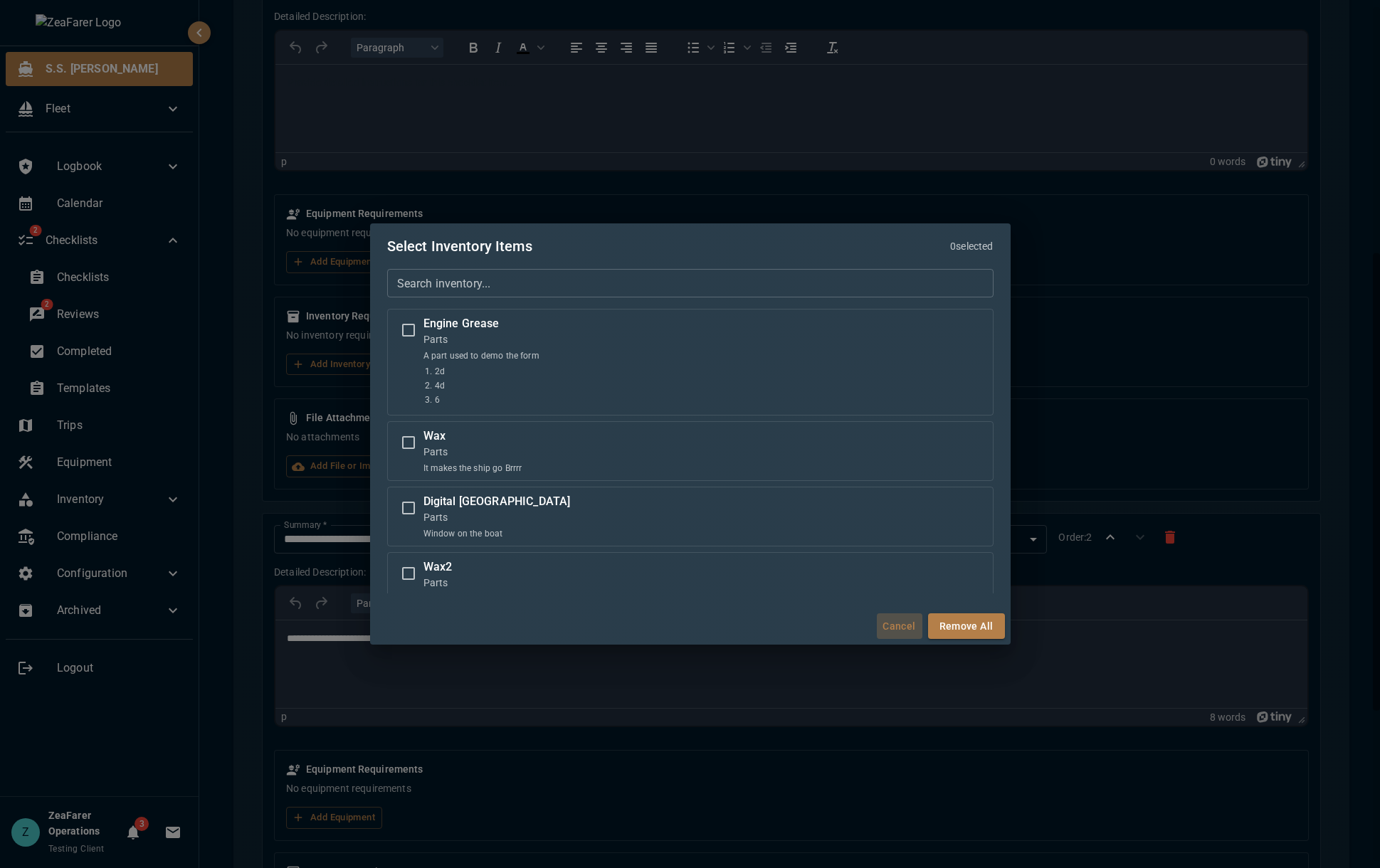
click at [895, 628] on button "Cancel" at bounding box center [899, 626] width 46 height 26
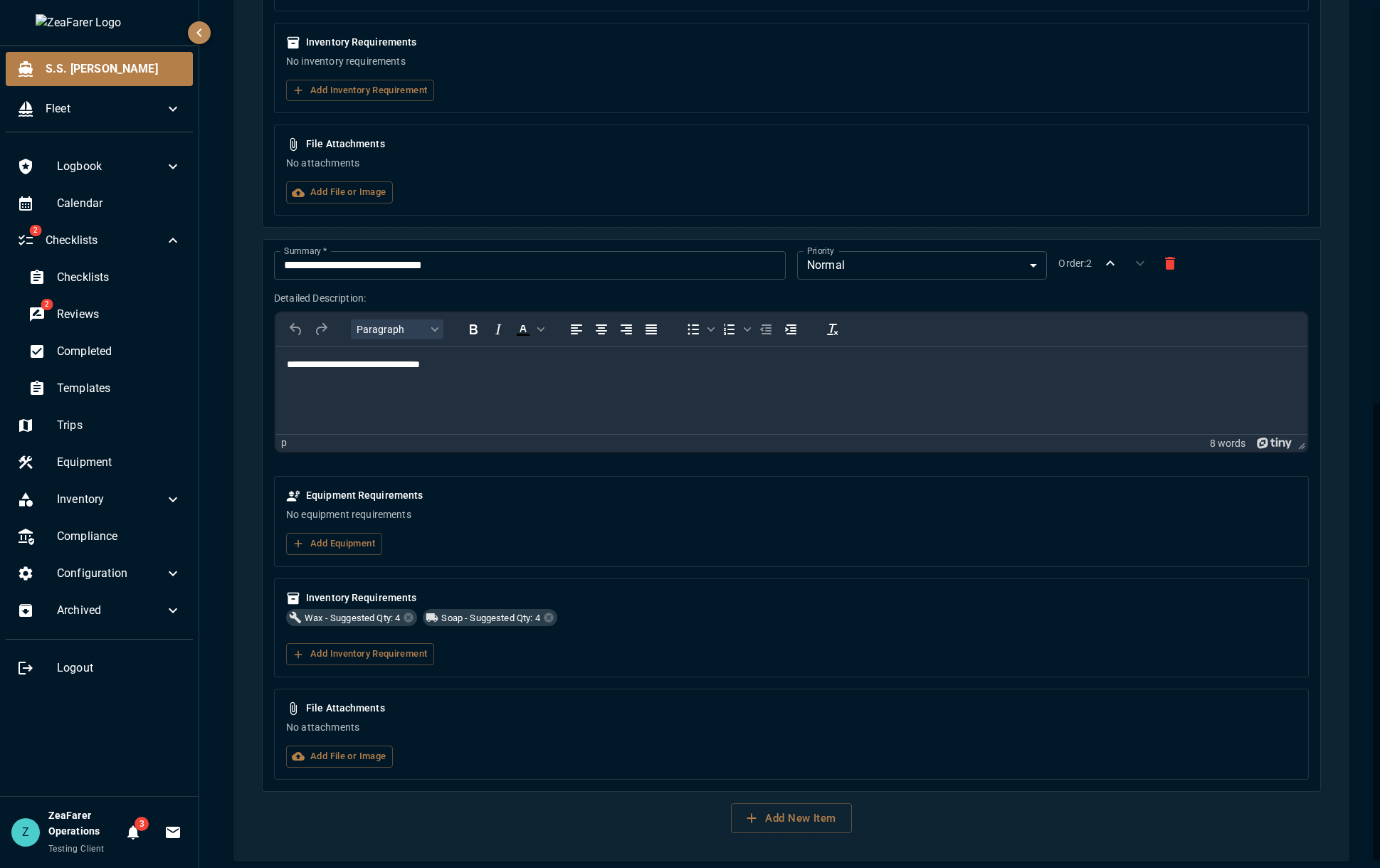
scroll to position [751, 0]
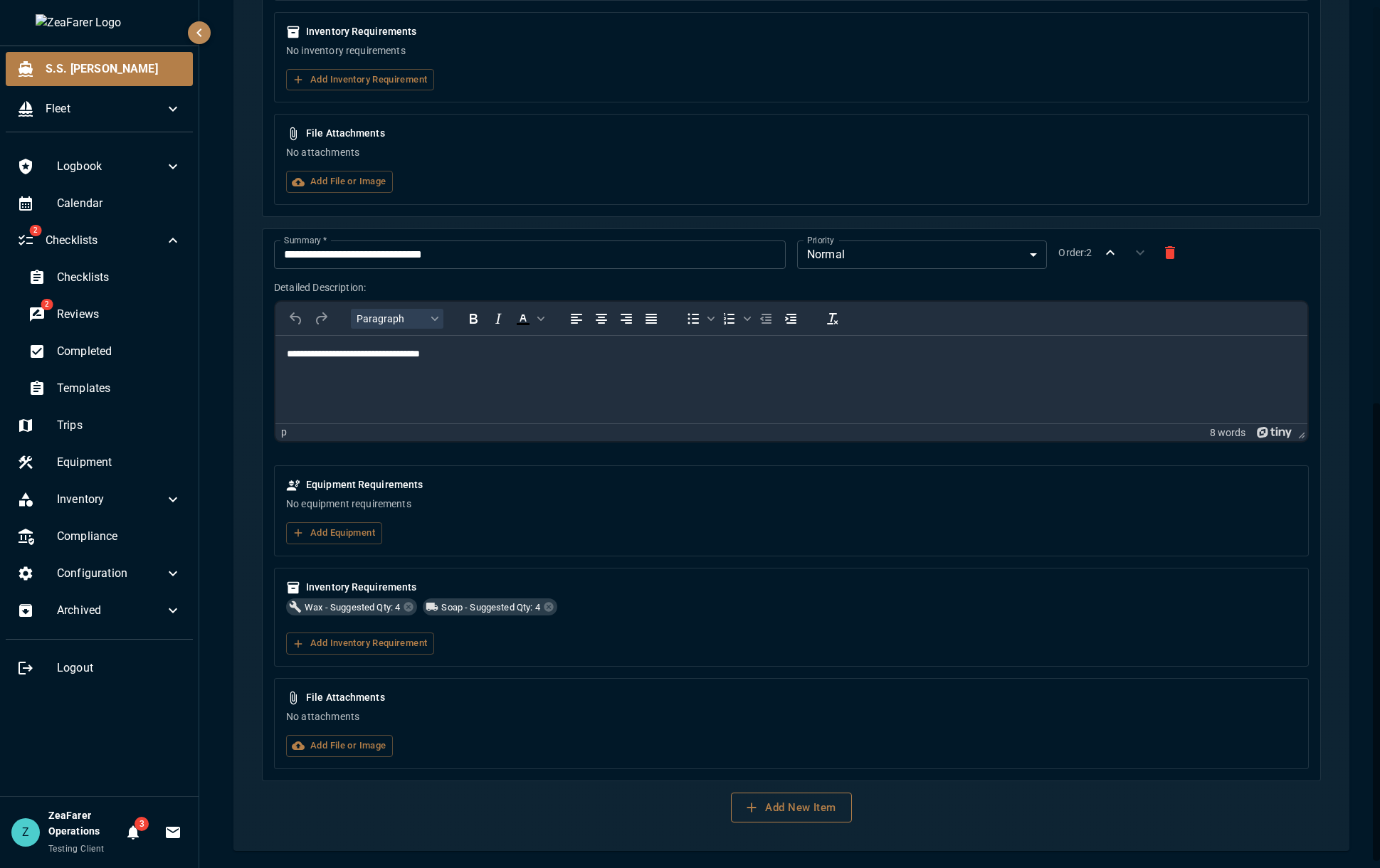
click at [821, 808] on button "Add New Item" at bounding box center [791, 806] width 120 height 29
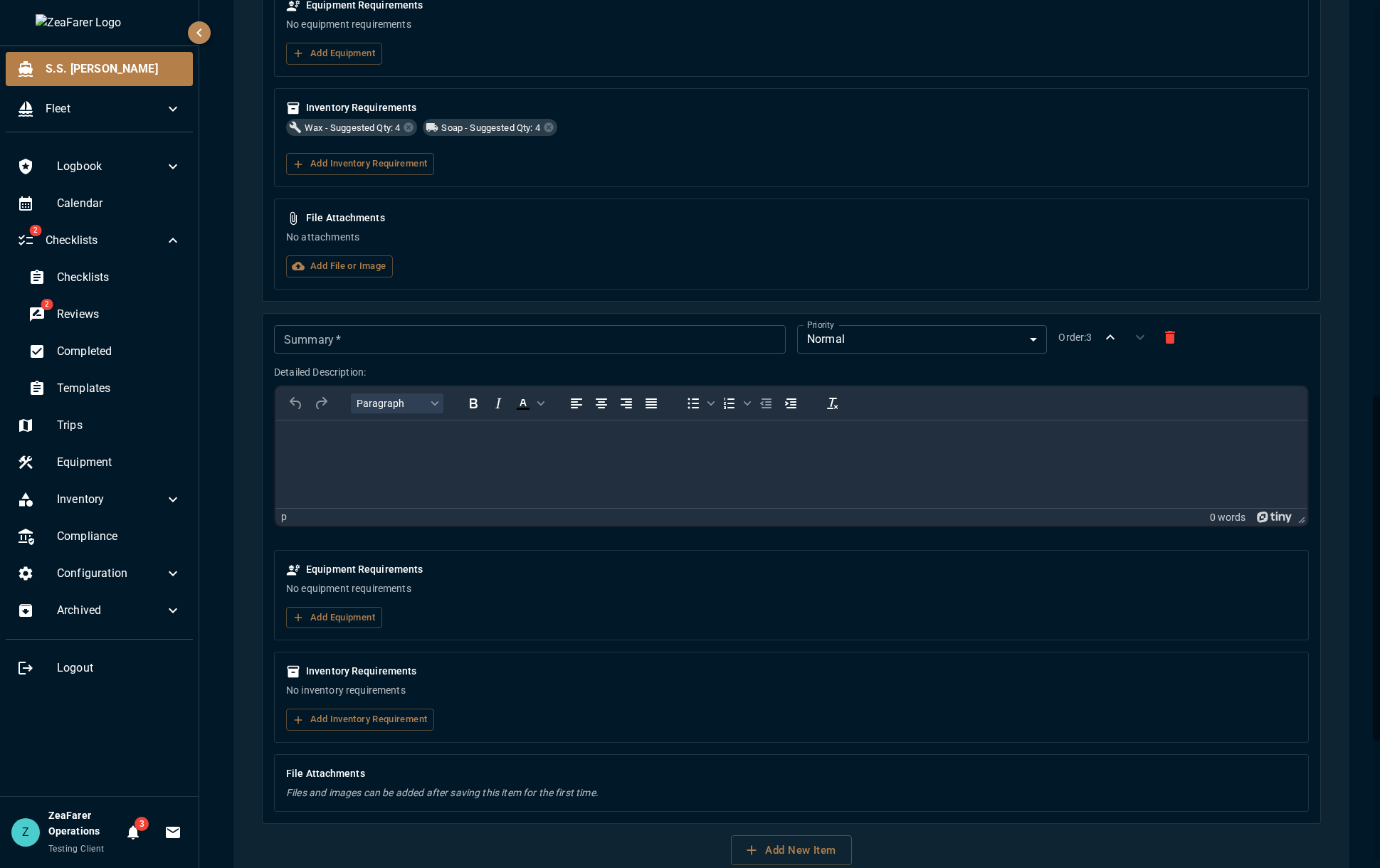
scroll to position [1249, 0]
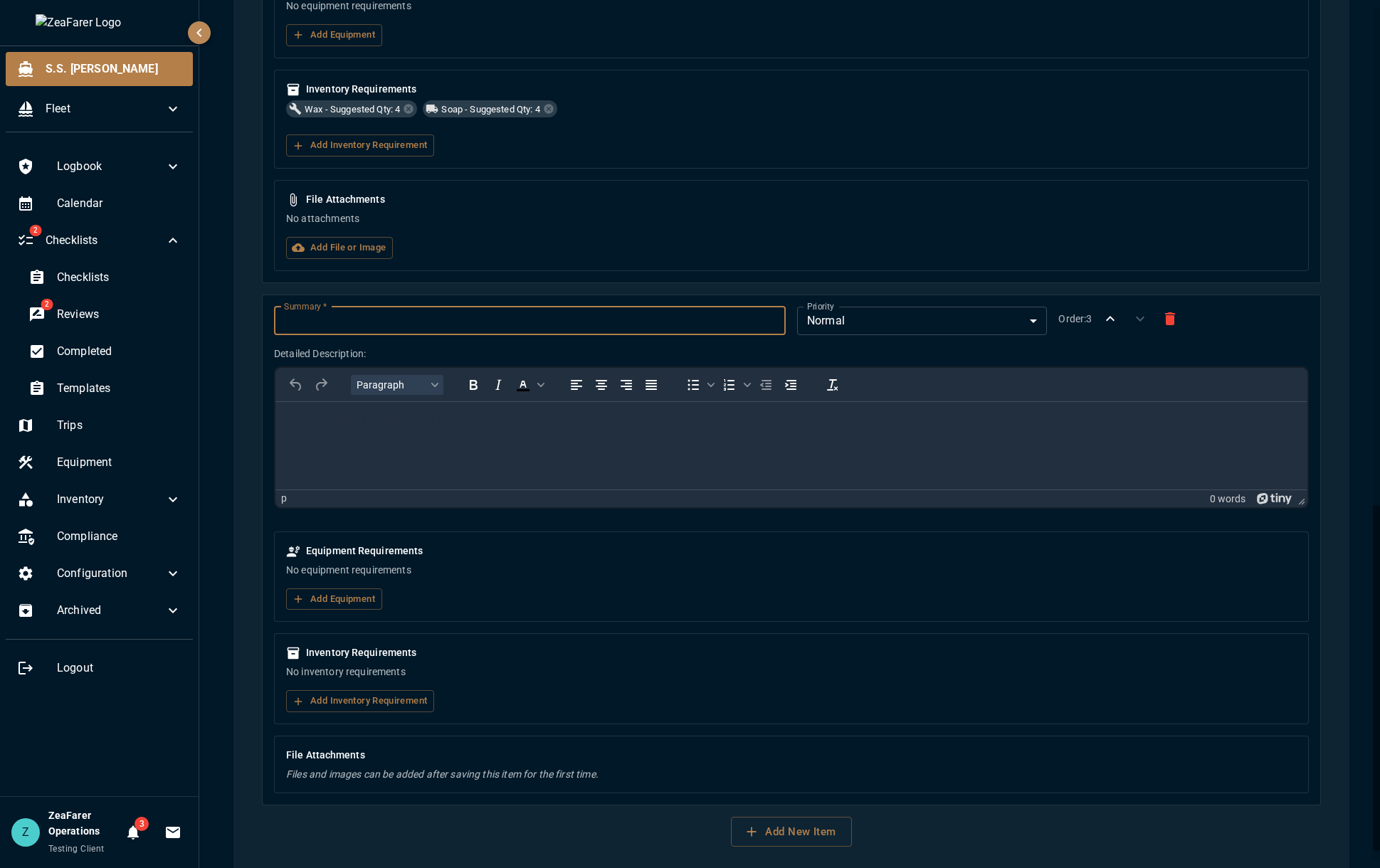
click at [372, 318] on input "Summary   *" at bounding box center [529, 321] width 512 height 29
type input "****"
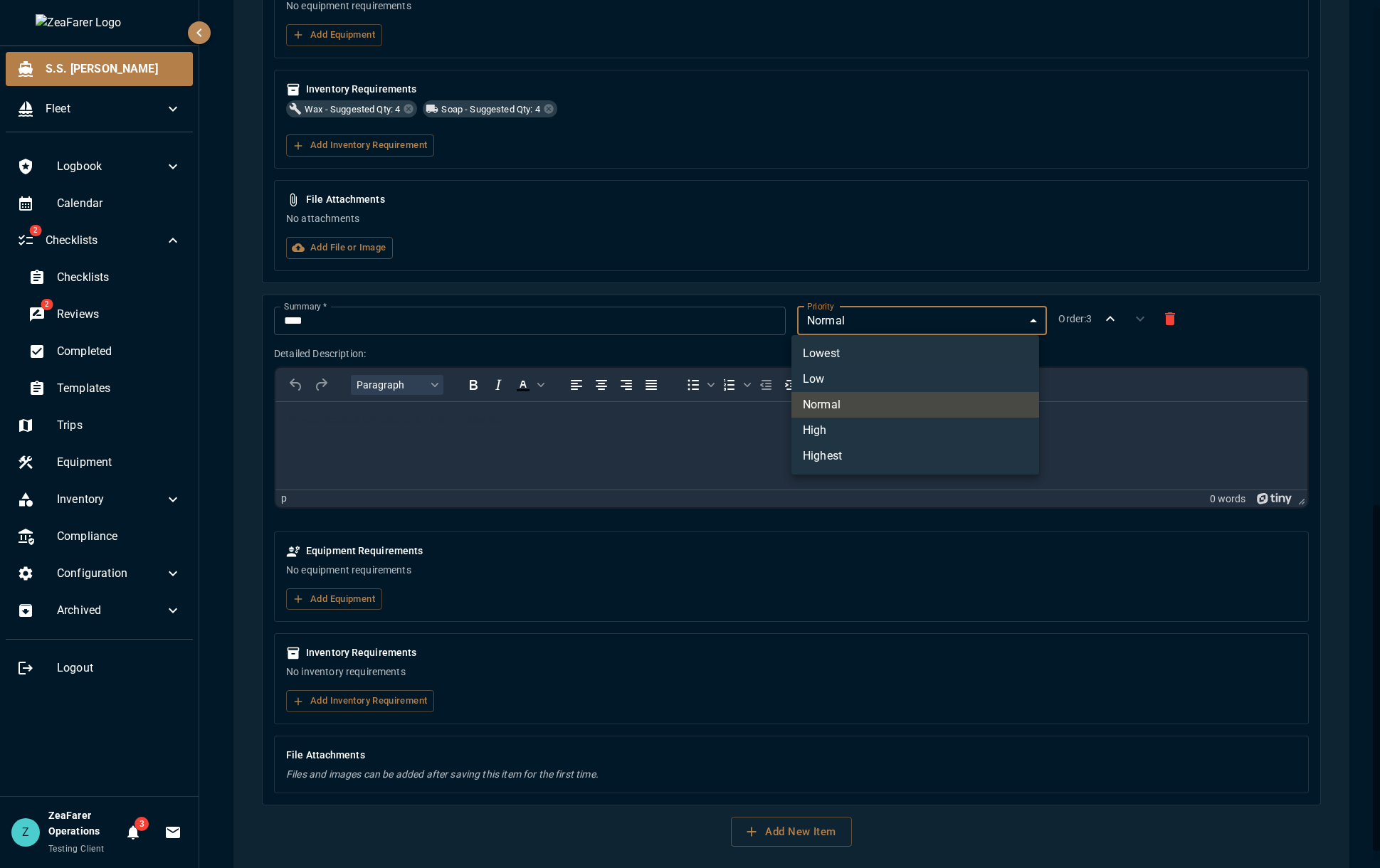
click at [881, 324] on body "**********" at bounding box center [690, 434] width 1380 height 868
click at [892, 363] on li "Lowest" at bounding box center [915, 353] width 248 height 26
type input "*"
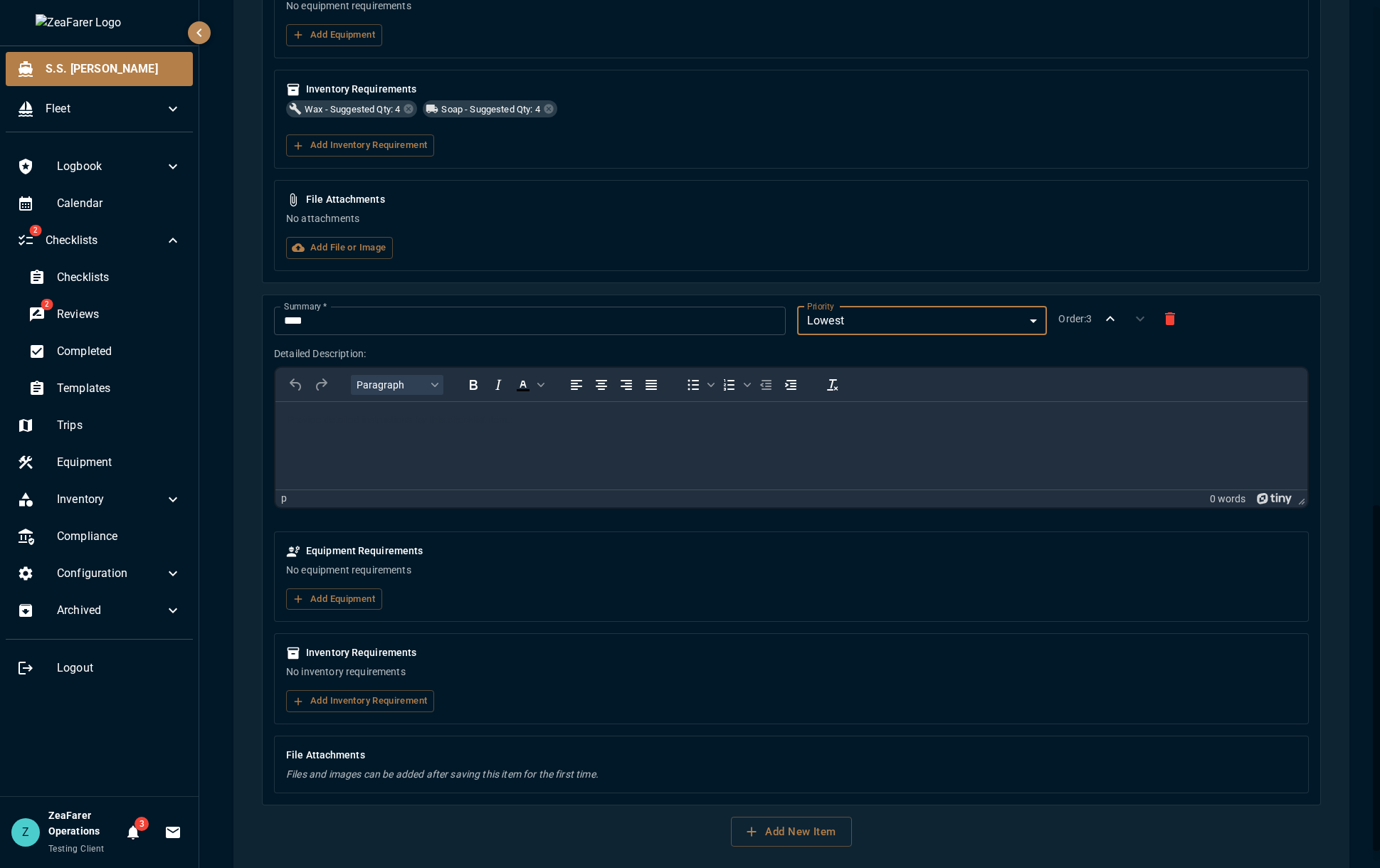
click at [355, 426] on body "Rich Text Area. Press ALT-0 for help." at bounding box center [792, 419] width 1009 height 14
click at [345, 324] on input "****" at bounding box center [529, 321] width 512 height 29
type input "**********"
click at [419, 438] on html at bounding box center [792, 419] width 1032 height 37
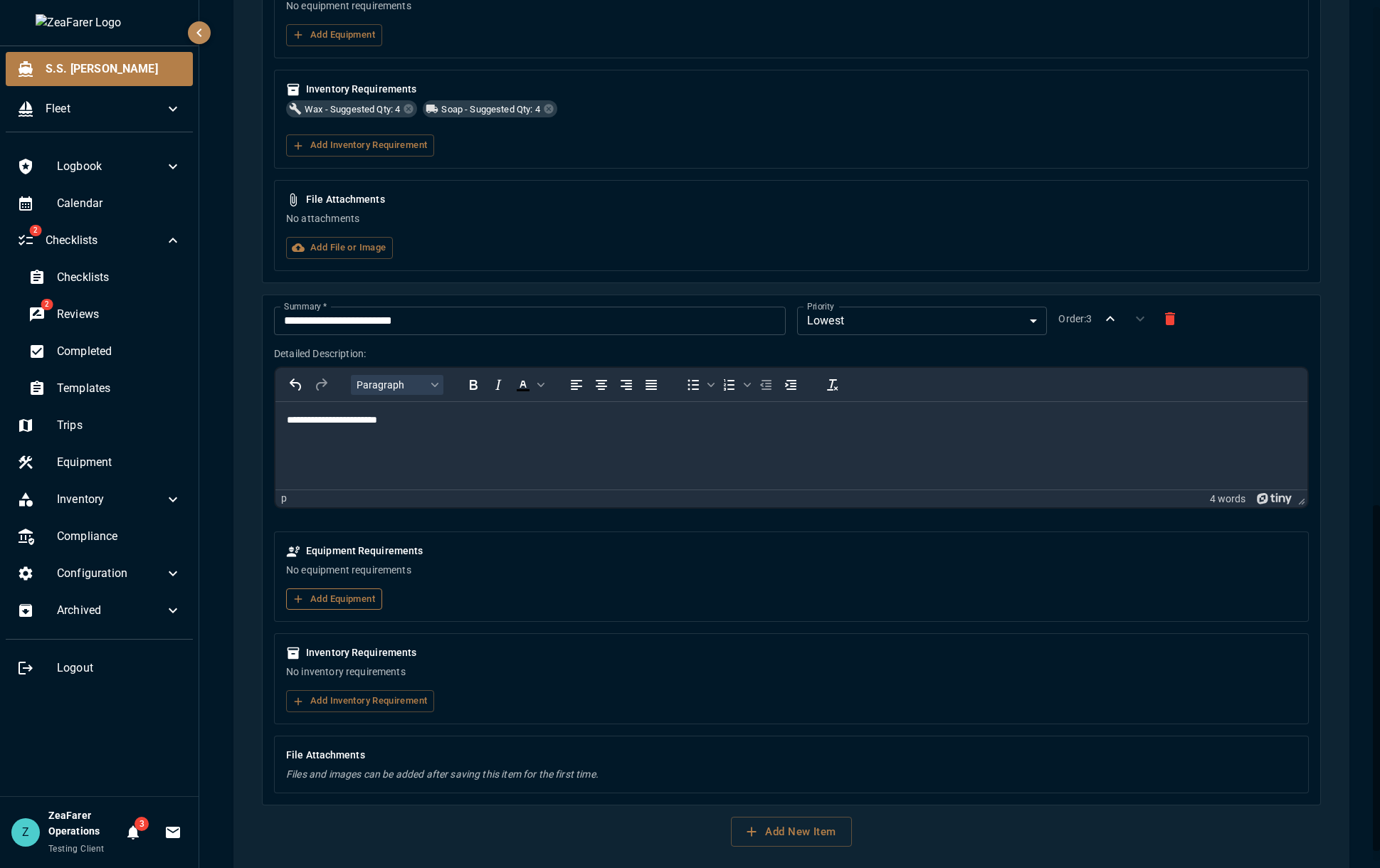
click at [317, 598] on button "Add Equipment" at bounding box center [334, 599] width 96 height 22
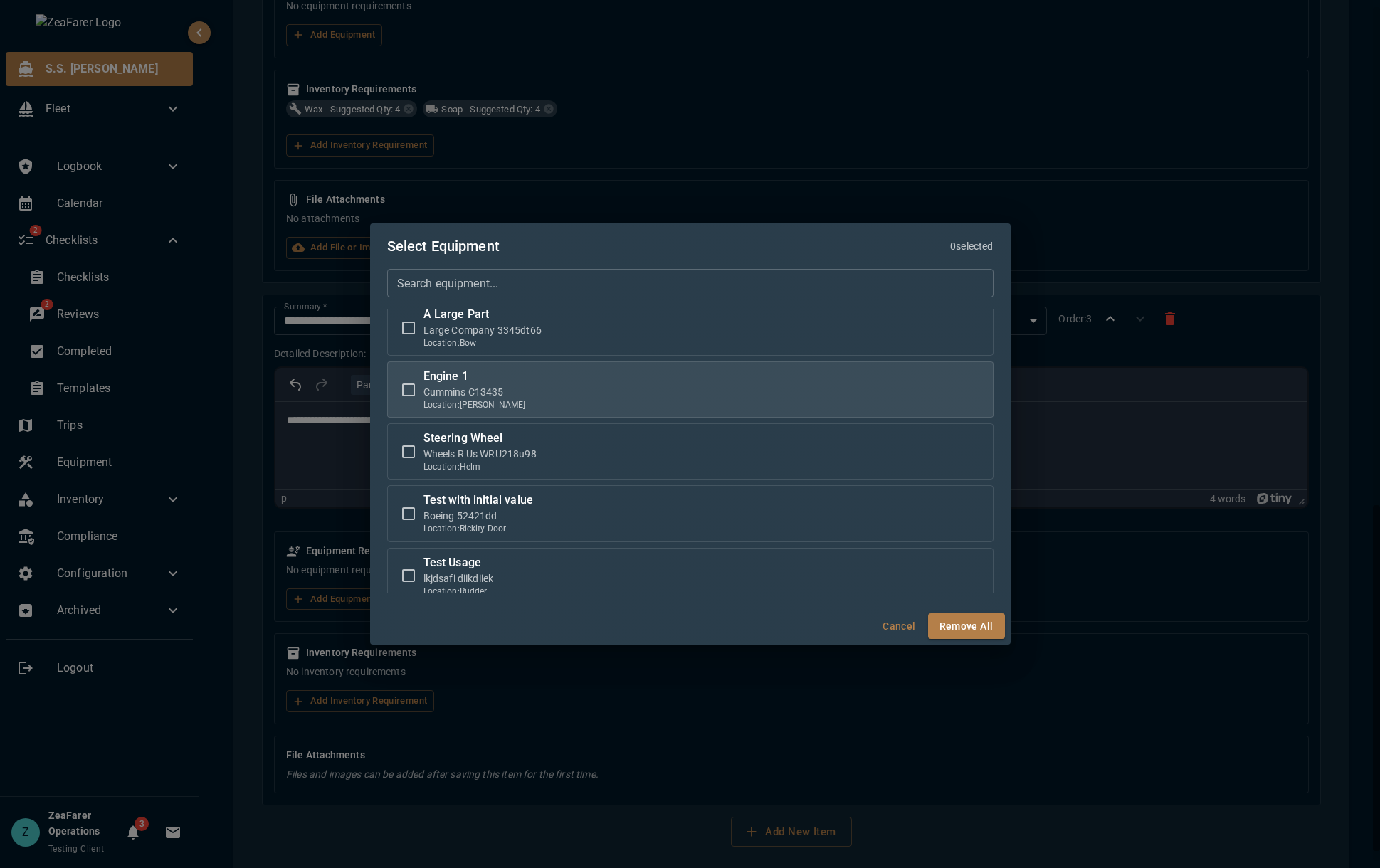
scroll to position [69, 0]
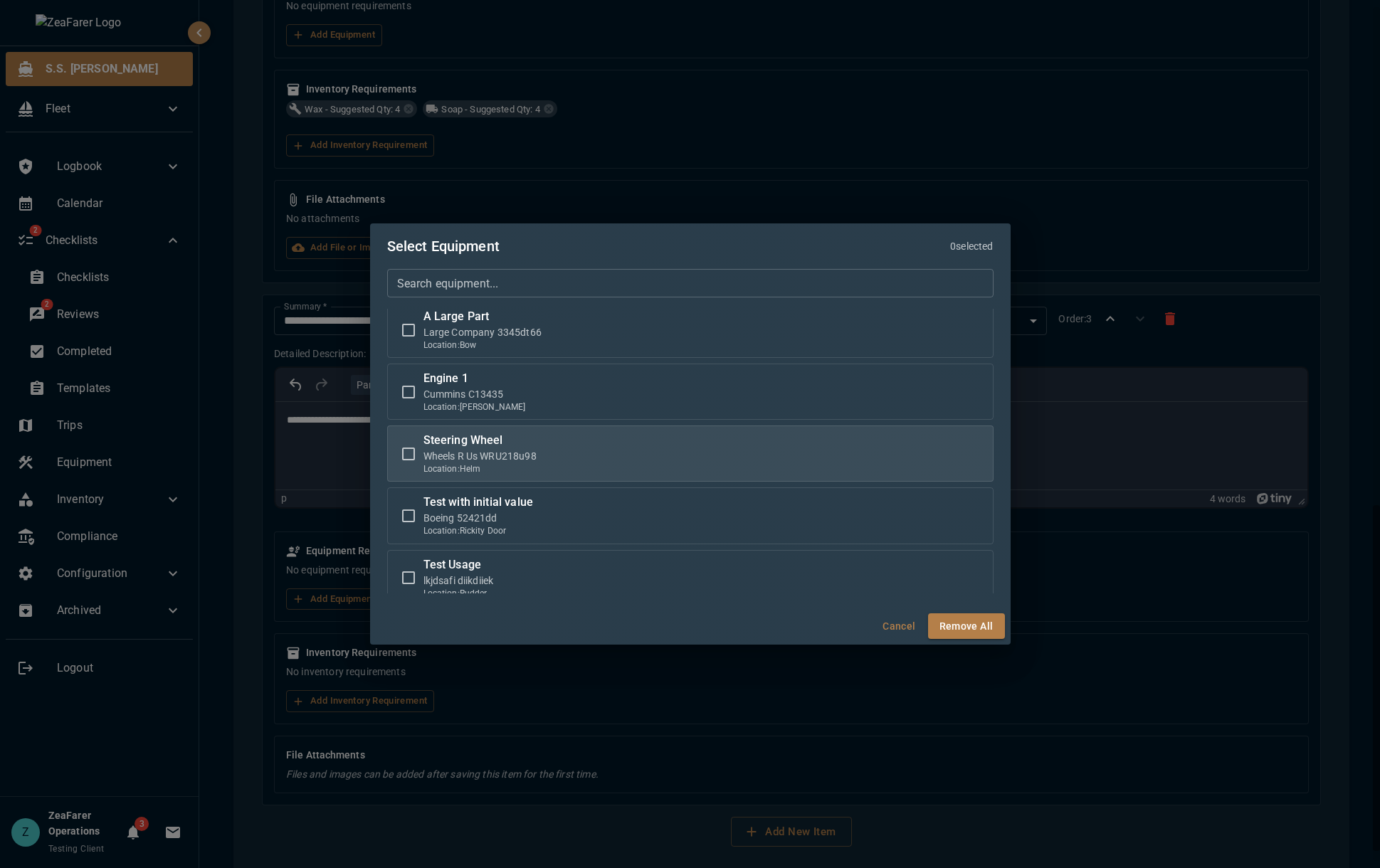
click at [540, 451] on label "Steering Wheel Wheels R Us WRU218u98 Location: Helm" at bounding box center [690, 453] width 594 height 44
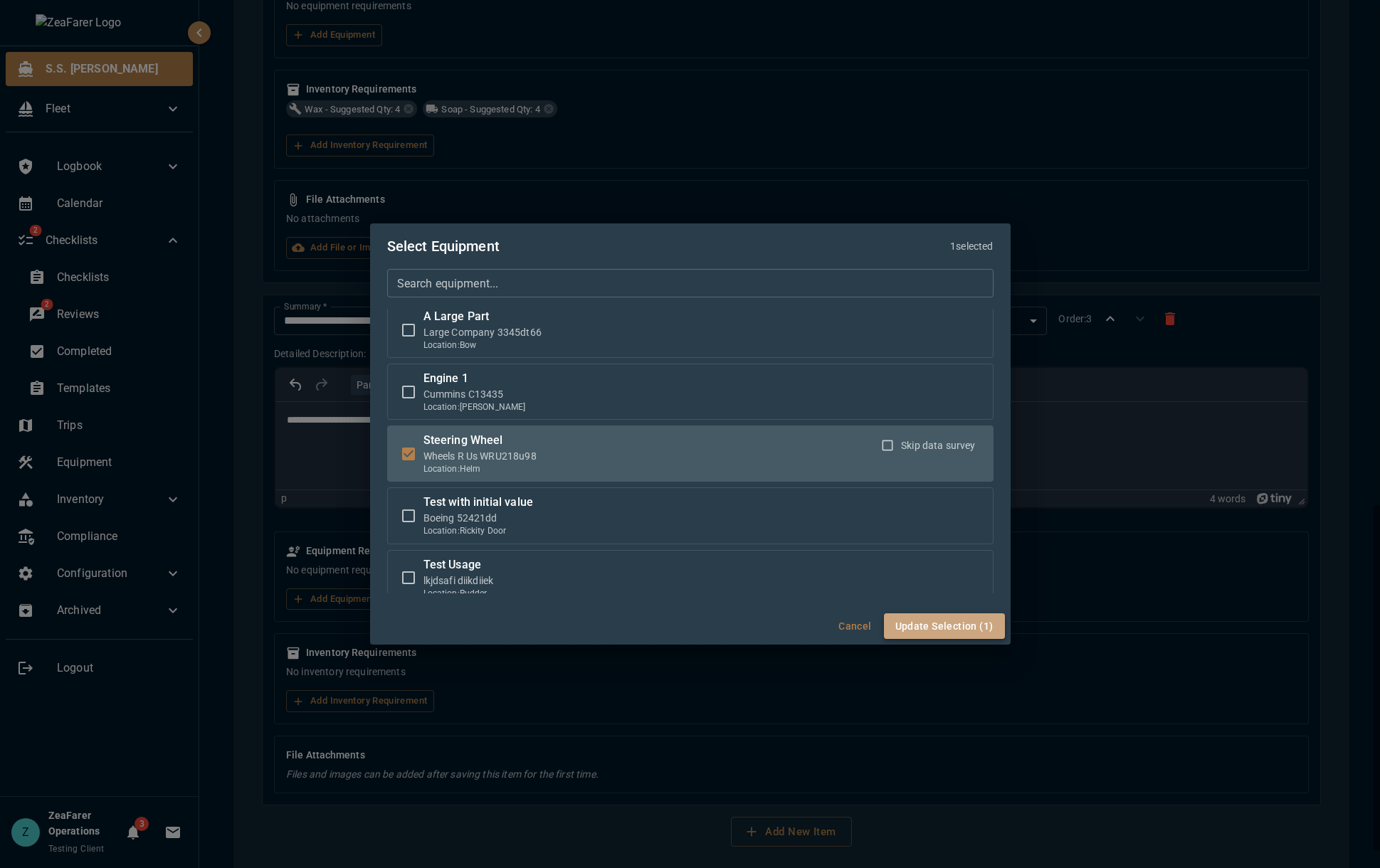
click at [949, 625] on button "Update Selection (1)" at bounding box center [944, 626] width 121 height 26
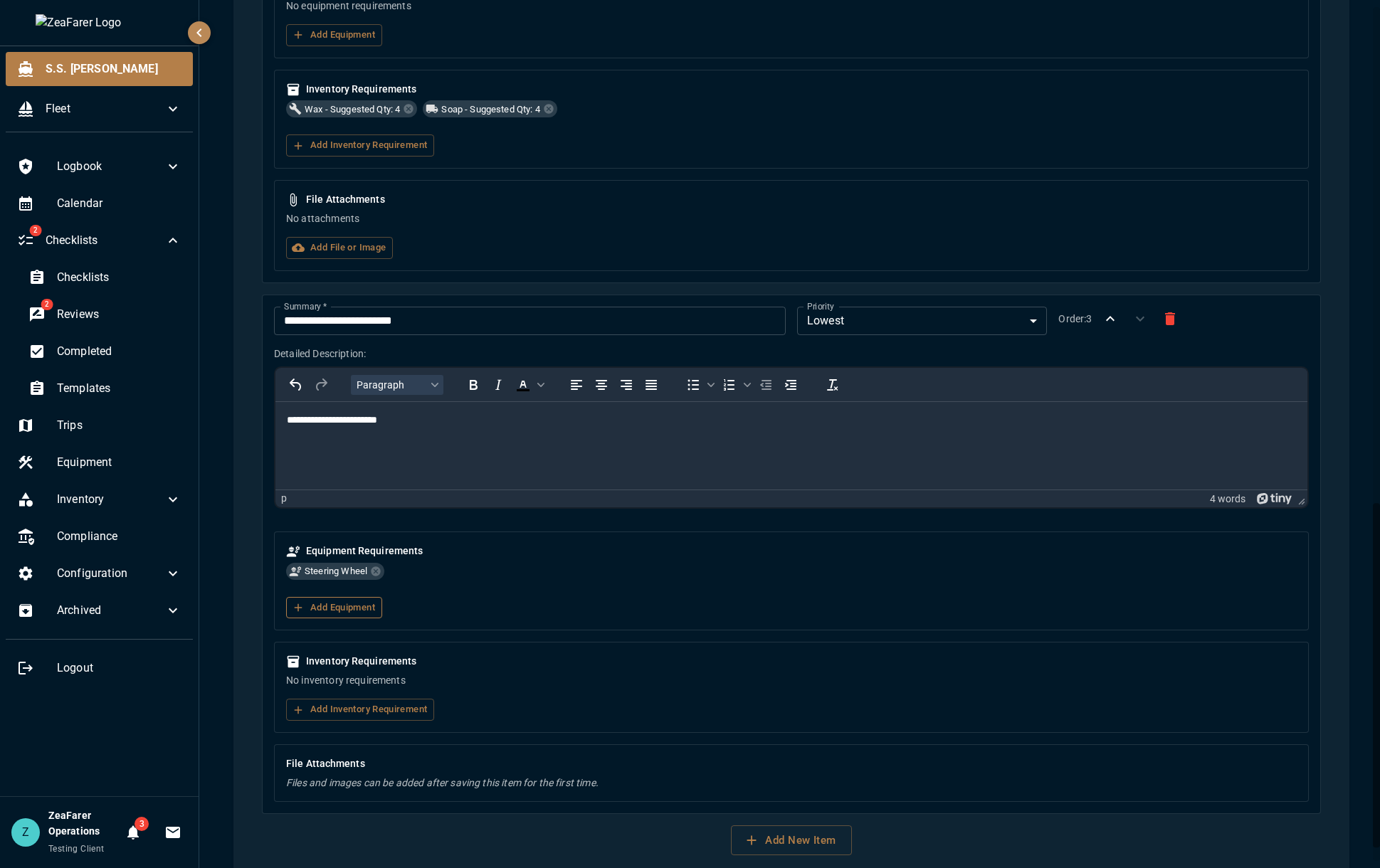
click at [364, 611] on button "Add Equipment" at bounding box center [334, 608] width 96 height 22
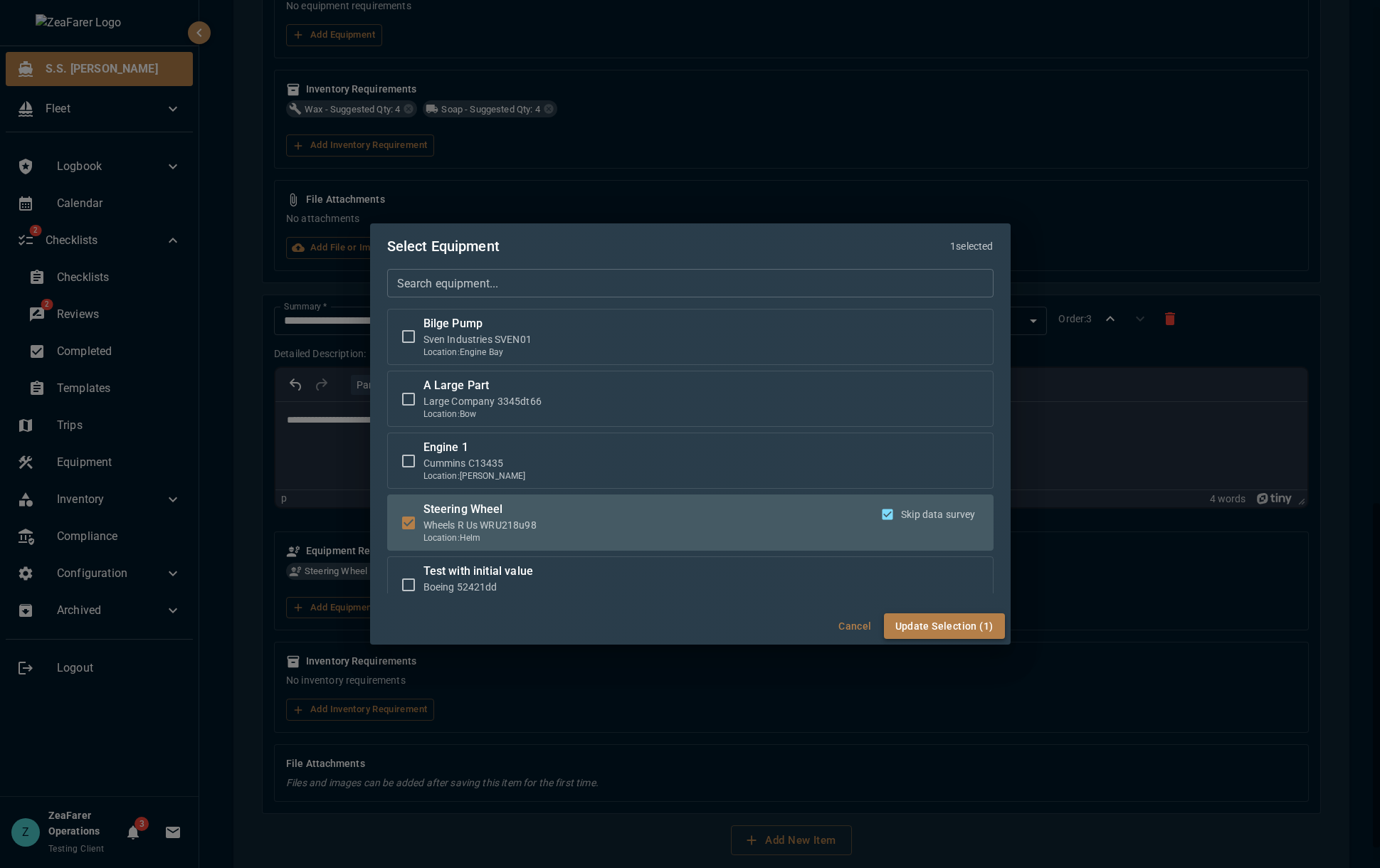
click at [961, 629] on button "Update Selection (1)" at bounding box center [944, 626] width 121 height 26
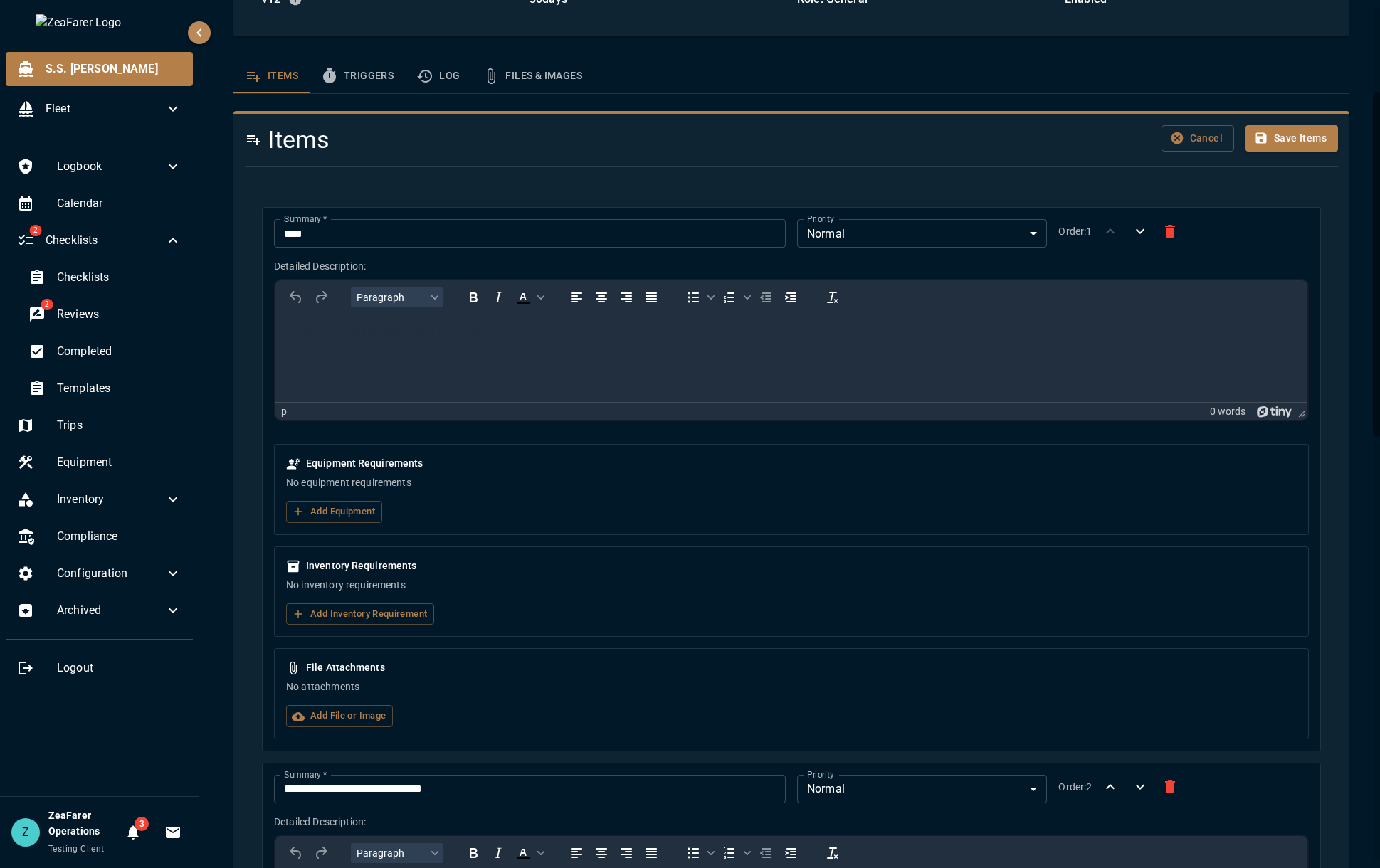
scroll to position [215, 0]
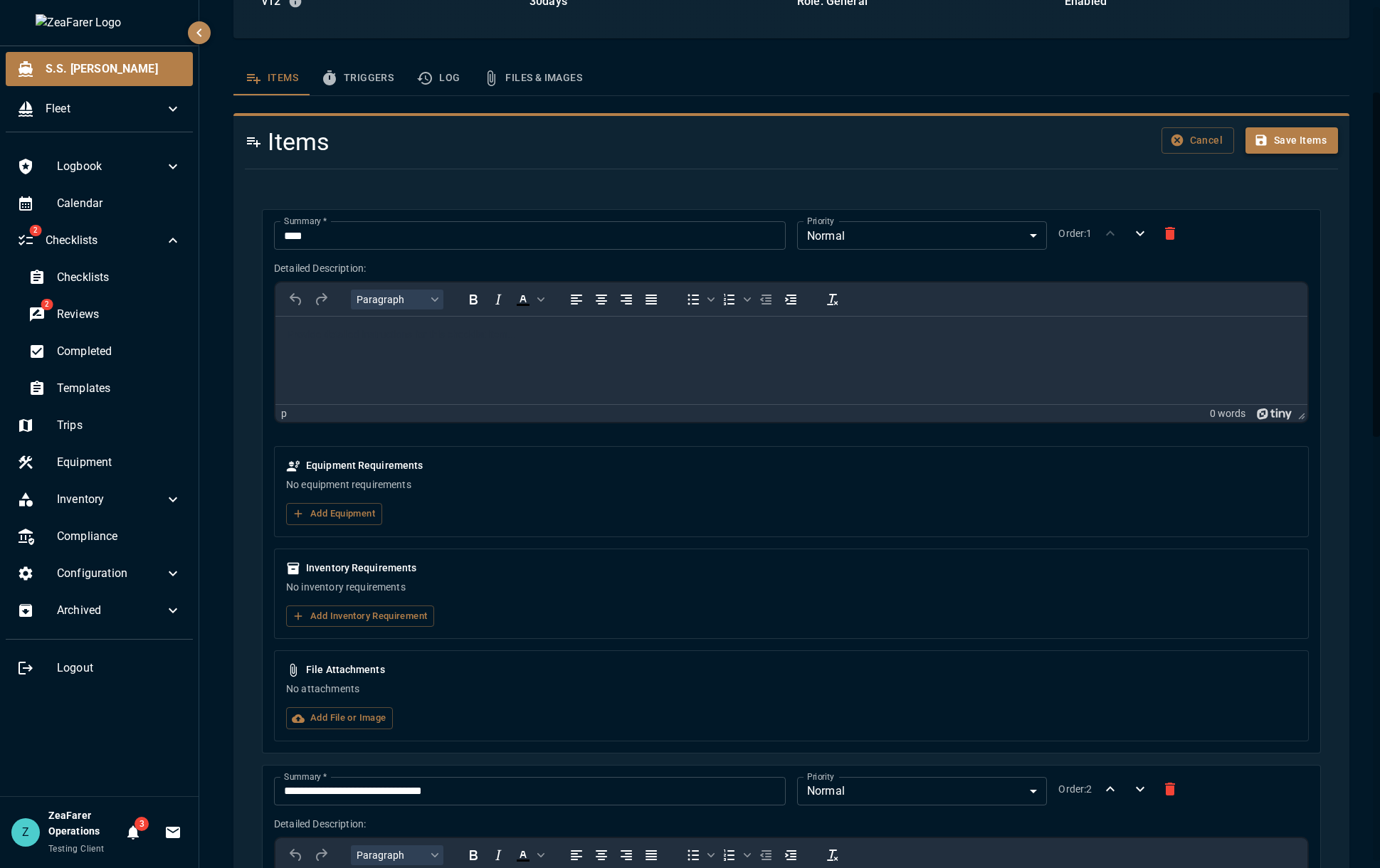
click at [1283, 131] on button "Save Items" at bounding box center [1291, 139] width 92 height 26
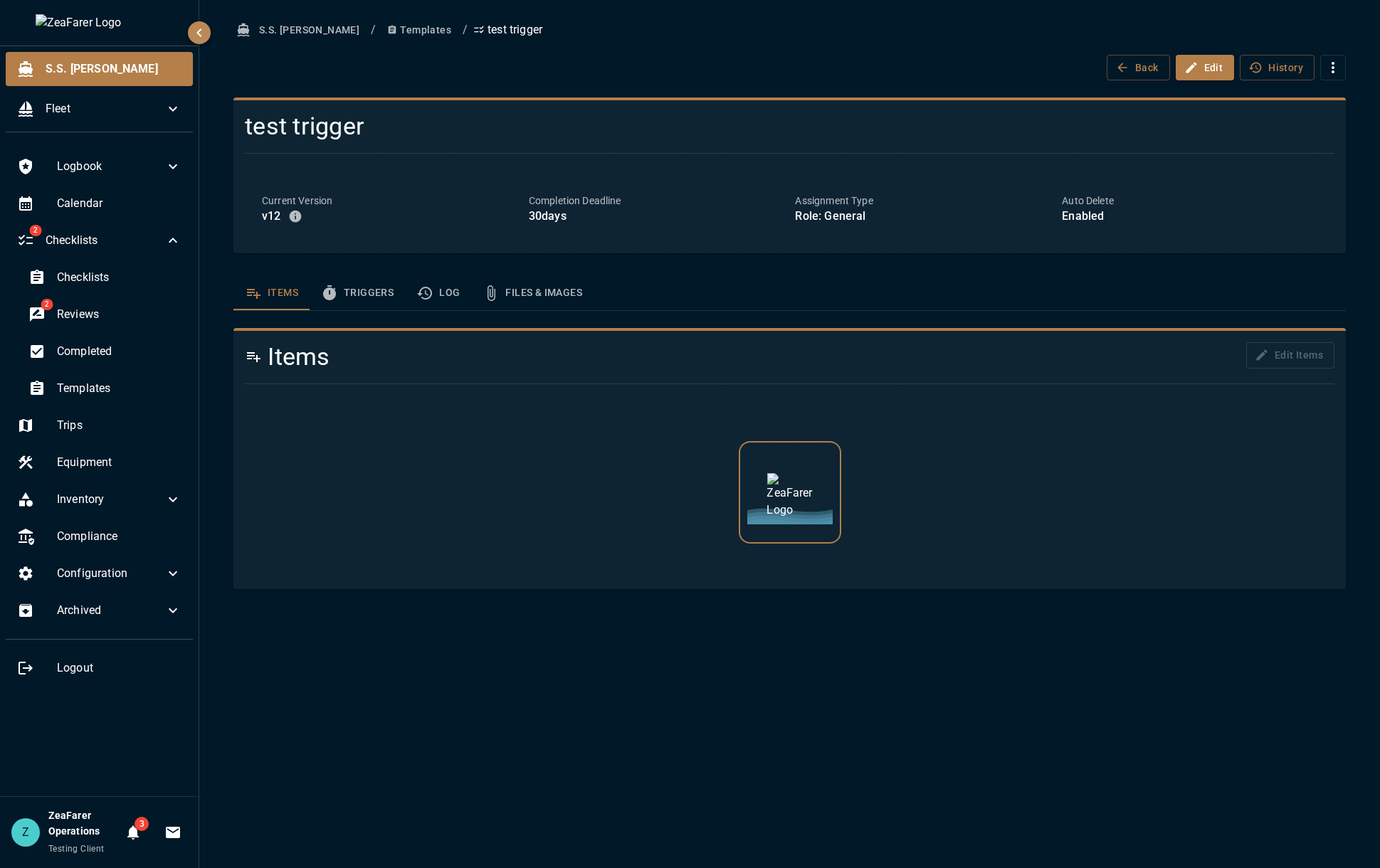
scroll to position [0, 0]
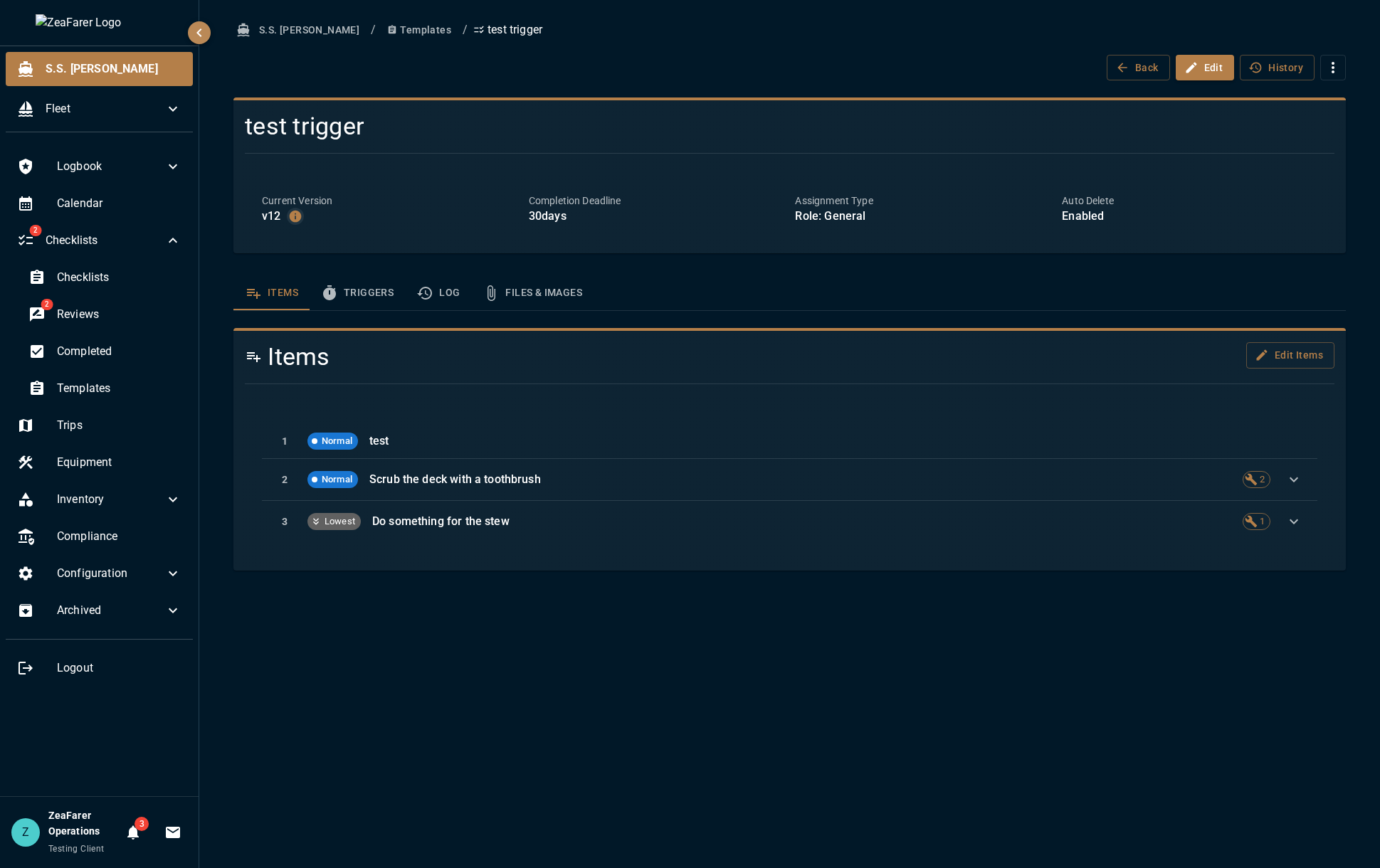
click at [298, 223] on icon "button" at bounding box center [295, 216] width 14 height 14
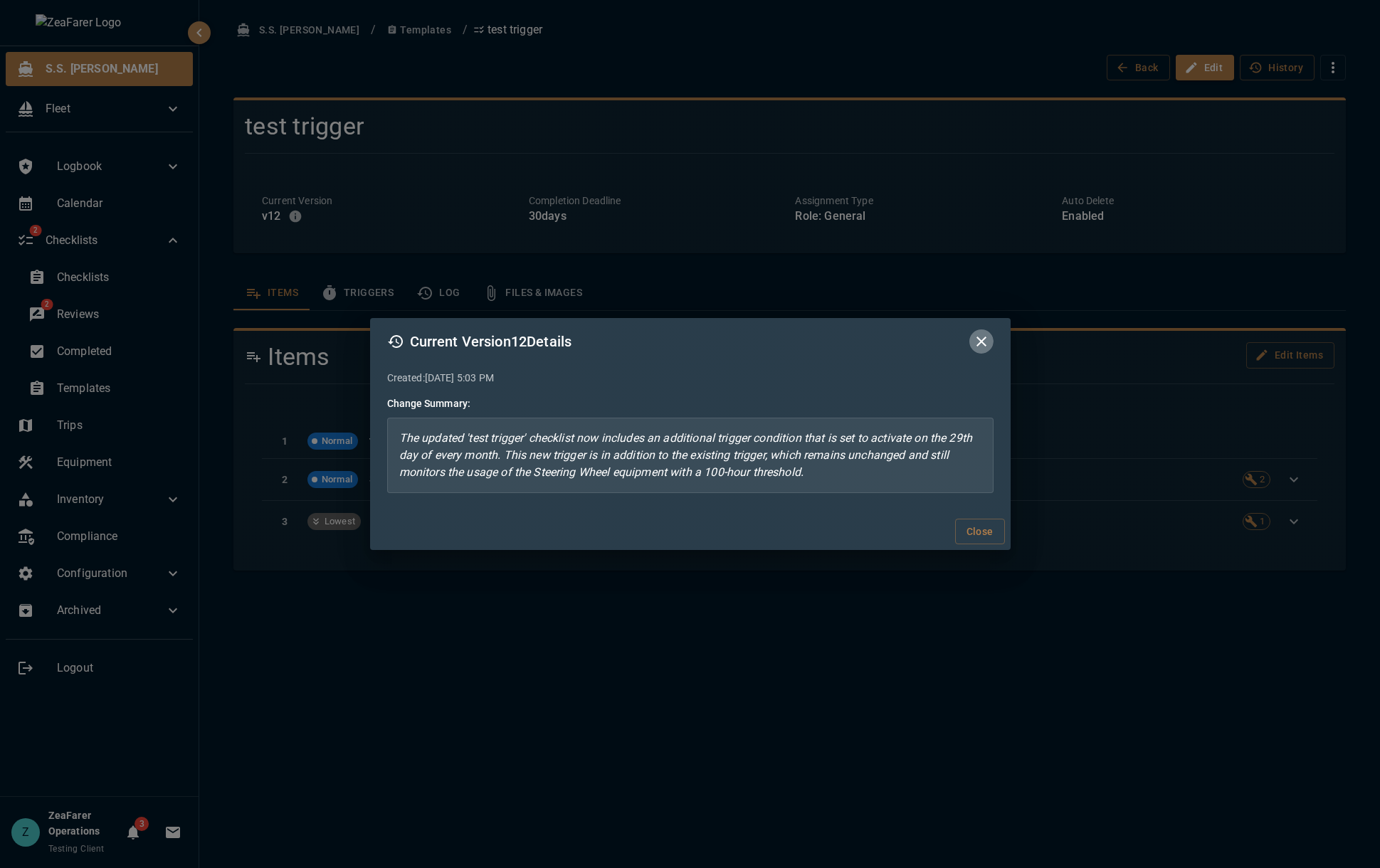
click at [980, 343] on icon "button" at bounding box center [981, 341] width 17 height 17
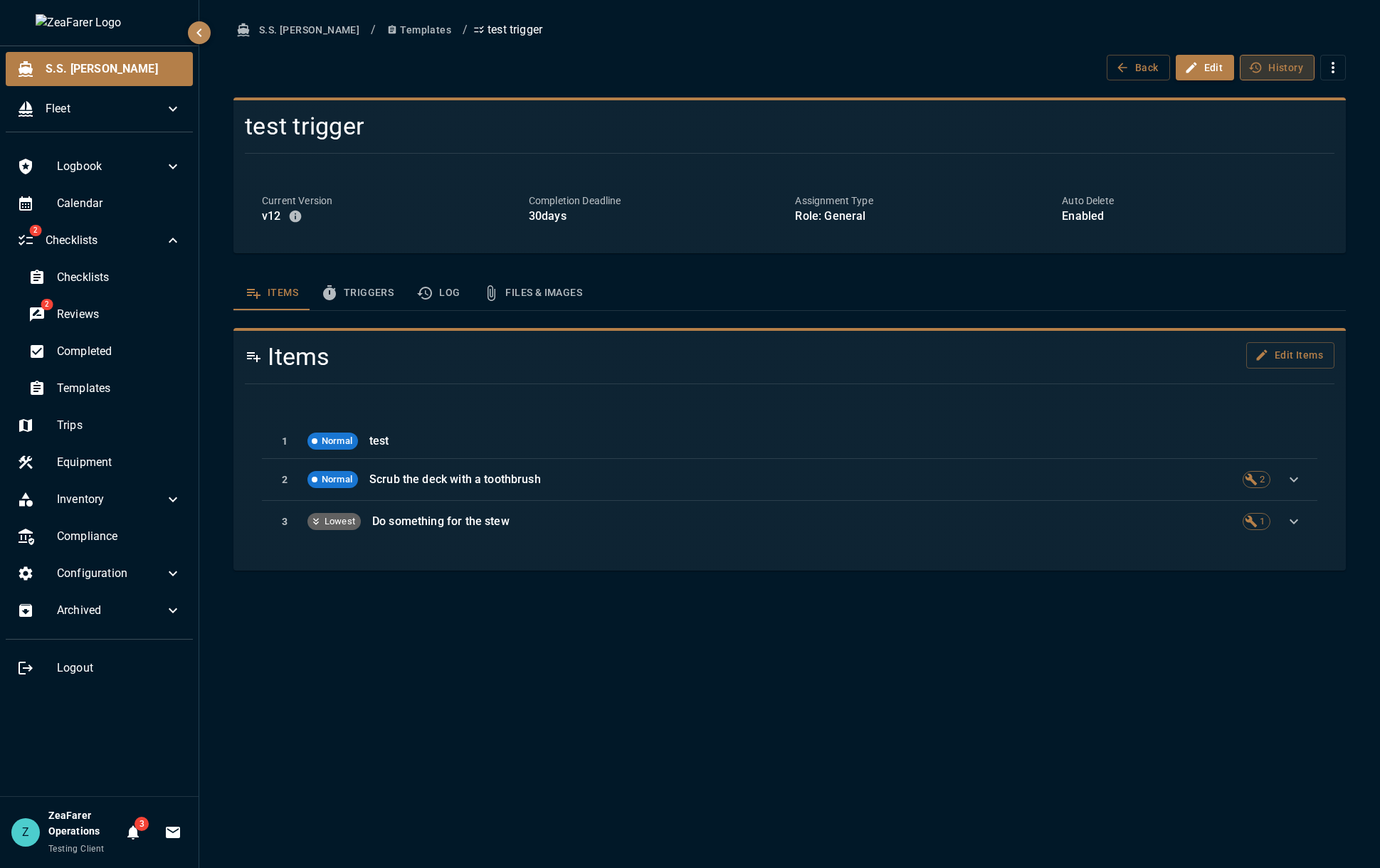
click at [1269, 74] on button "History" at bounding box center [1277, 67] width 75 height 26
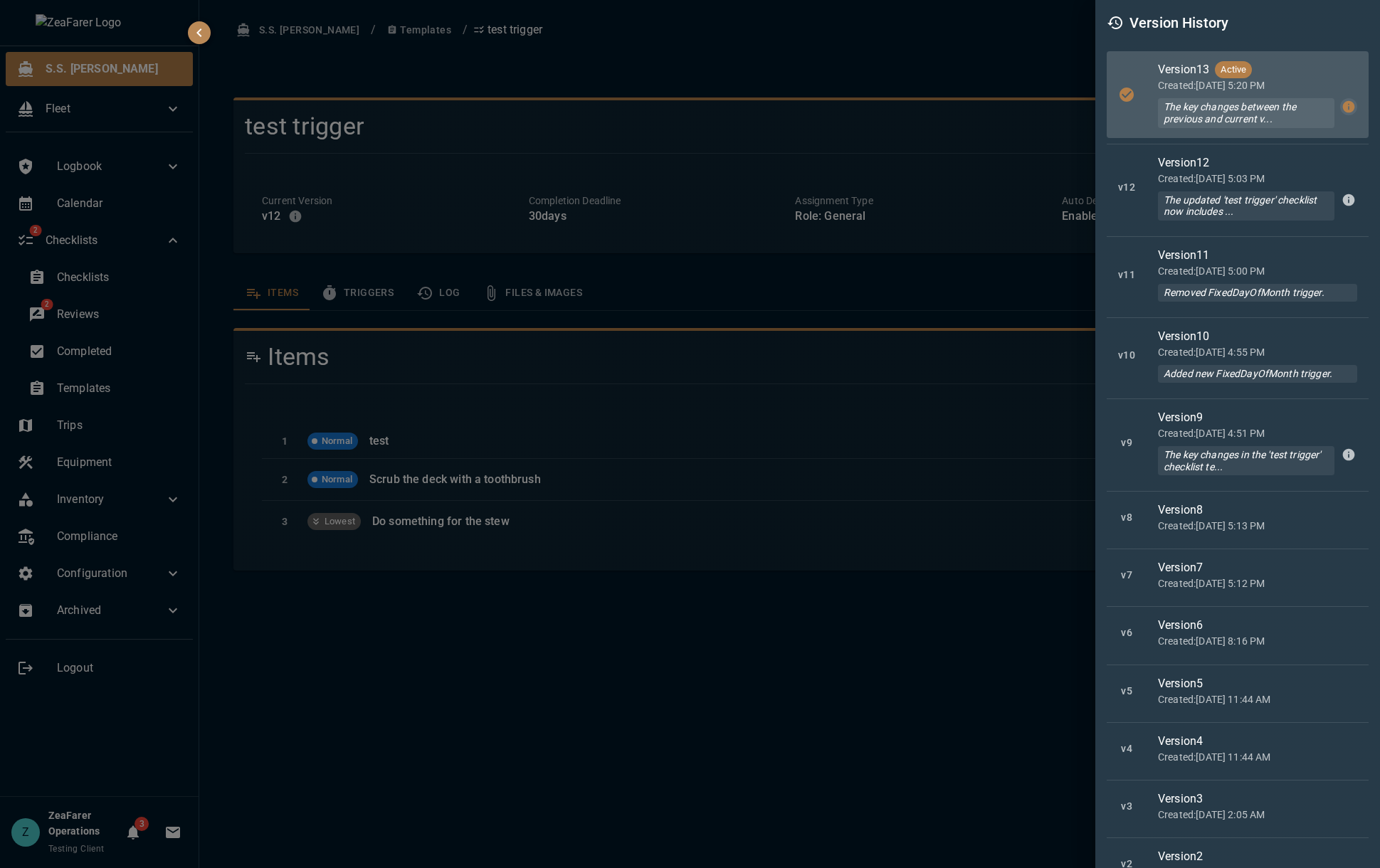
click at [1342, 112] on icon "button" at bounding box center [1349, 107] width 13 height 13
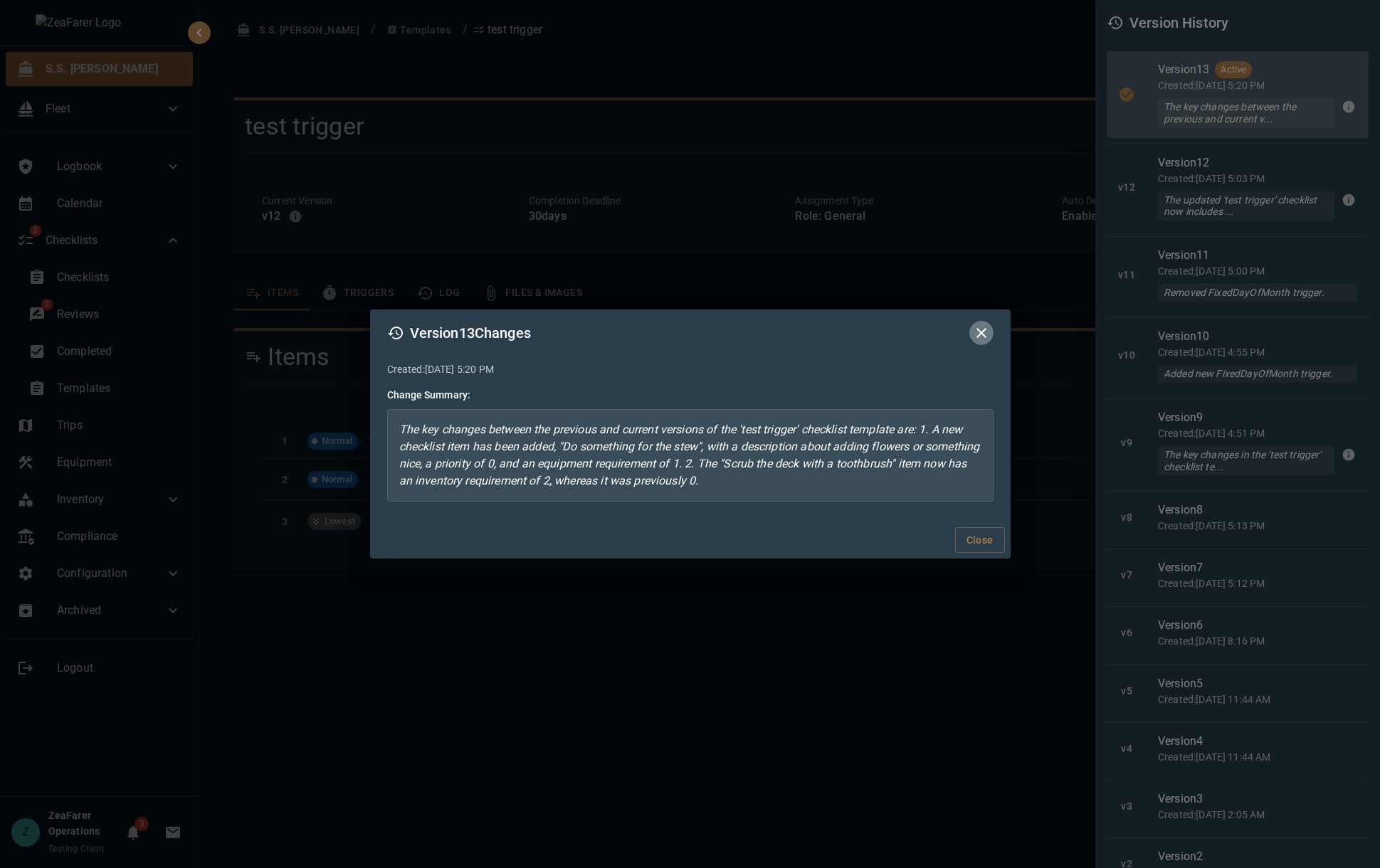
click at [986, 334] on icon "button" at bounding box center [981, 333] width 17 height 17
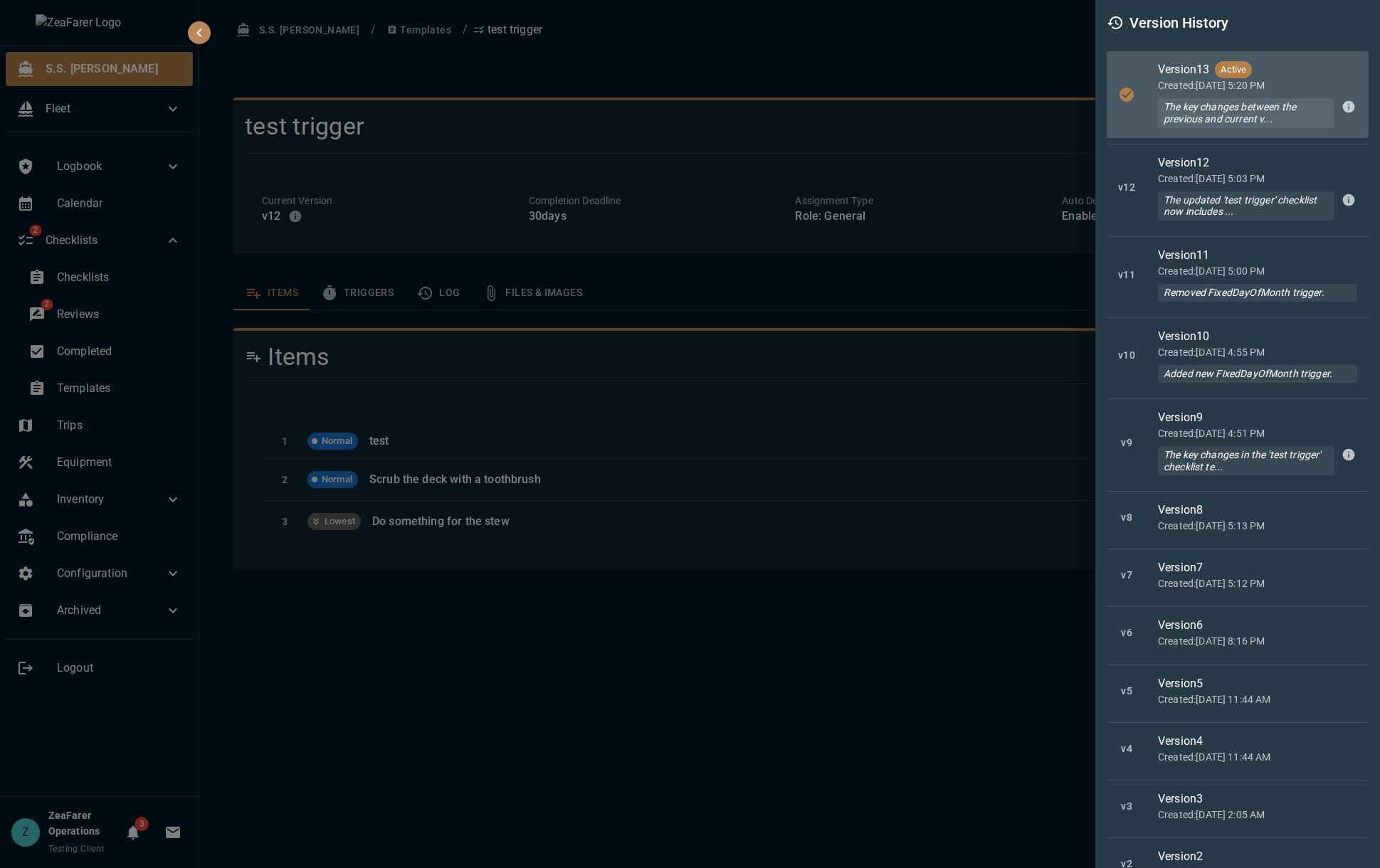
click at [752, 635] on div at bounding box center [690, 434] width 1380 height 868
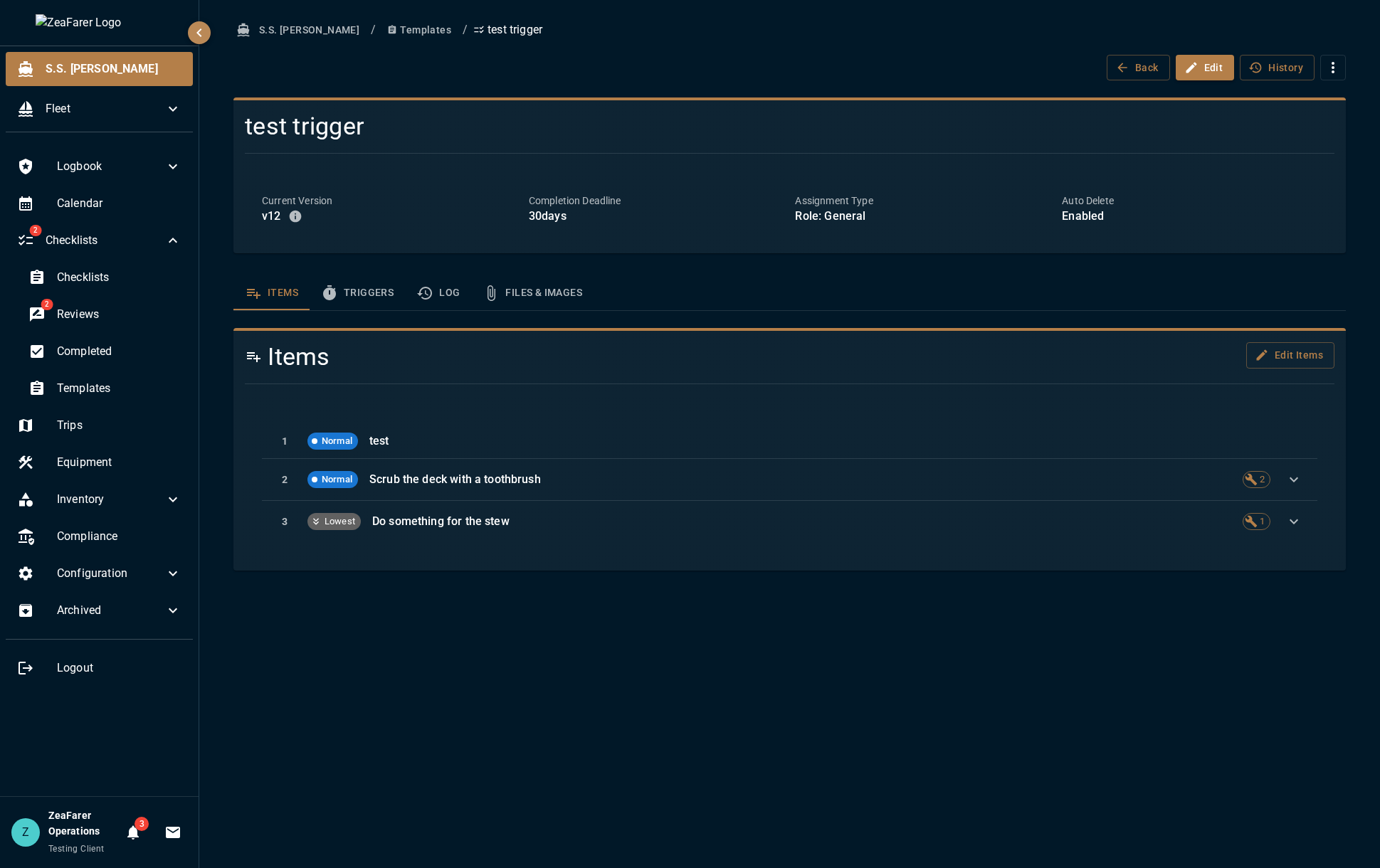
click at [639, 68] on div "Back Edit History" at bounding box center [790, 67] width 1113 height 26
click at [1279, 76] on button "History" at bounding box center [1277, 67] width 75 height 26
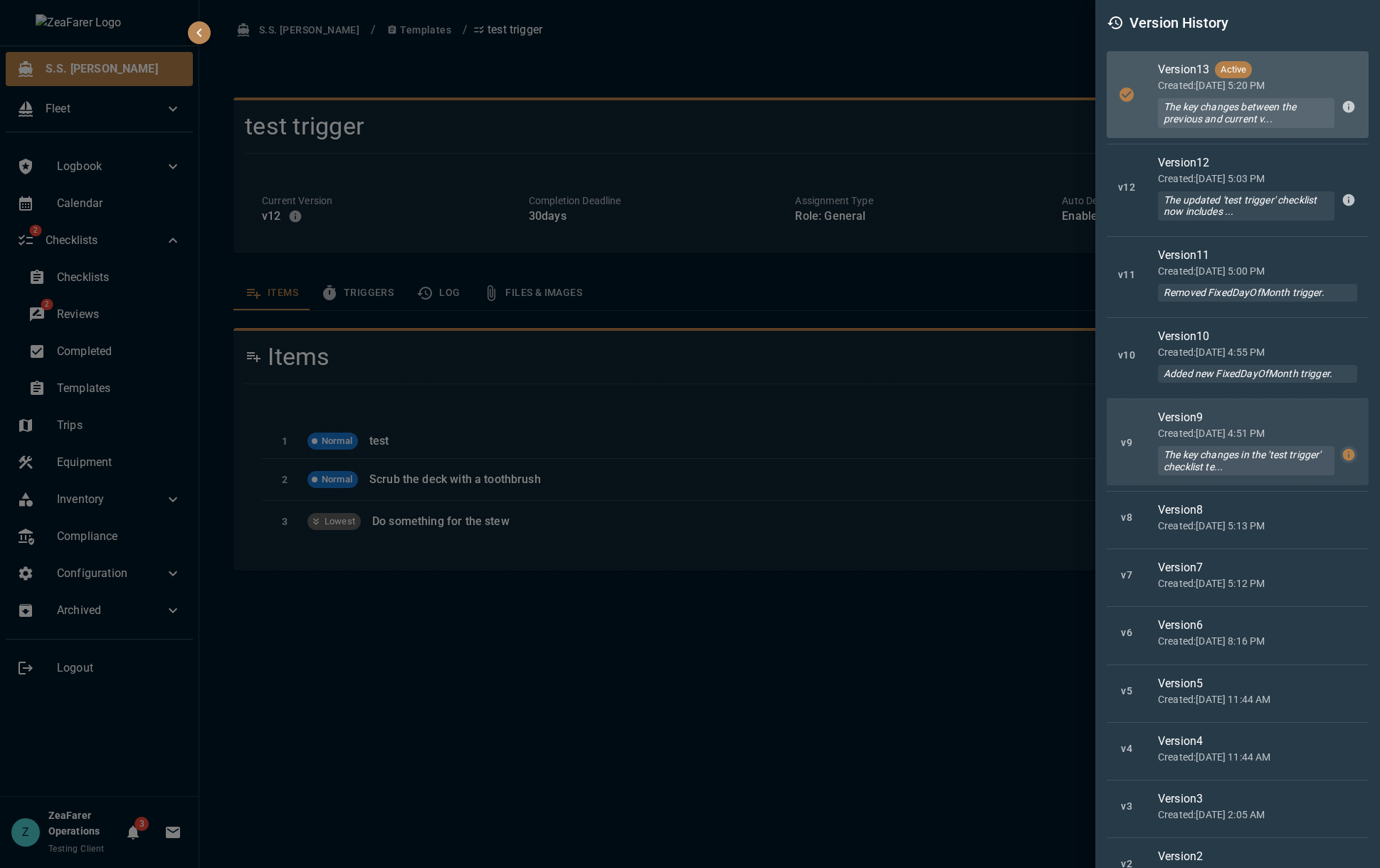
click at [1342, 457] on icon "button" at bounding box center [1349, 454] width 14 height 14
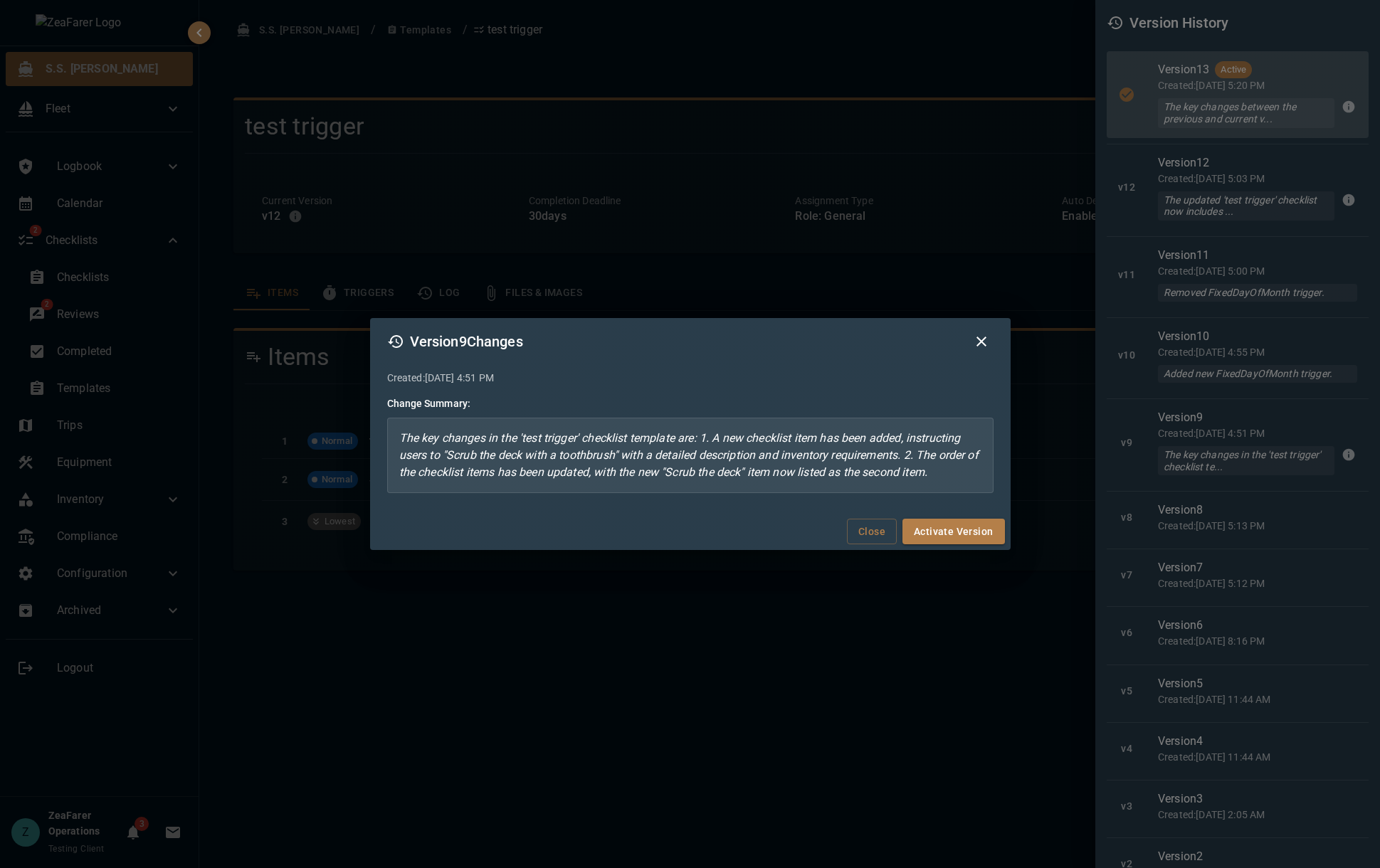
click at [978, 341] on icon "button" at bounding box center [981, 341] width 17 height 17
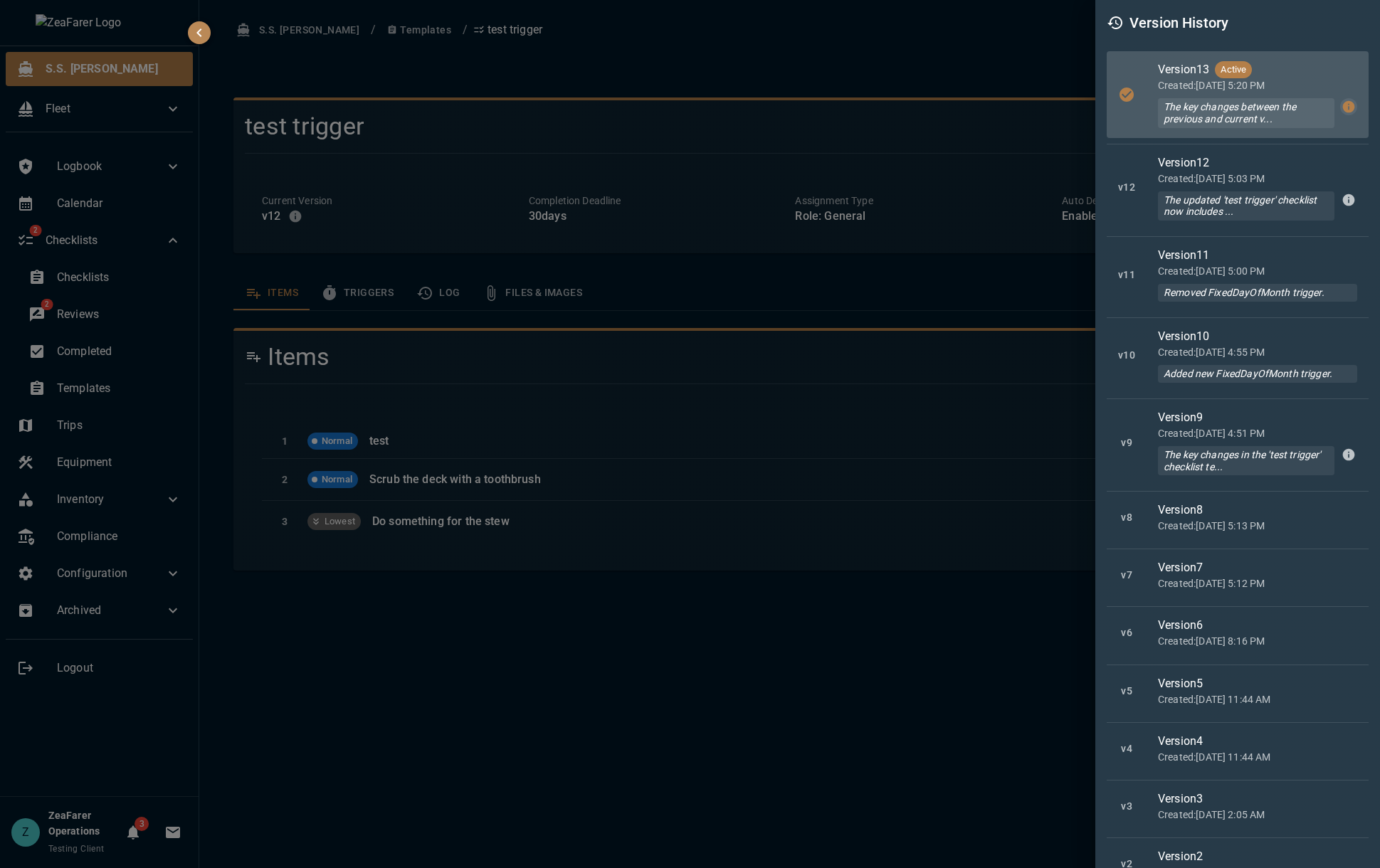
click at [1342, 108] on icon "button" at bounding box center [1349, 107] width 13 height 13
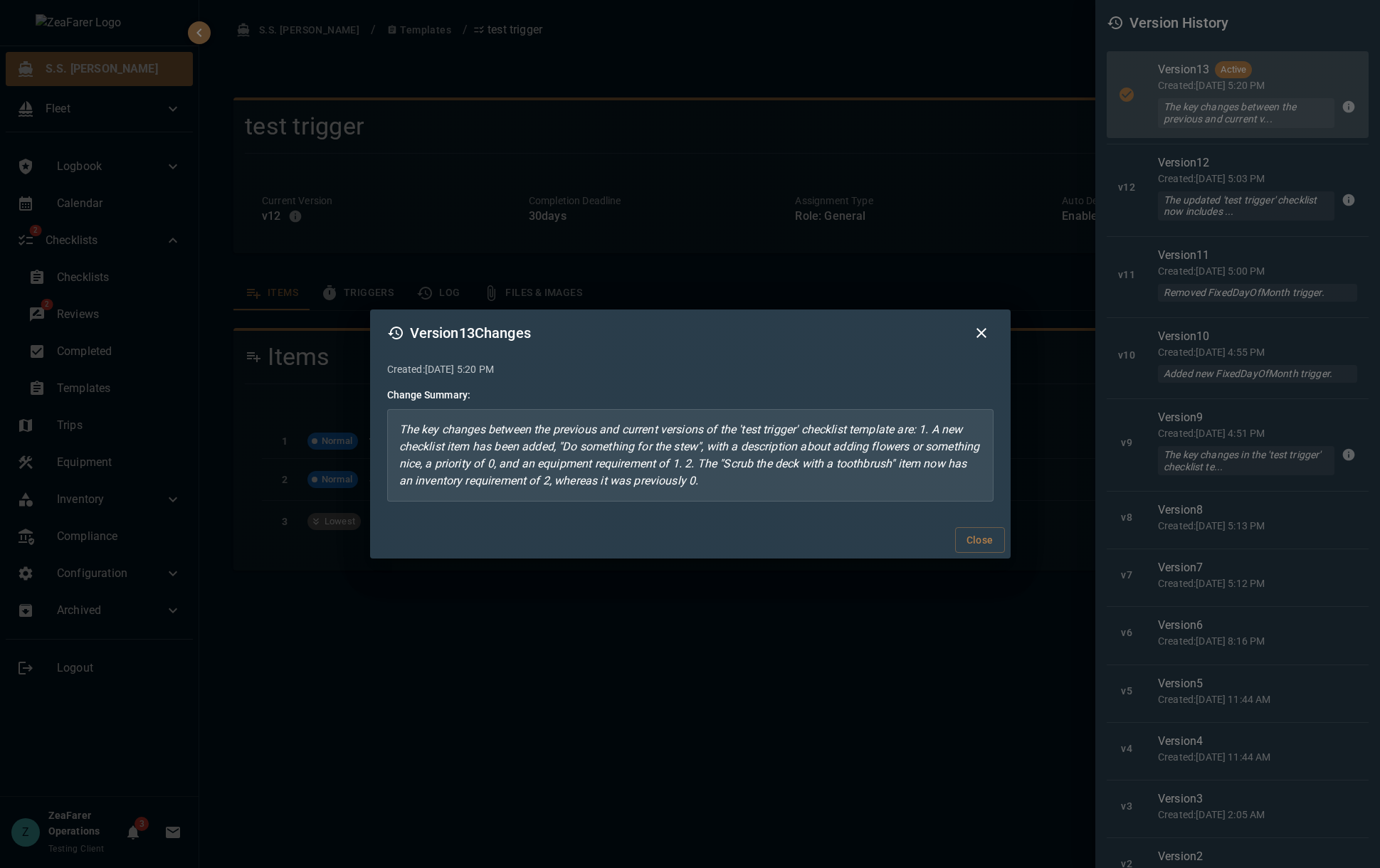
click at [980, 341] on button "button" at bounding box center [981, 333] width 24 height 24
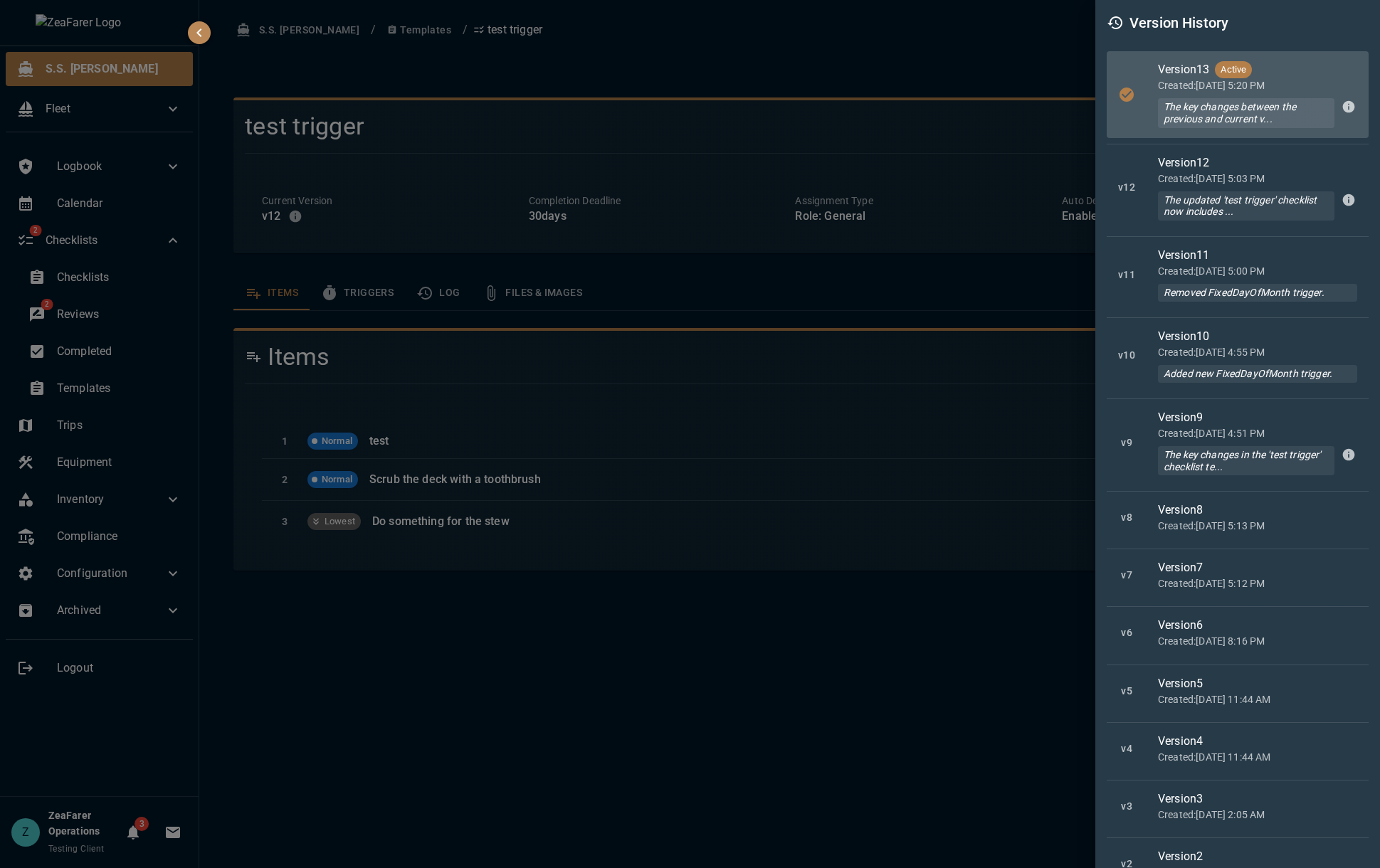
click at [998, 298] on div at bounding box center [690, 434] width 1380 height 868
